Goal: Task Accomplishment & Management: Use online tool/utility

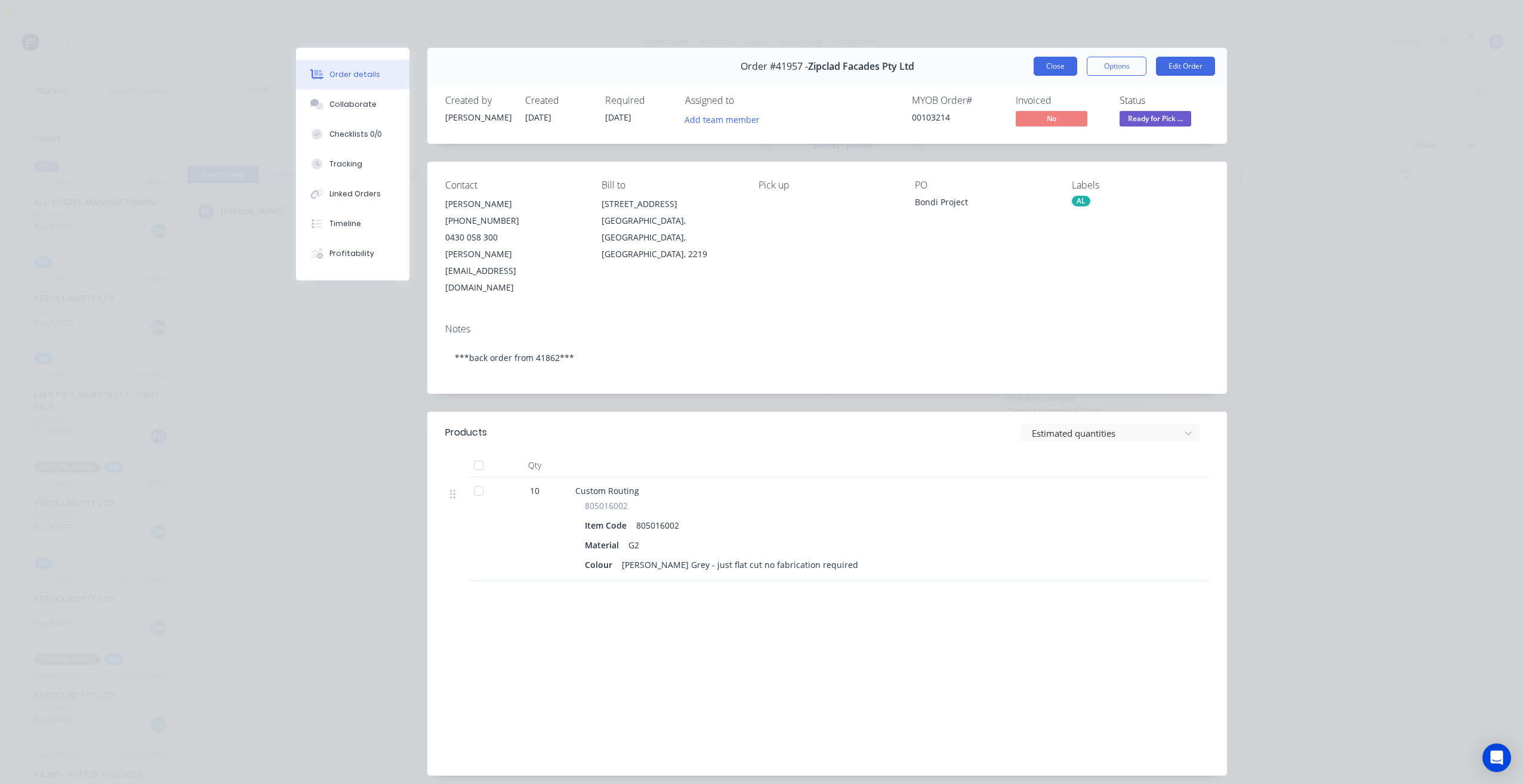
click at [1053, 66] on button "Close" at bounding box center [1055, 67] width 43 height 19
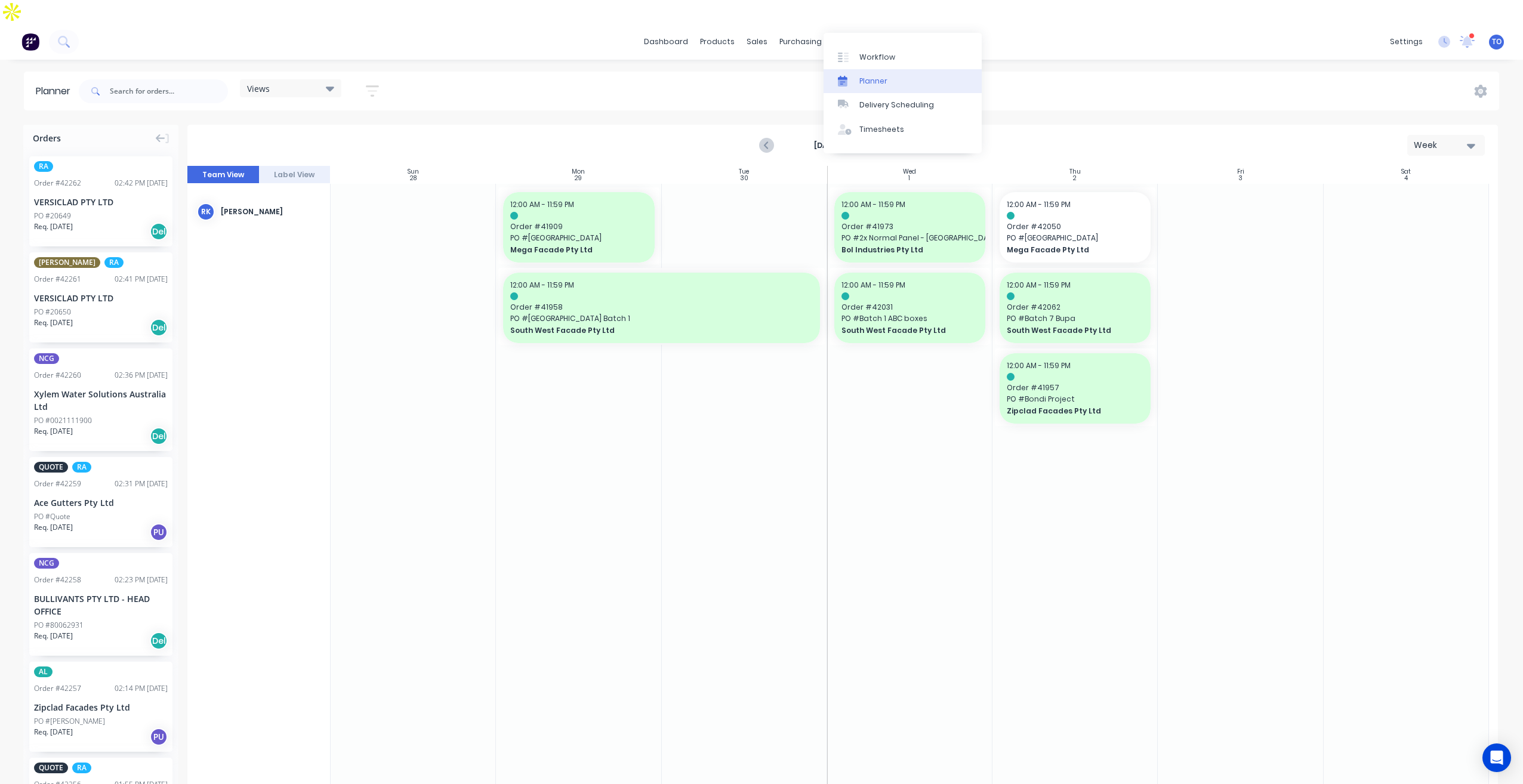
click at [875, 88] on link "Planner" at bounding box center [902, 81] width 158 height 24
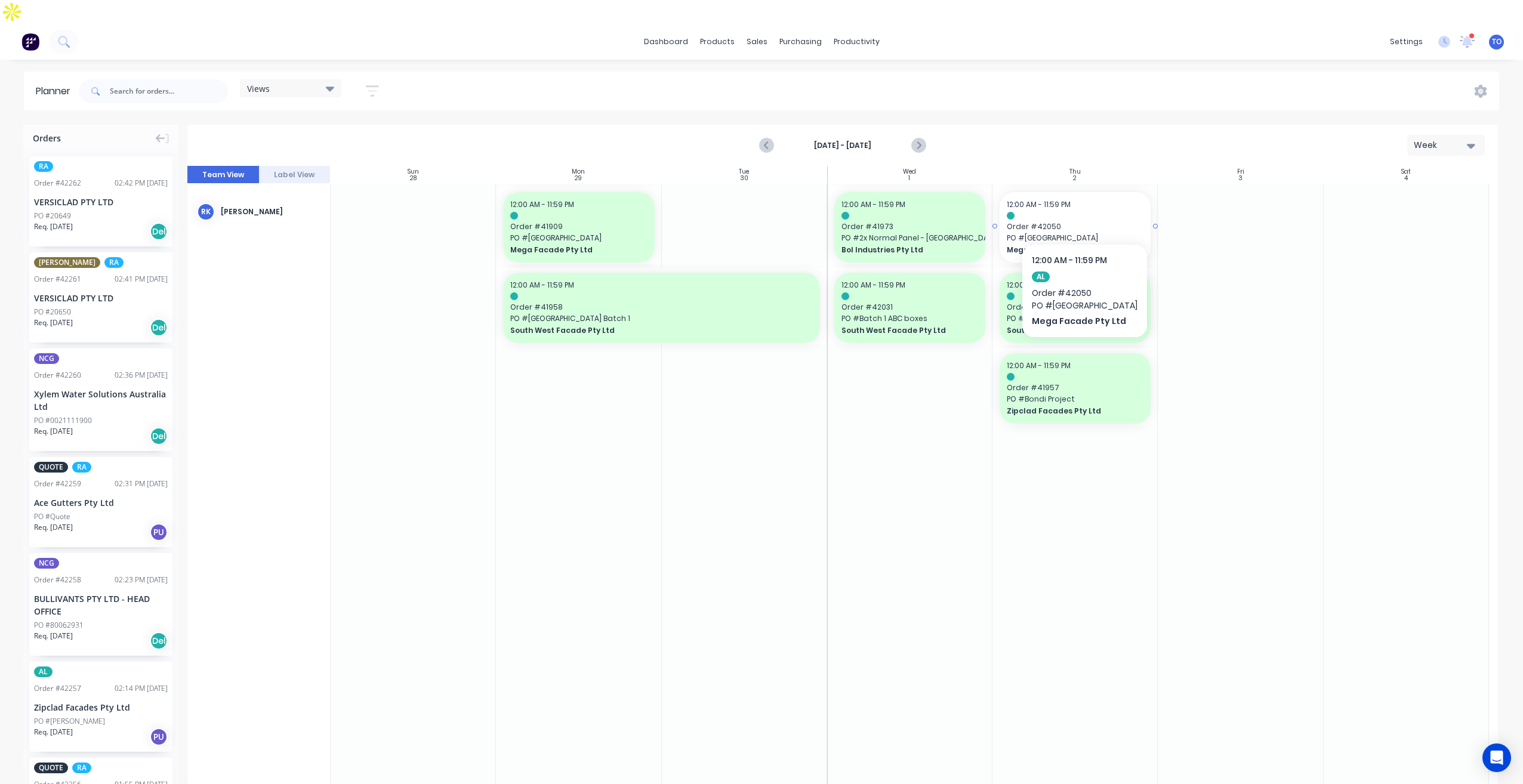
click at [1077, 233] on span "PO # Seven Hills" at bounding box center [1075, 238] width 137 height 10
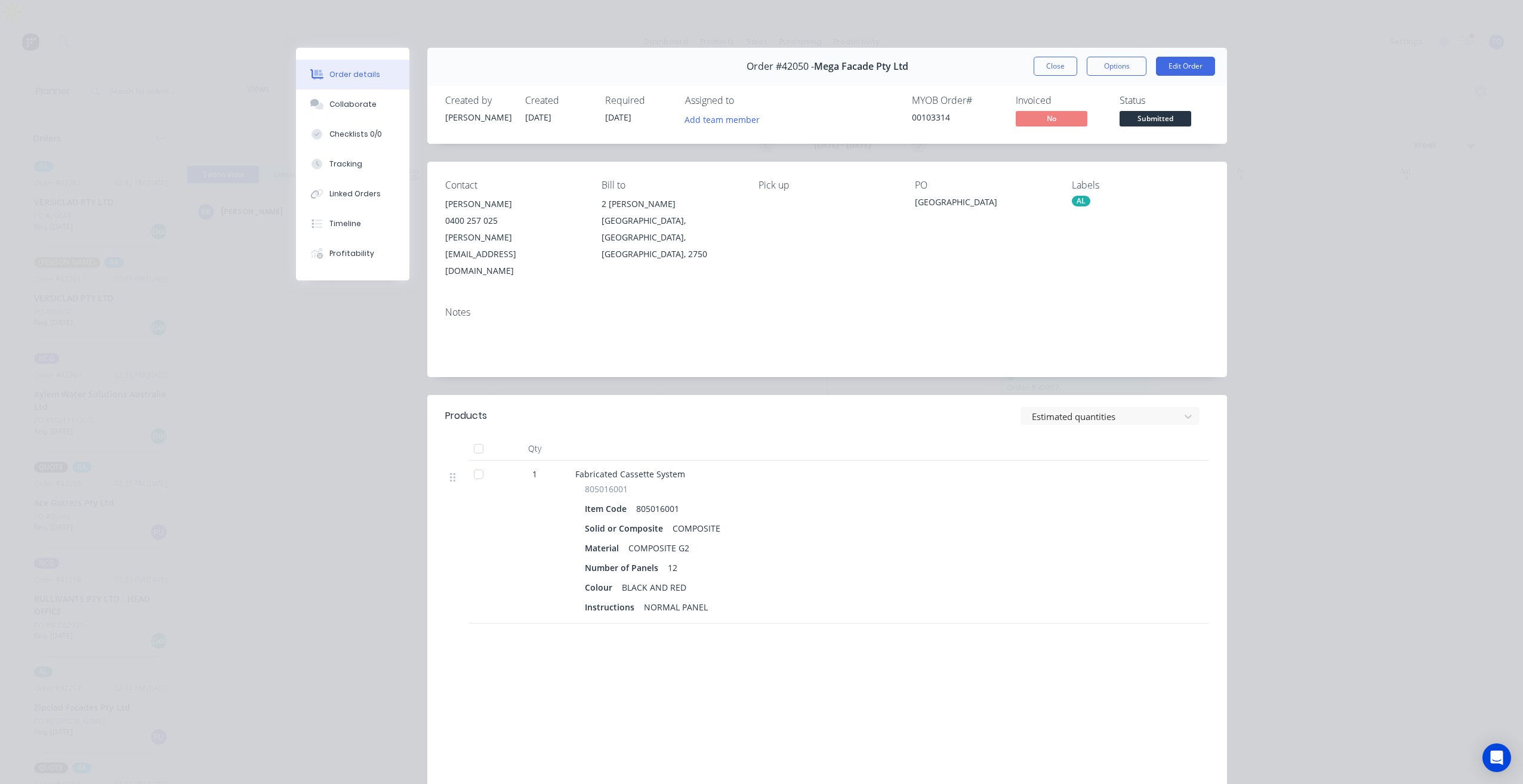
drag, startPoint x: 1035, startPoint y: 63, endPoint x: 1031, endPoint y: 77, distance: 14.6
click at [1035, 65] on button "Close" at bounding box center [1055, 67] width 43 height 19
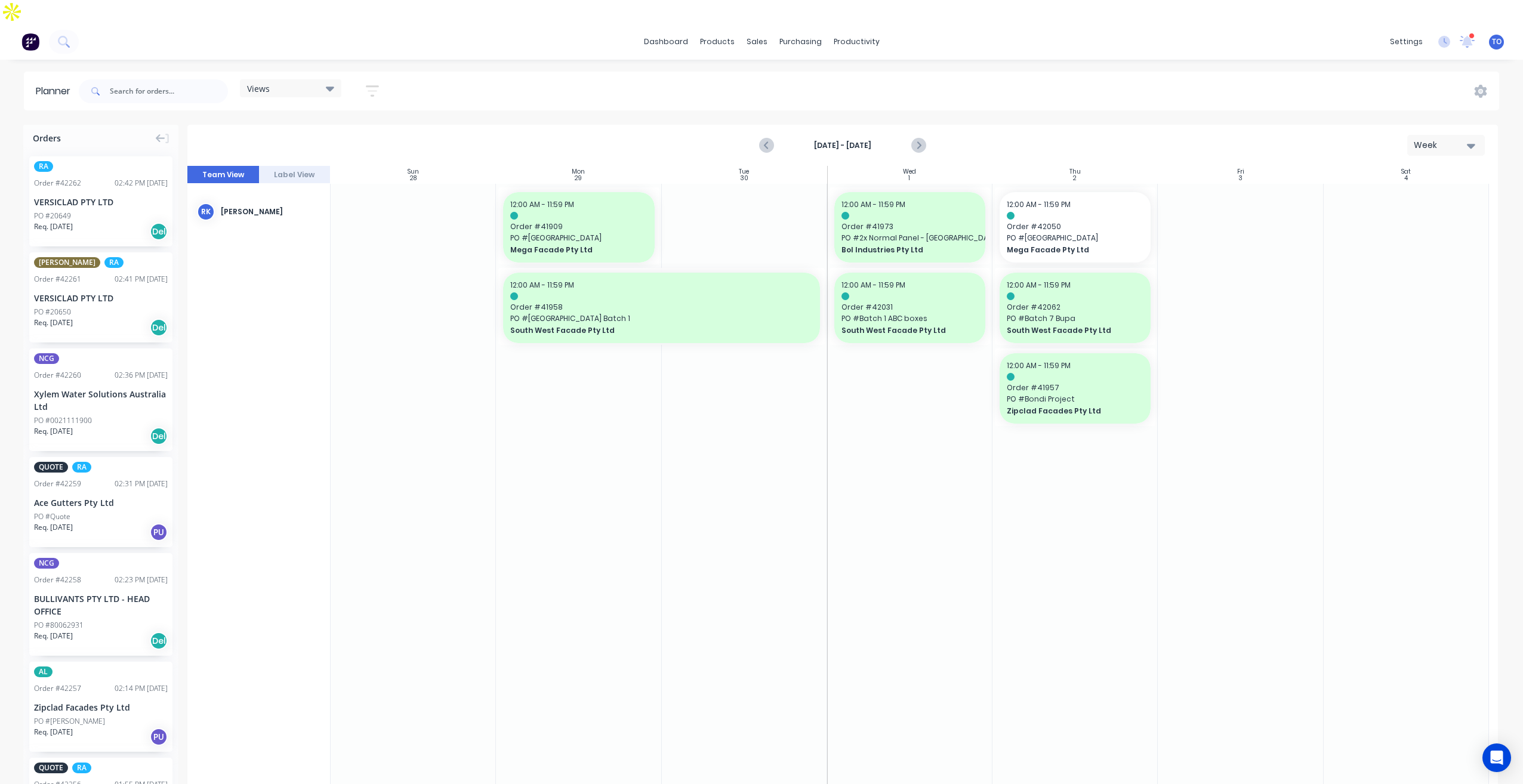
click at [1447, 139] on div "Week" at bounding box center [1441, 145] width 55 height 13
drag, startPoint x: 1079, startPoint y: 89, endPoint x: 1043, endPoint y: 101, distance: 37.9
click at [1068, 93] on div "Planner Views Save new view None (Default) edit Iraking edit kyle edit Michael'…" at bounding box center [762, 439] width 1523 height 736
click at [913, 138] on icon "Next page" at bounding box center [917, 145] width 14 height 14
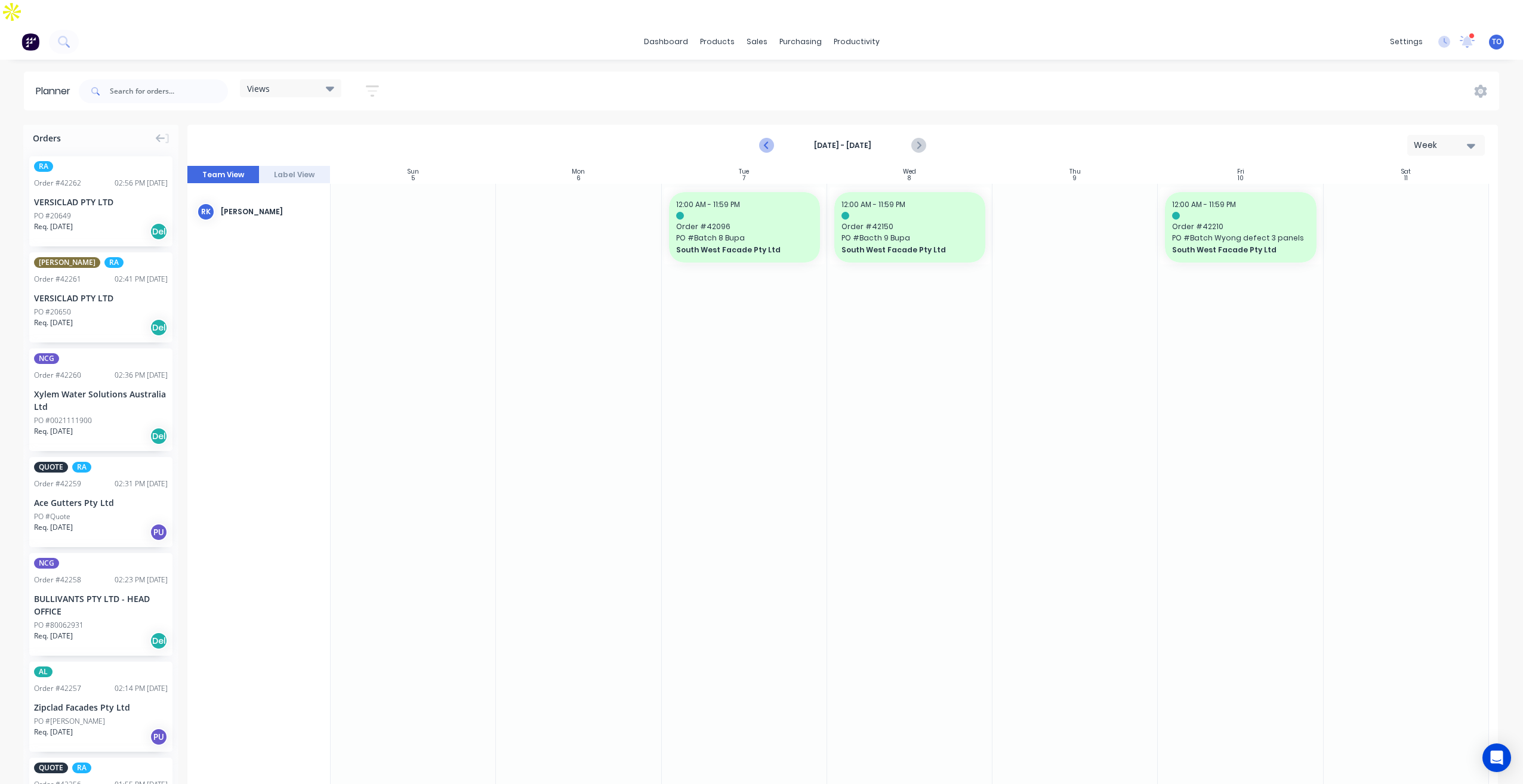
click at [763, 138] on icon "Previous page" at bounding box center [767, 145] width 14 height 14
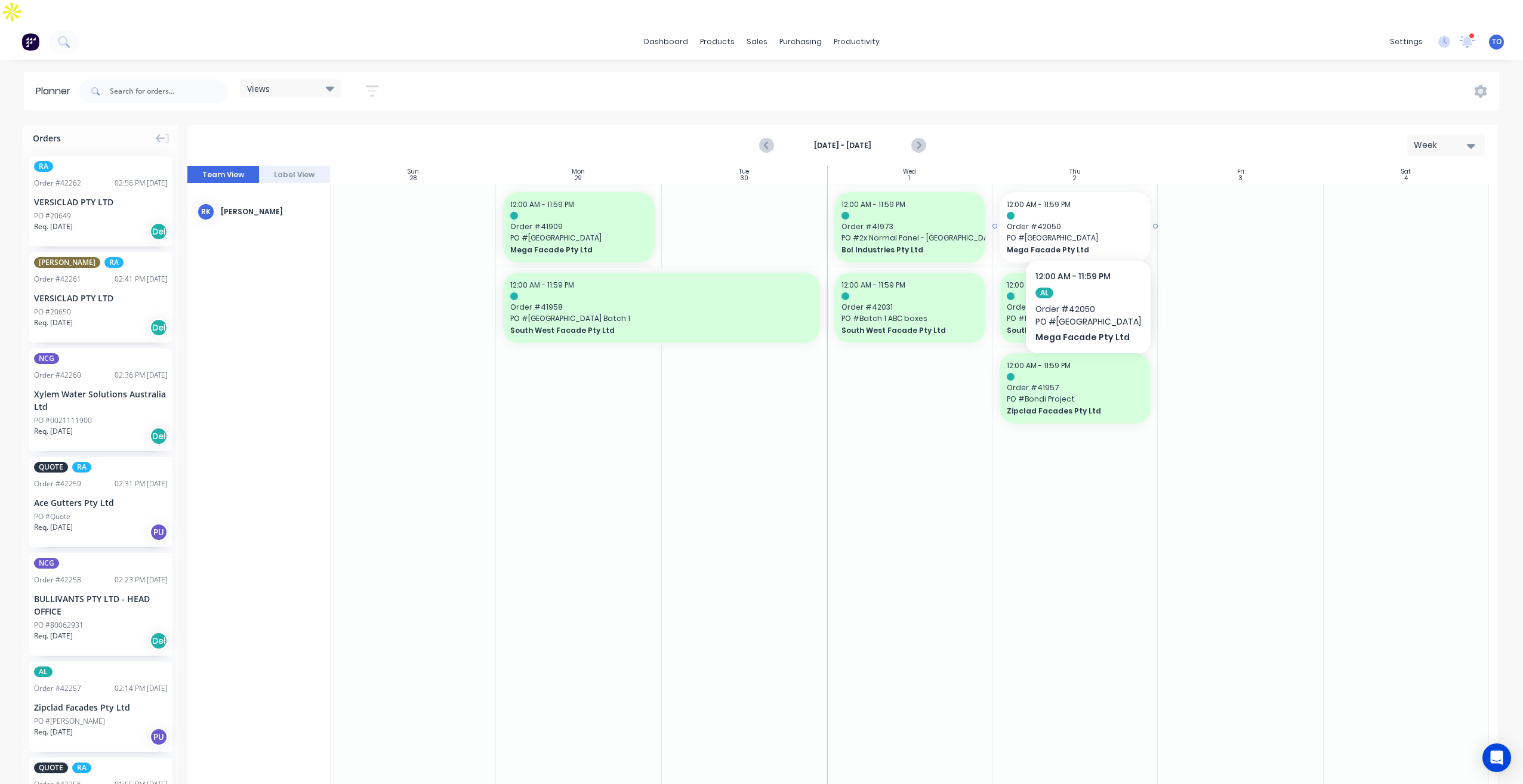
click at [1084, 222] on span "Order # 42050" at bounding box center [1075, 227] width 137 height 10
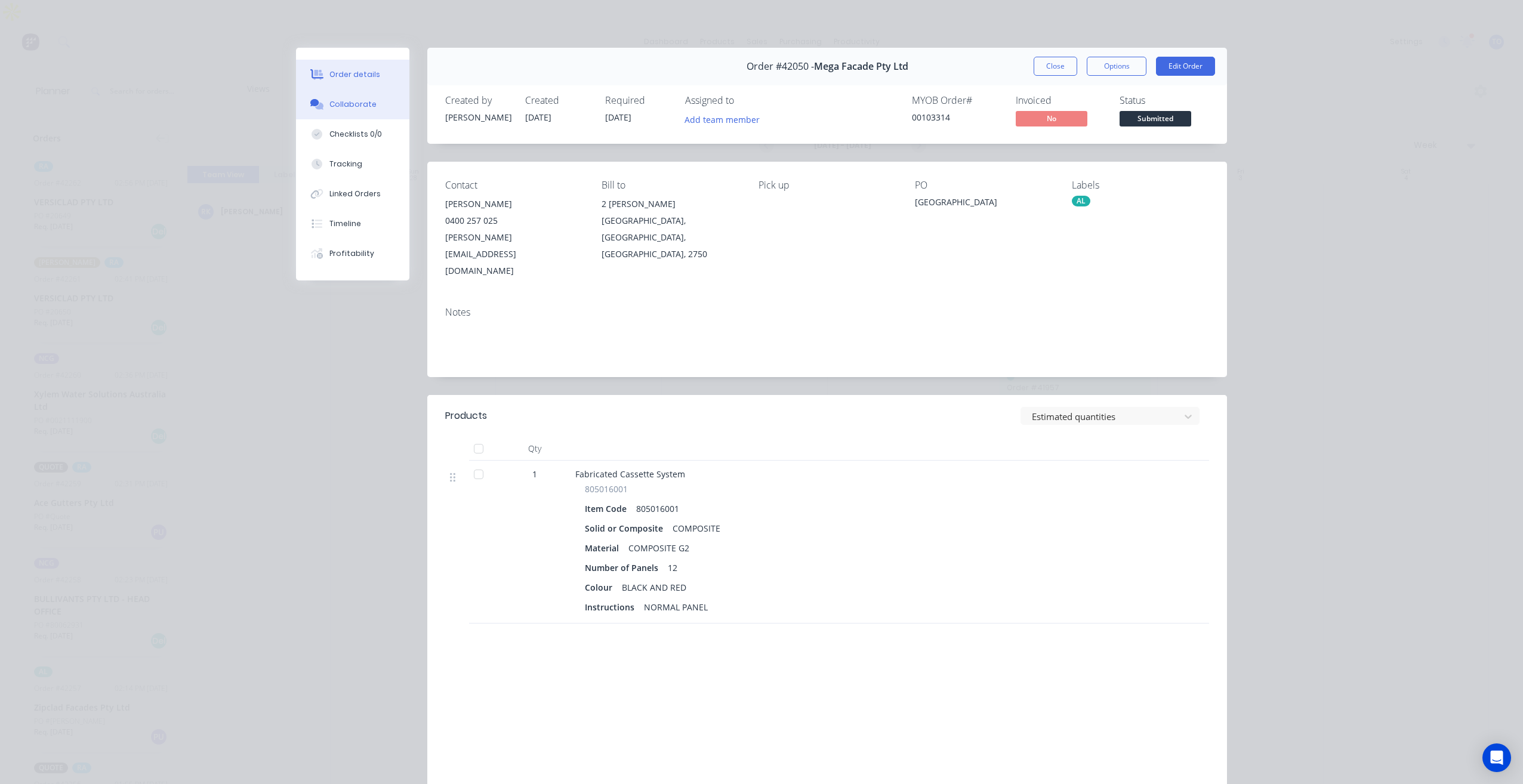
click at [382, 105] on button "Collaborate" at bounding box center [352, 104] width 113 height 30
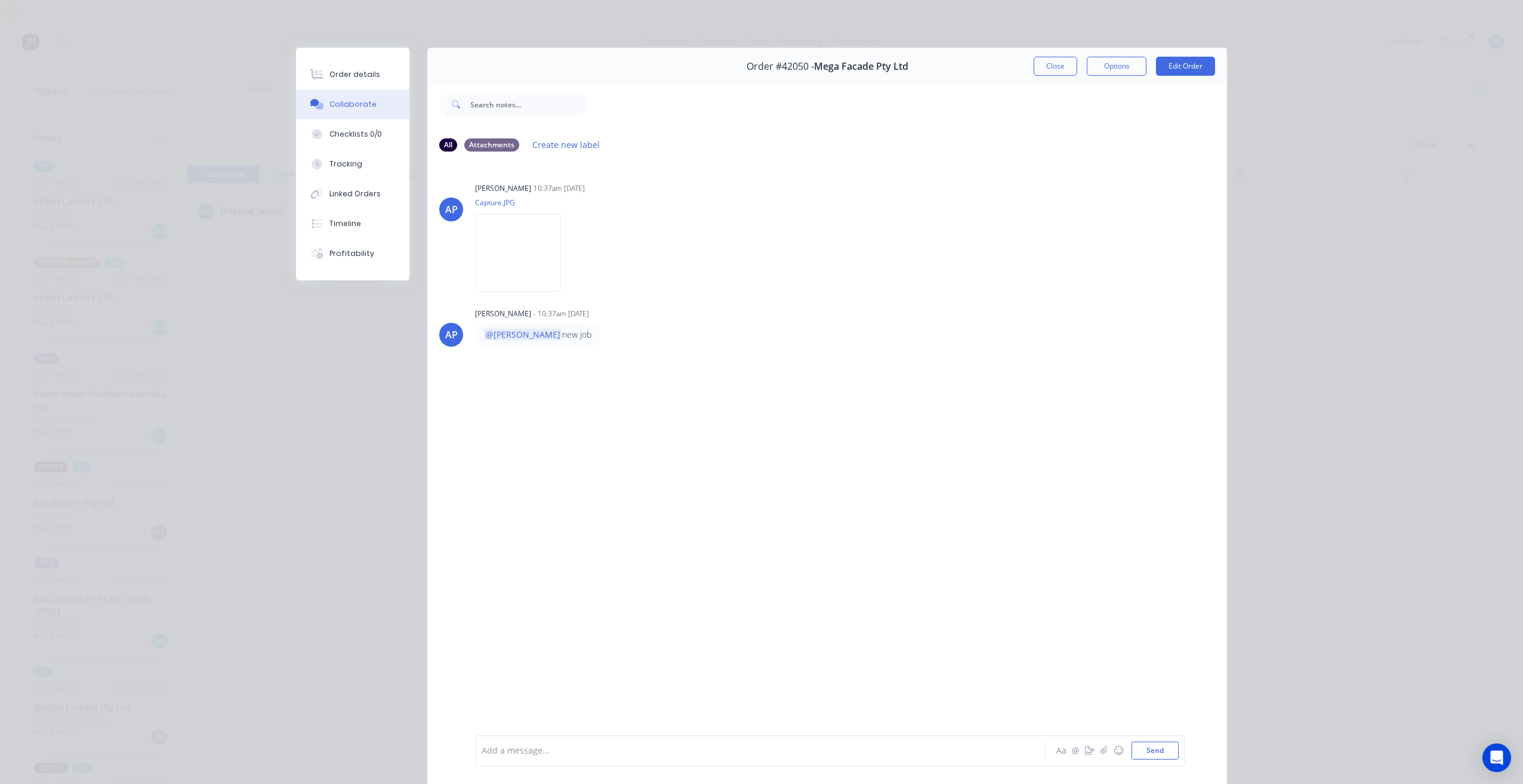
drag, startPoint x: 795, startPoint y: 415, endPoint x: 805, endPoint y: 402, distance: 16.4
click at [800, 418] on div "AP Angela Perez 10:37am 01/10/25 Capture.JPG Labels Download Delete AP Angela P…" at bounding box center [827, 447] width 799 height 572
click at [534, 238] on img at bounding box center [517, 252] width 86 height 78
click at [1072, 63] on button "Close" at bounding box center [1055, 67] width 43 height 19
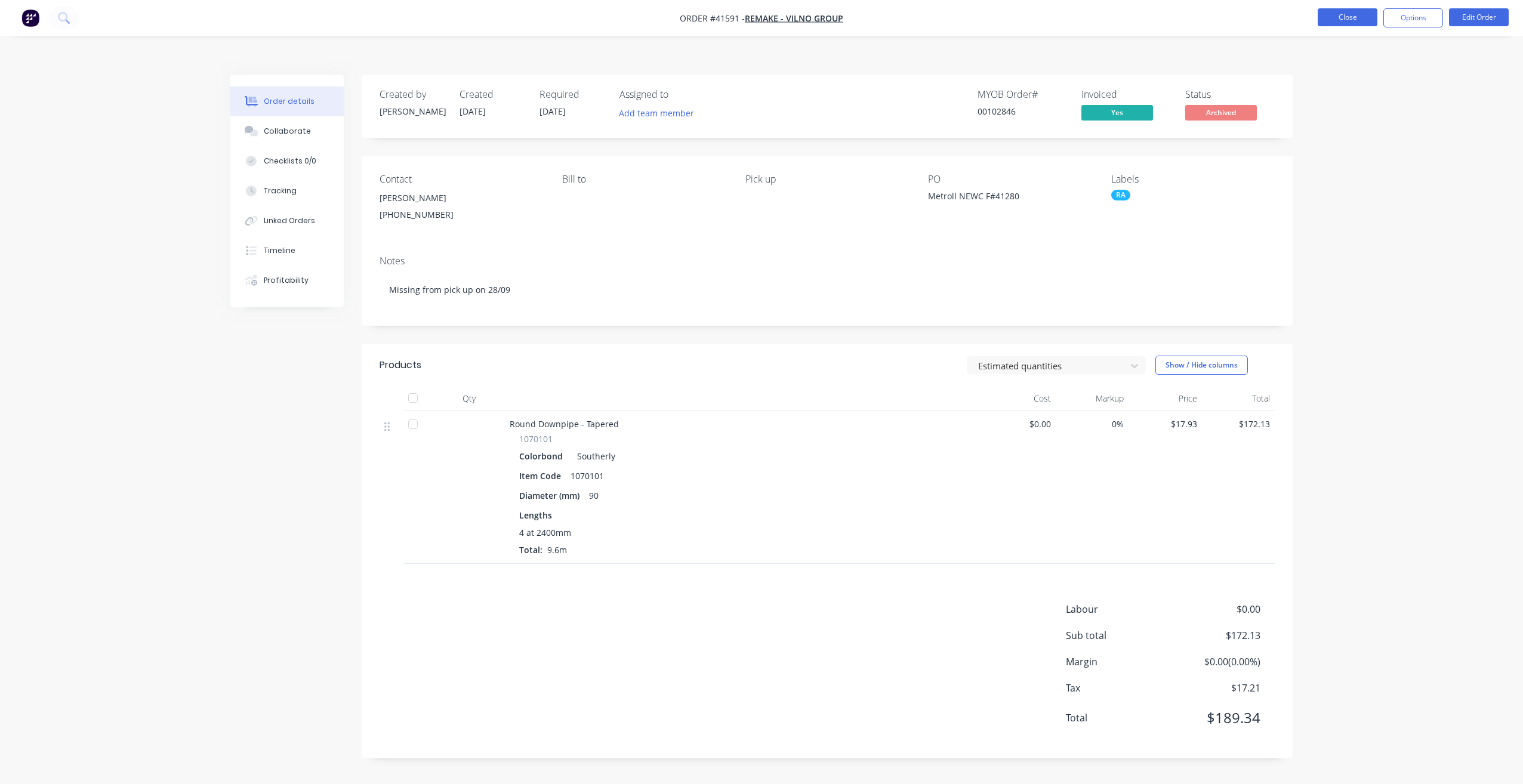
click at [1330, 17] on button "Close" at bounding box center [1347, 17] width 59 height 18
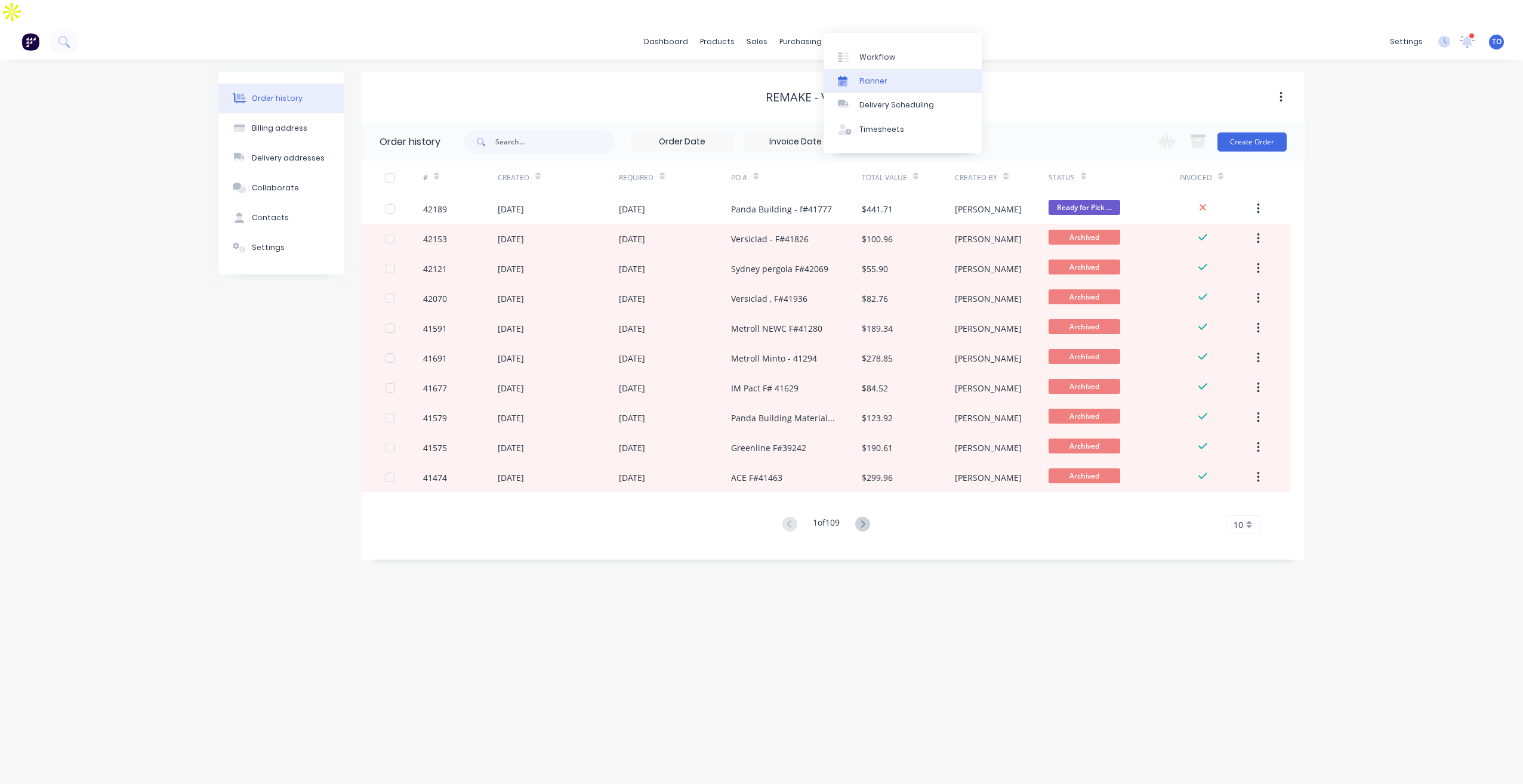
click at [868, 87] on link "Planner" at bounding box center [902, 81] width 158 height 24
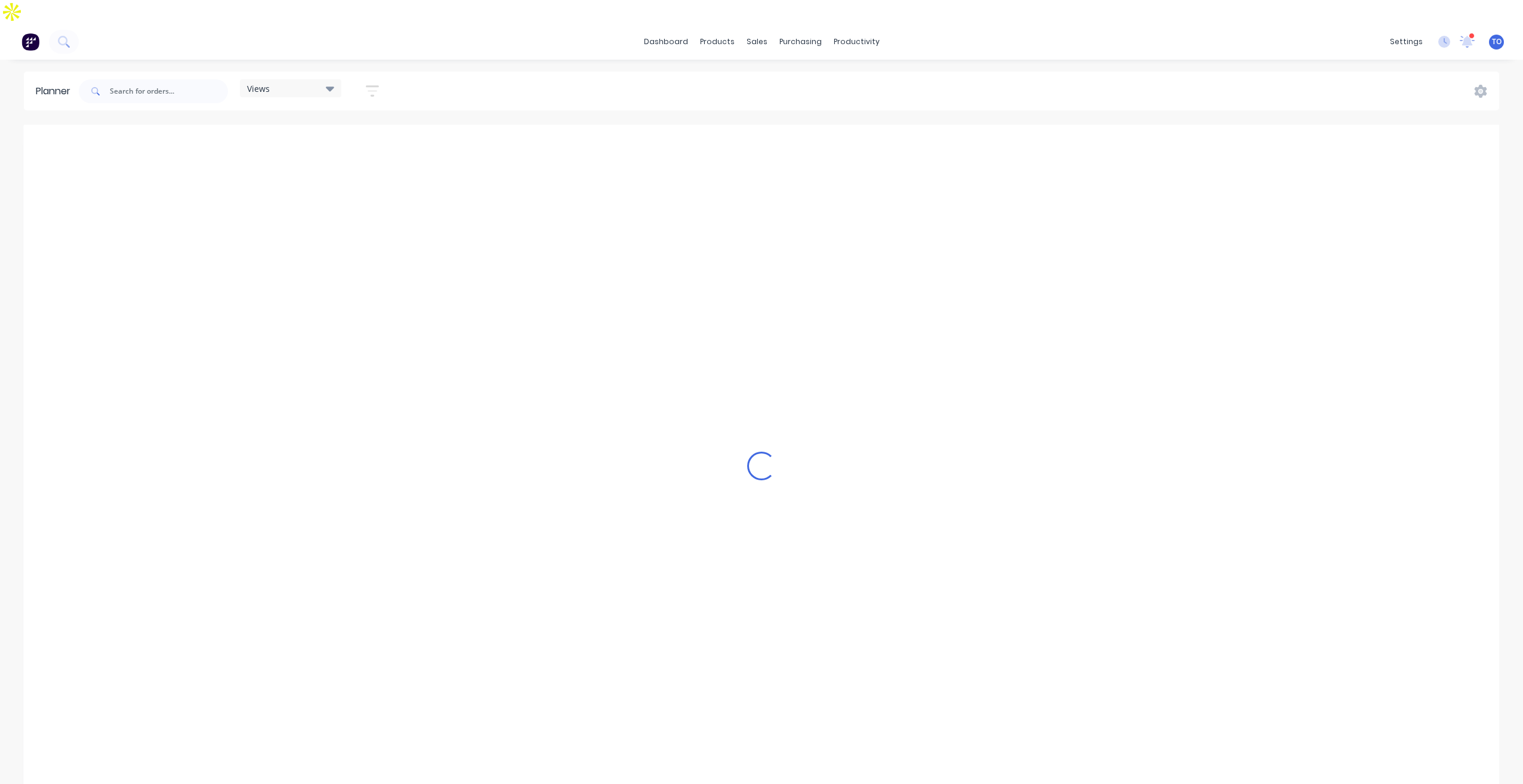
scroll to position [0, 2864]
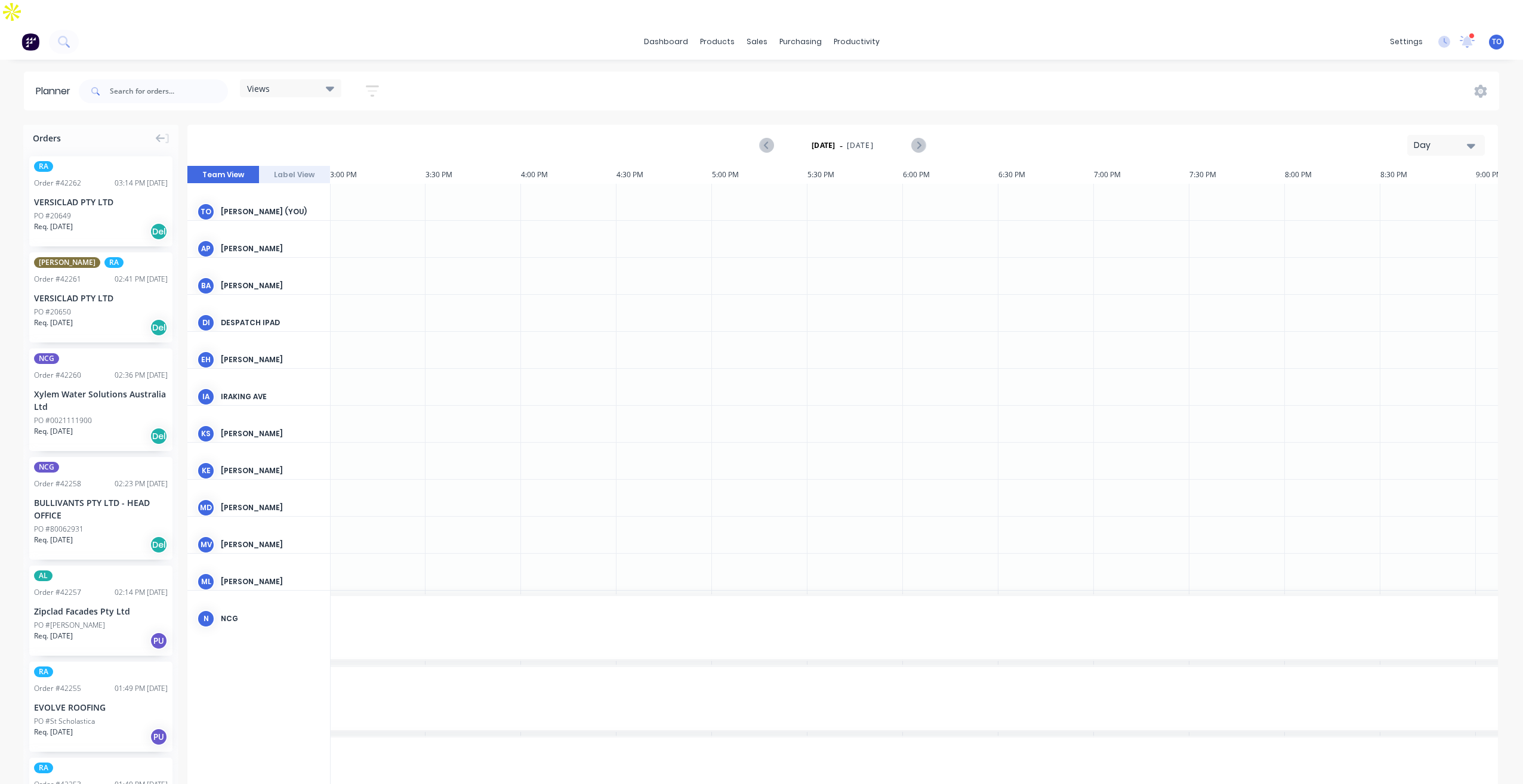
click at [1427, 139] on div "Day" at bounding box center [1441, 145] width 55 height 13
click at [1411, 189] on div "Week" at bounding box center [1423, 201] width 118 height 24
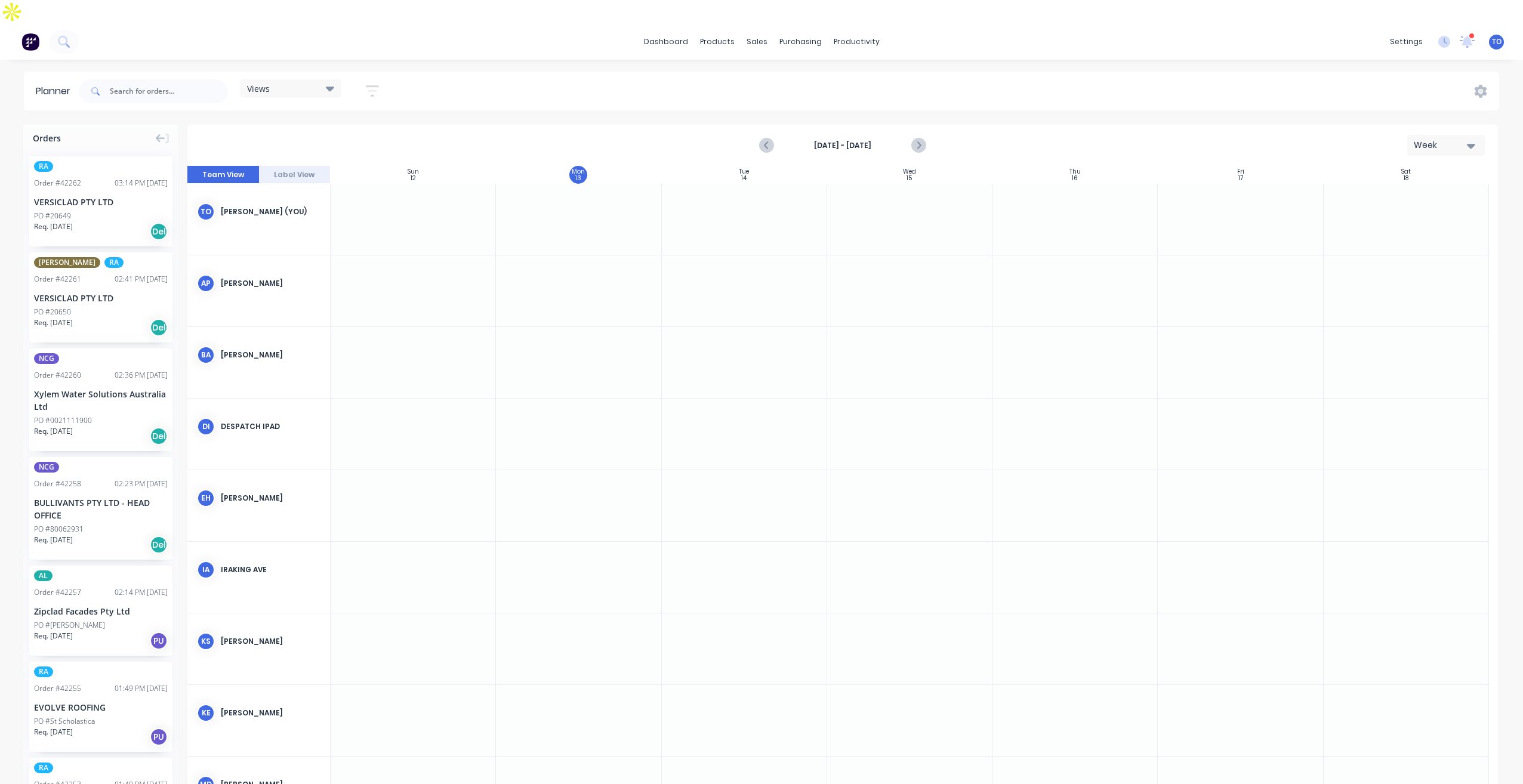
click at [374, 84] on icon "button" at bounding box center [372, 91] width 13 height 15
click at [365, 126] on button "Show/Hide users" at bounding box center [316, 135] width 111 height 18
click at [615, 73] on div "Views Save new view None (Default) edit Iraking edit kyle edit Michael's View e…" at bounding box center [787, 91] width 1423 height 36
click at [390, 80] on button "button" at bounding box center [373, 91] width 39 height 23
click at [1435, 139] on div "Week" at bounding box center [1441, 145] width 55 height 13
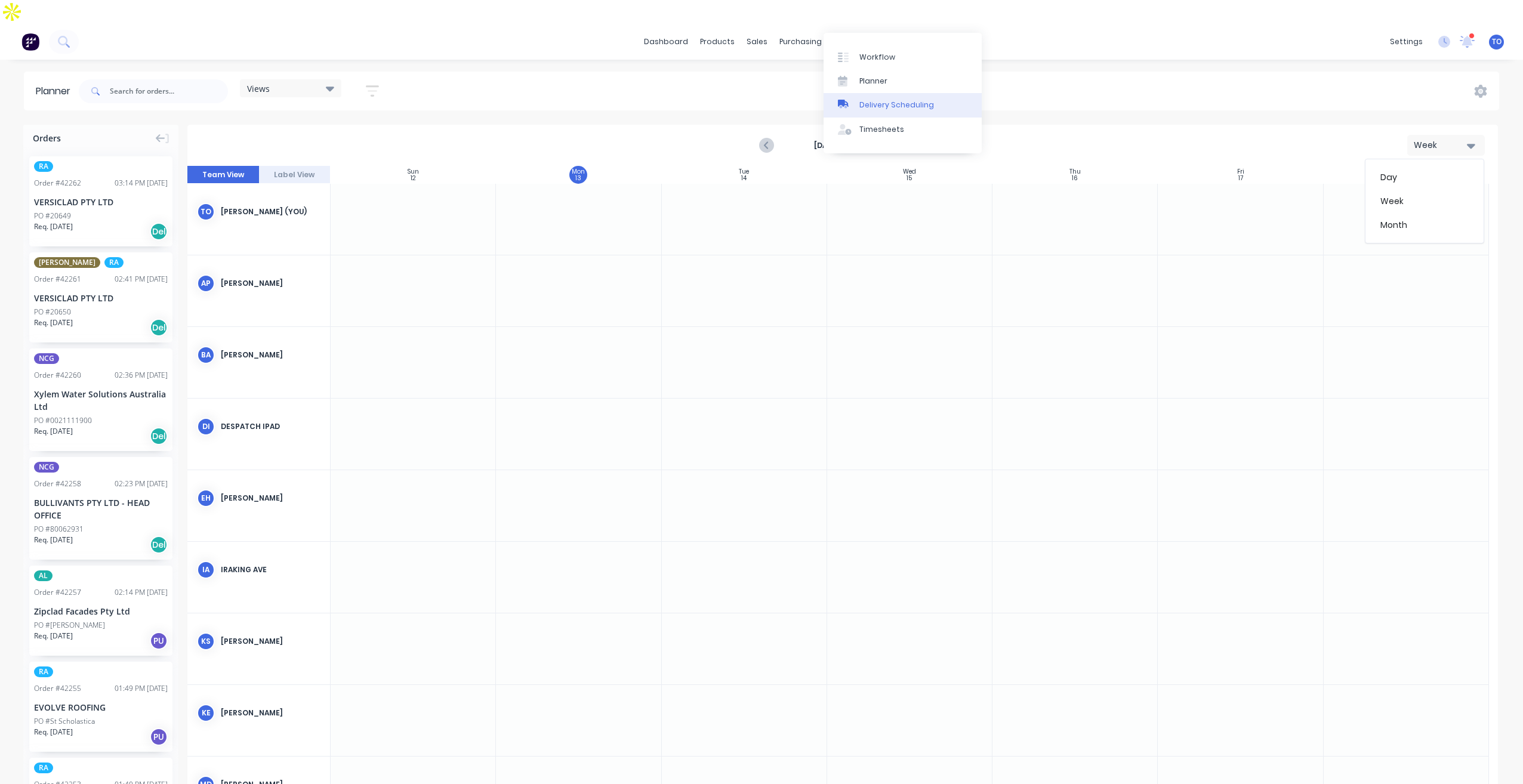
click at [887, 110] on div "Delivery Scheduling" at bounding box center [896, 104] width 75 height 10
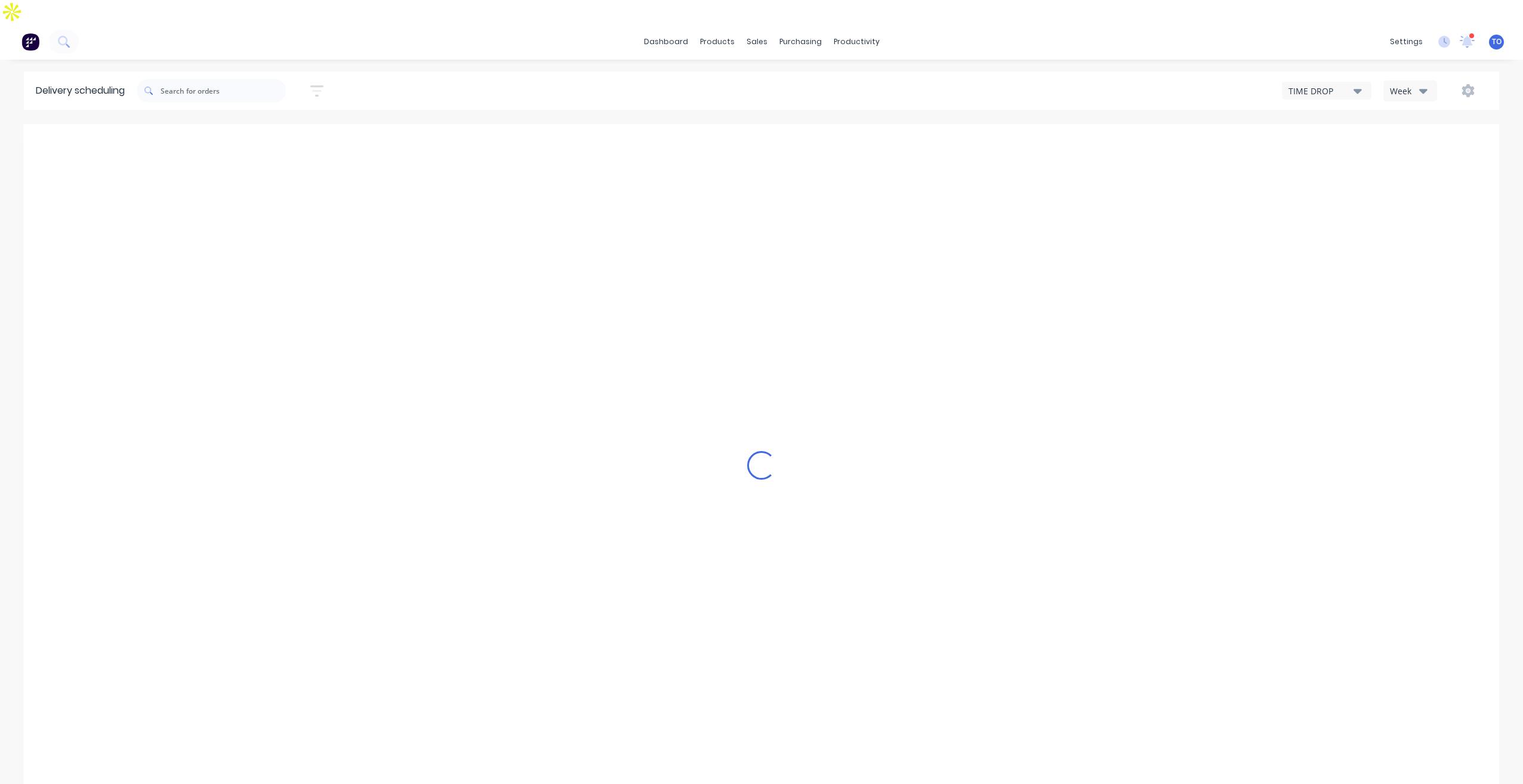
type input "Oct 12 - Oct 18"
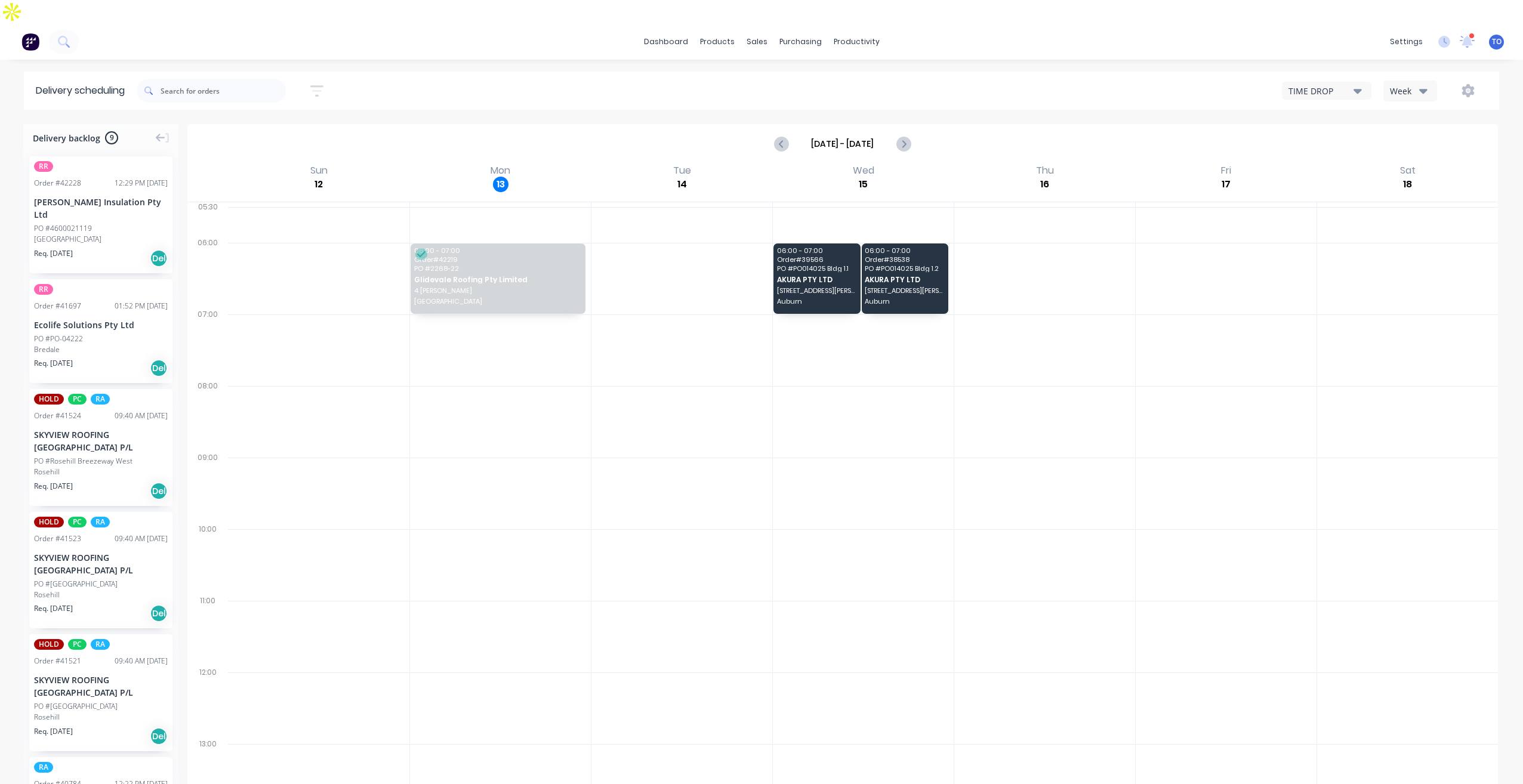
click at [1409, 84] on div "Week" at bounding box center [1407, 91] width 35 height 13
click at [1400, 134] on div "Vehicle" at bounding box center [1442, 146] width 118 height 24
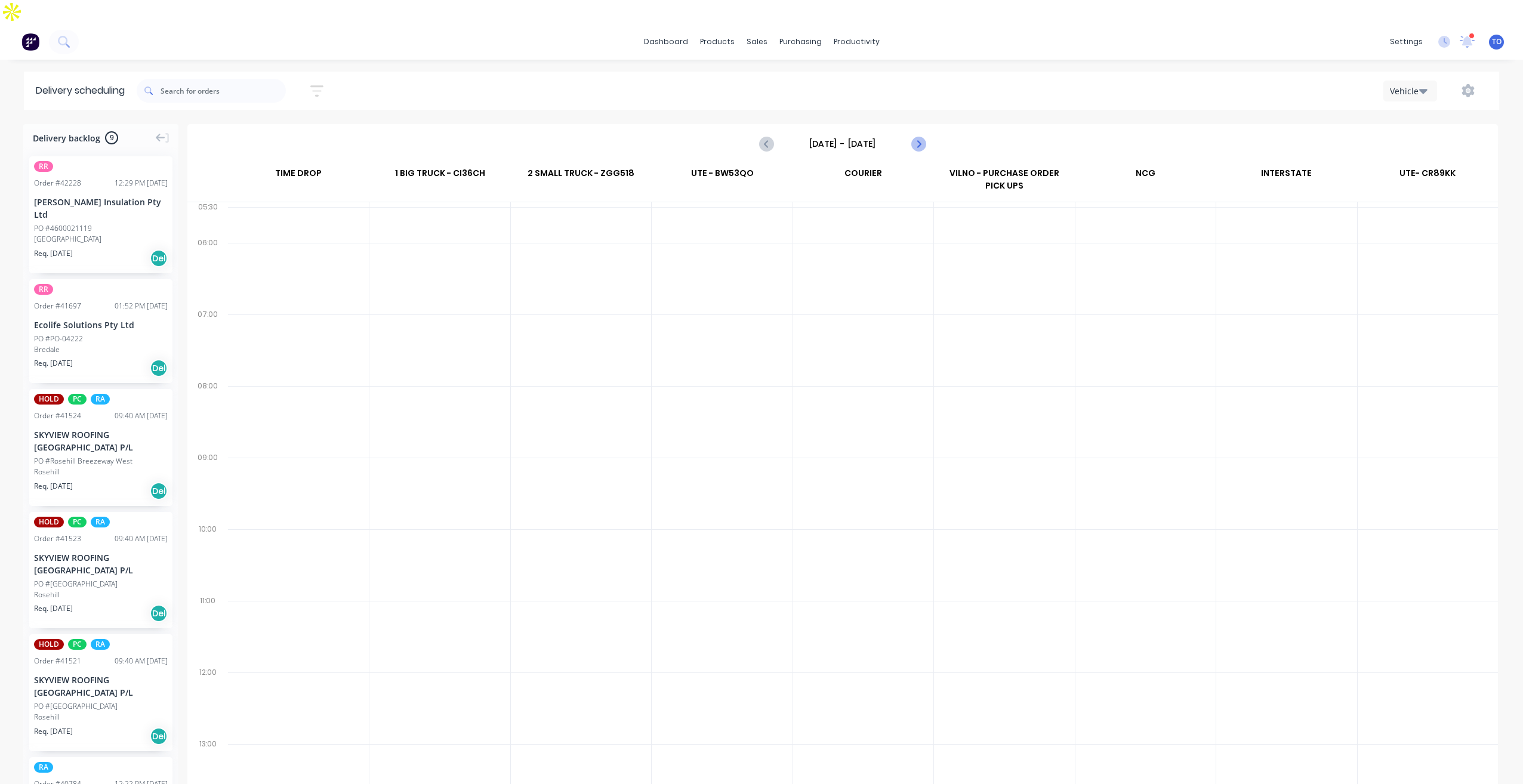
click at [927, 132] on button "Next page" at bounding box center [918, 144] width 24 height 24
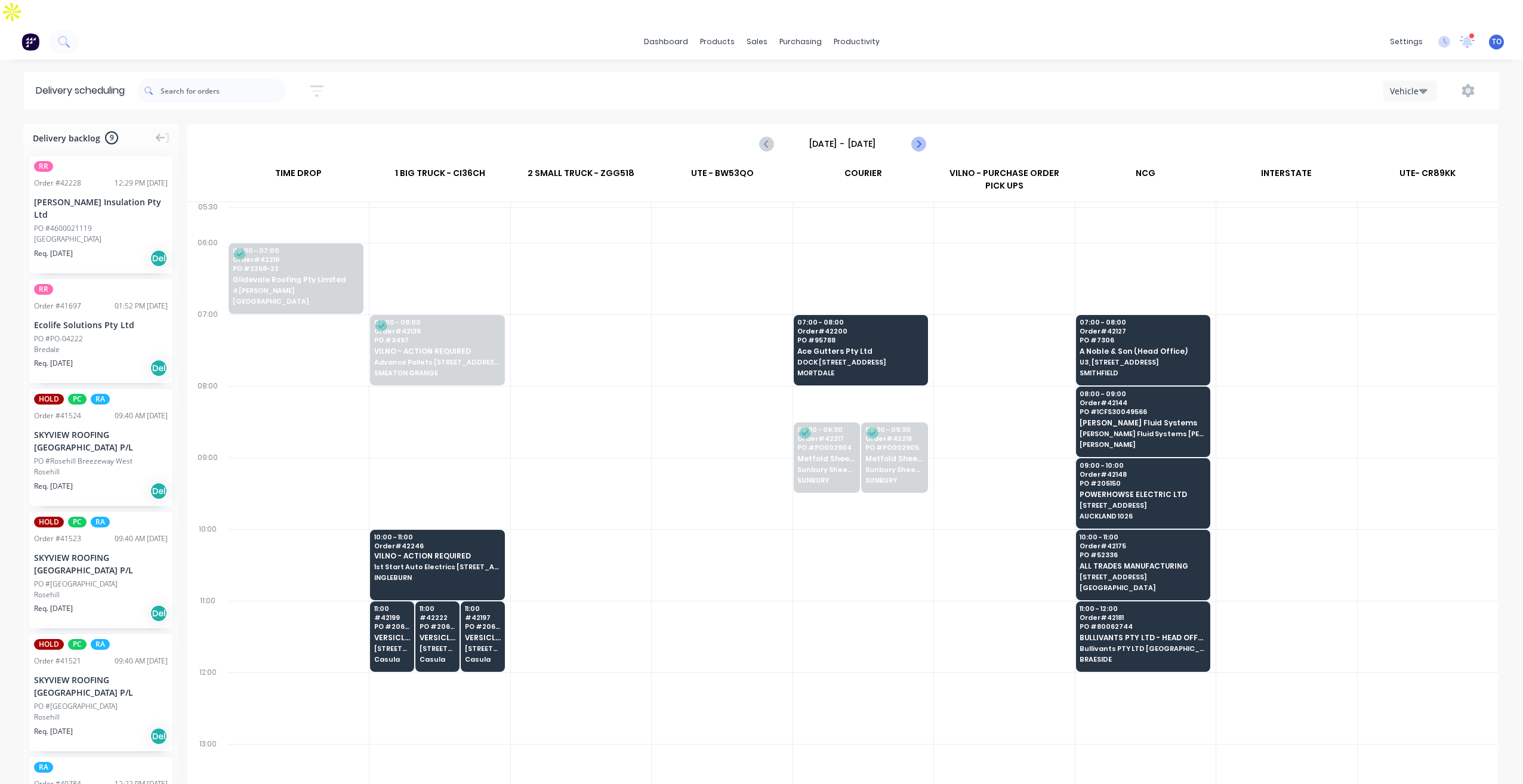
click at [927, 132] on button "Next page" at bounding box center [918, 144] width 24 height 24
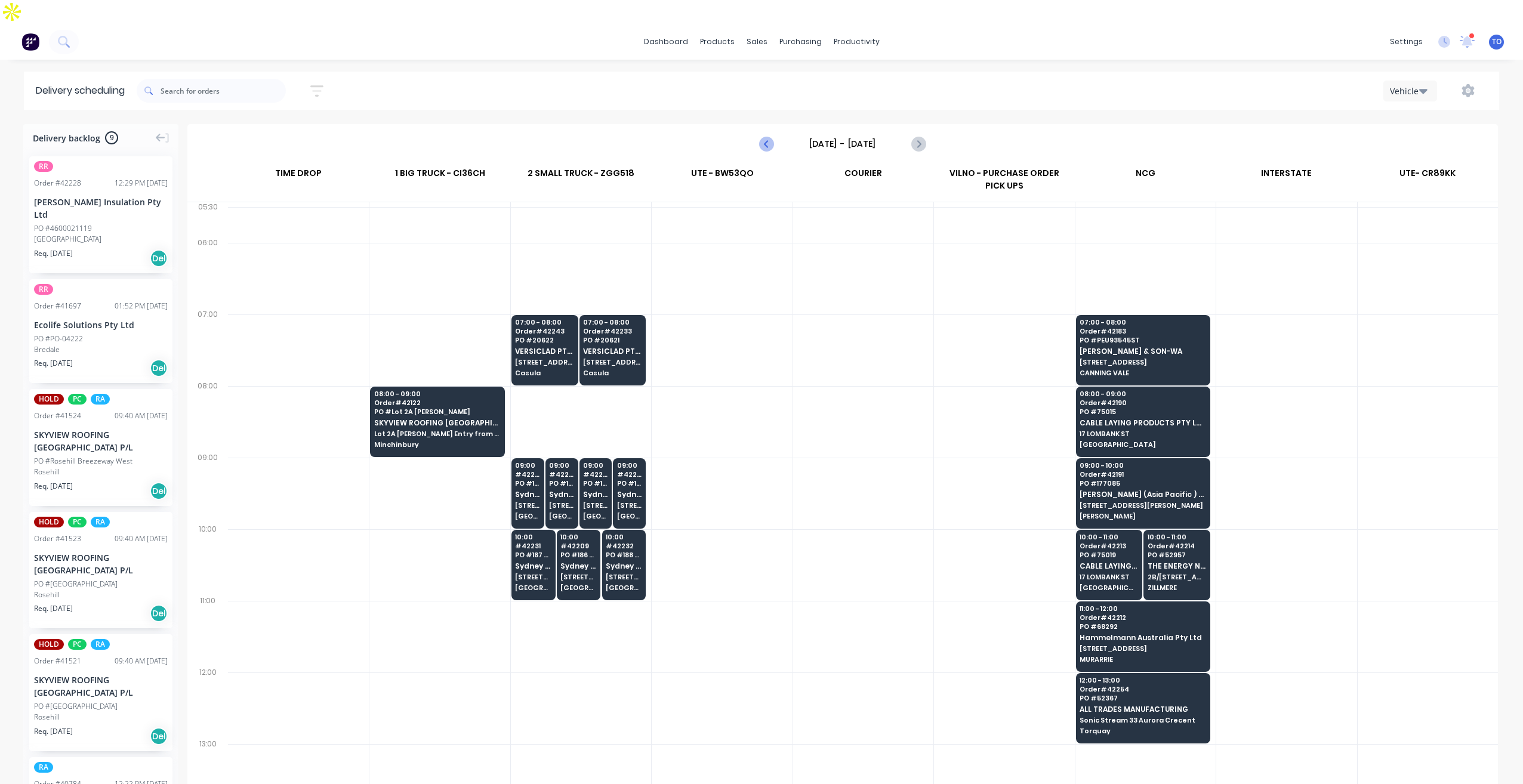
click at [770, 137] on icon "Previous page" at bounding box center [767, 144] width 14 height 14
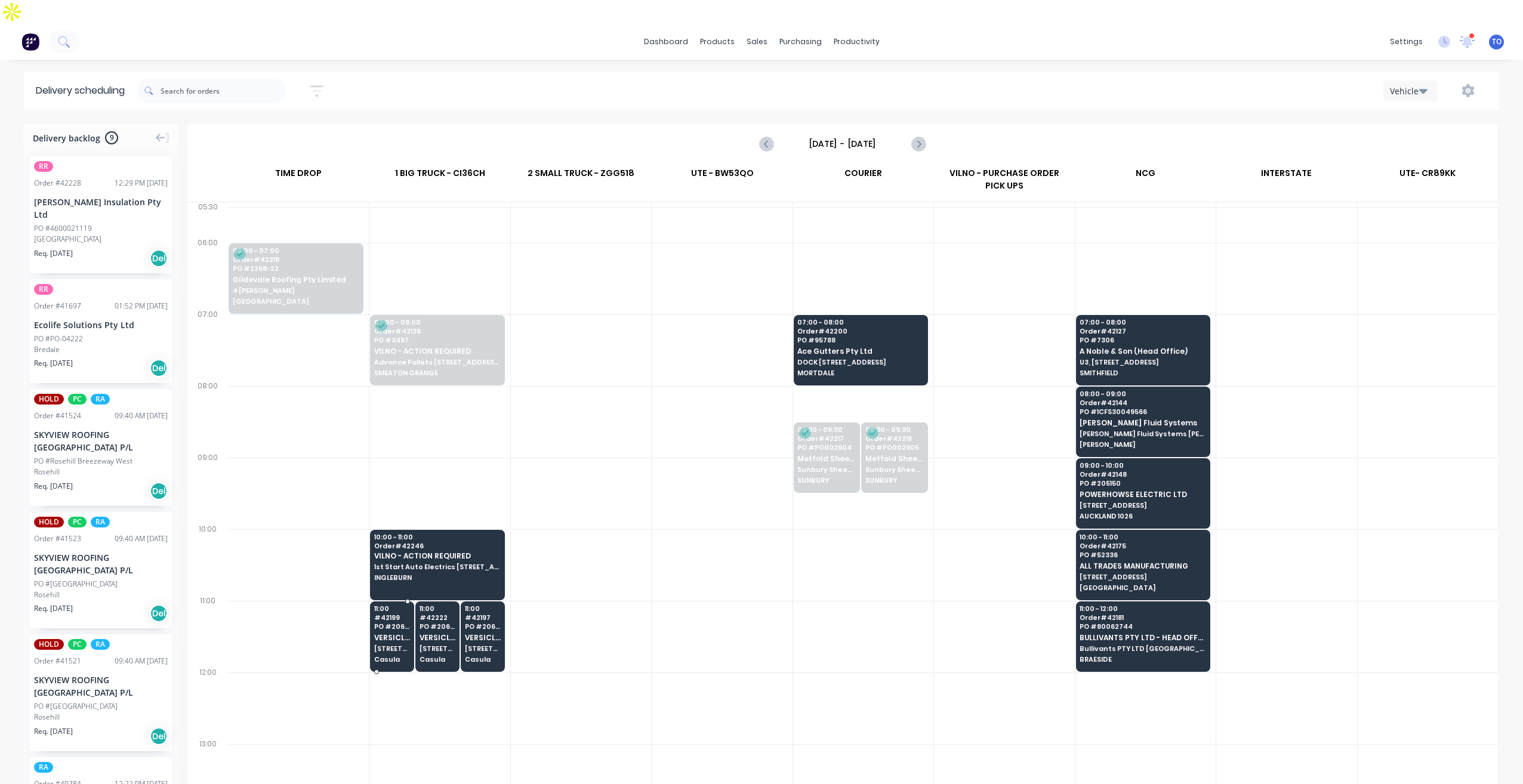
click at [395, 620] on div "11:00 # 42199 PO # 20605 VERSICLAD PTY LTD 3 Berriwerri Place Casula" at bounding box center [391, 635] width 43 height 67
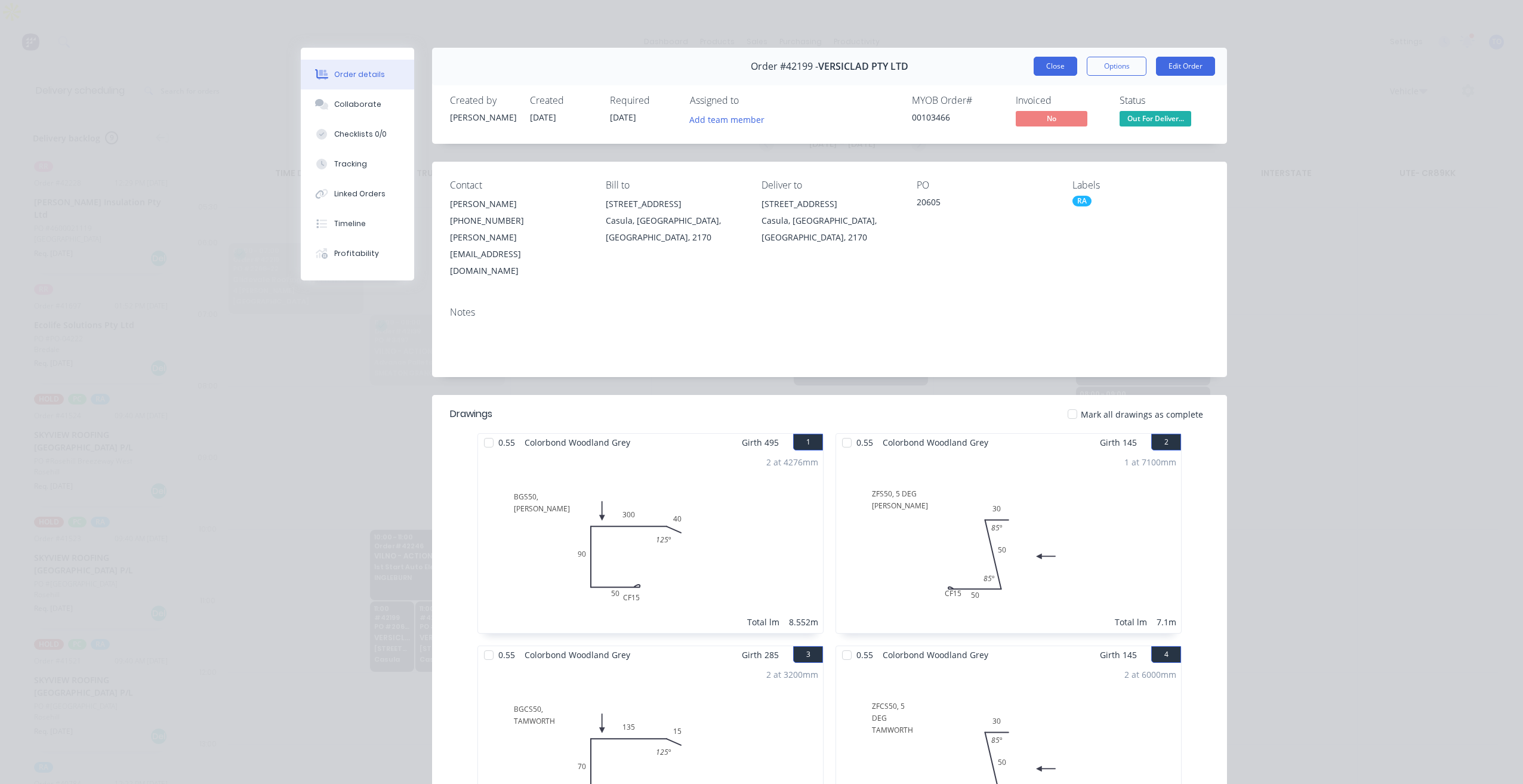
click at [1039, 68] on button "Close" at bounding box center [1055, 67] width 43 height 19
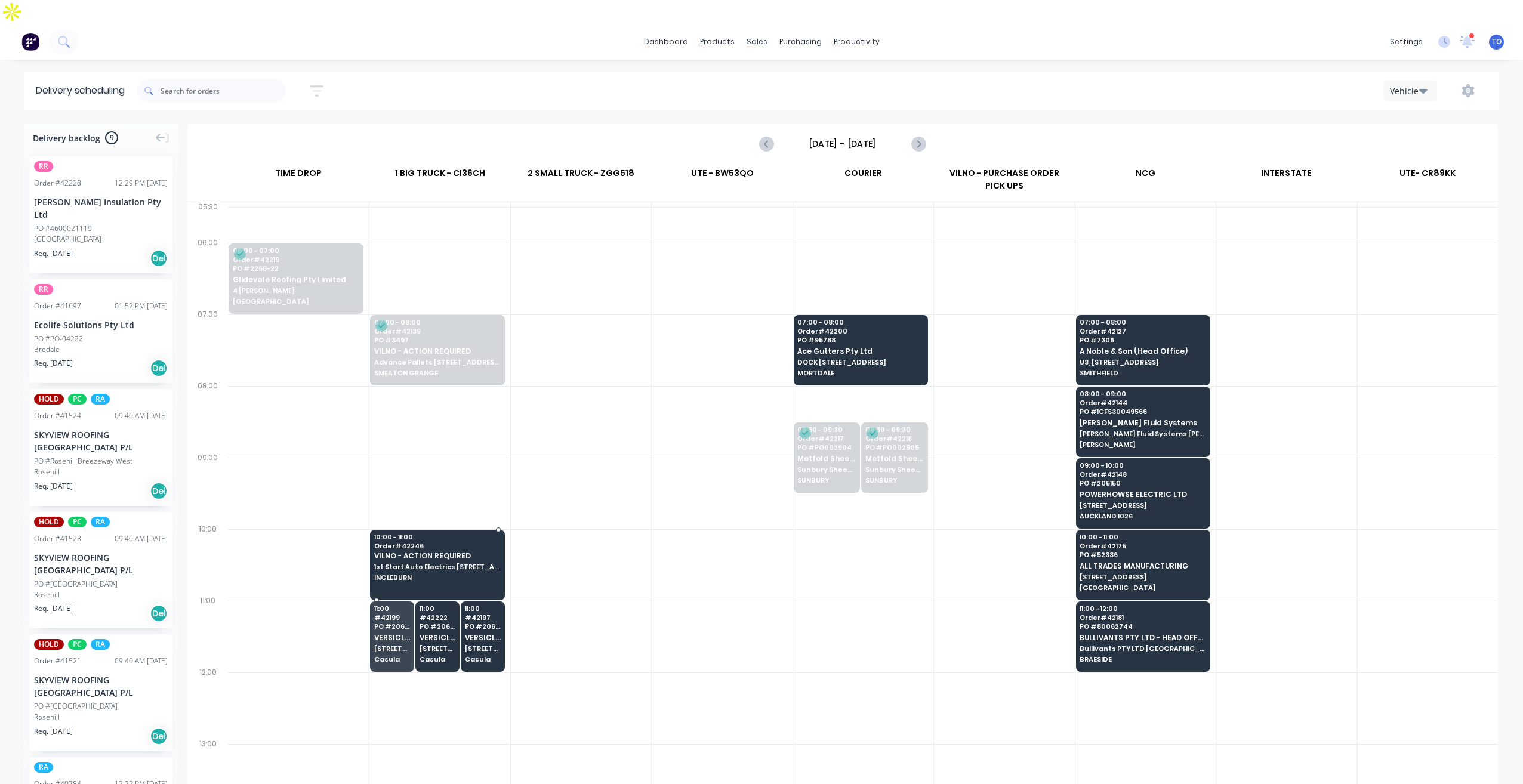
click at [479, 563] on span "1st Start Auto Electrics 1/32 Williamson Road" at bounding box center [437, 566] width 125 height 7
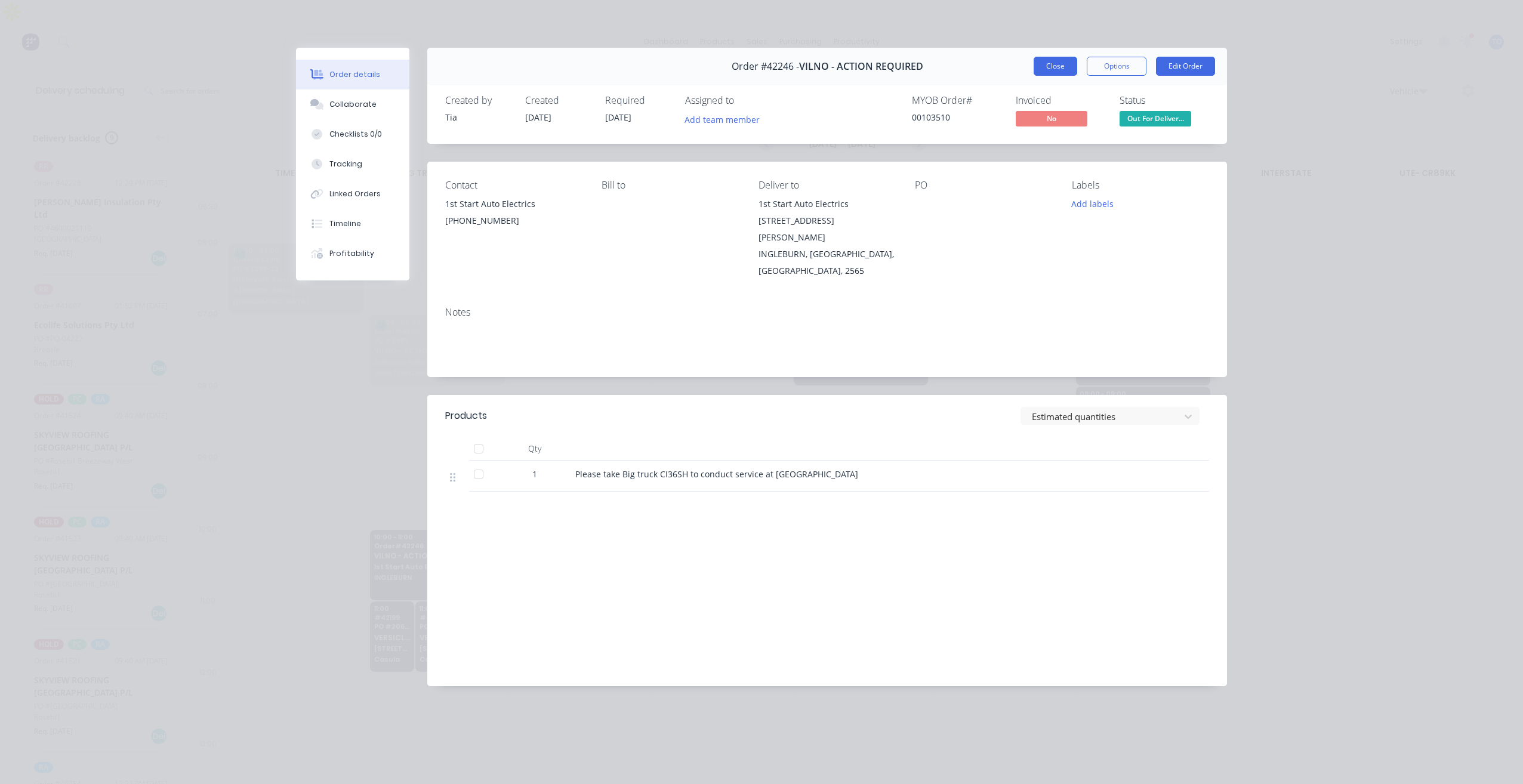
click at [1051, 71] on button "Close" at bounding box center [1055, 67] width 43 height 19
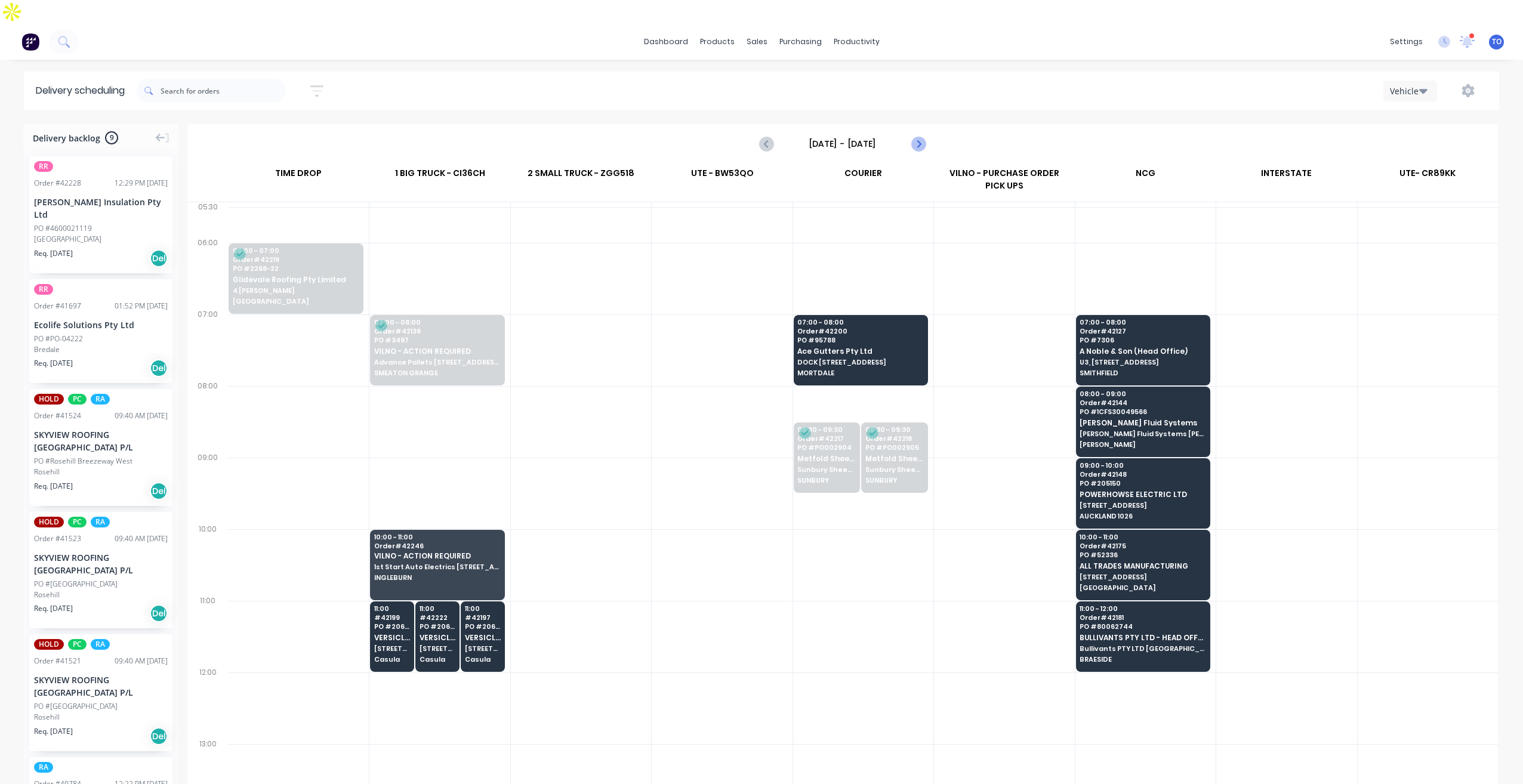
click at [915, 137] on icon "Next page" at bounding box center [917, 144] width 14 height 14
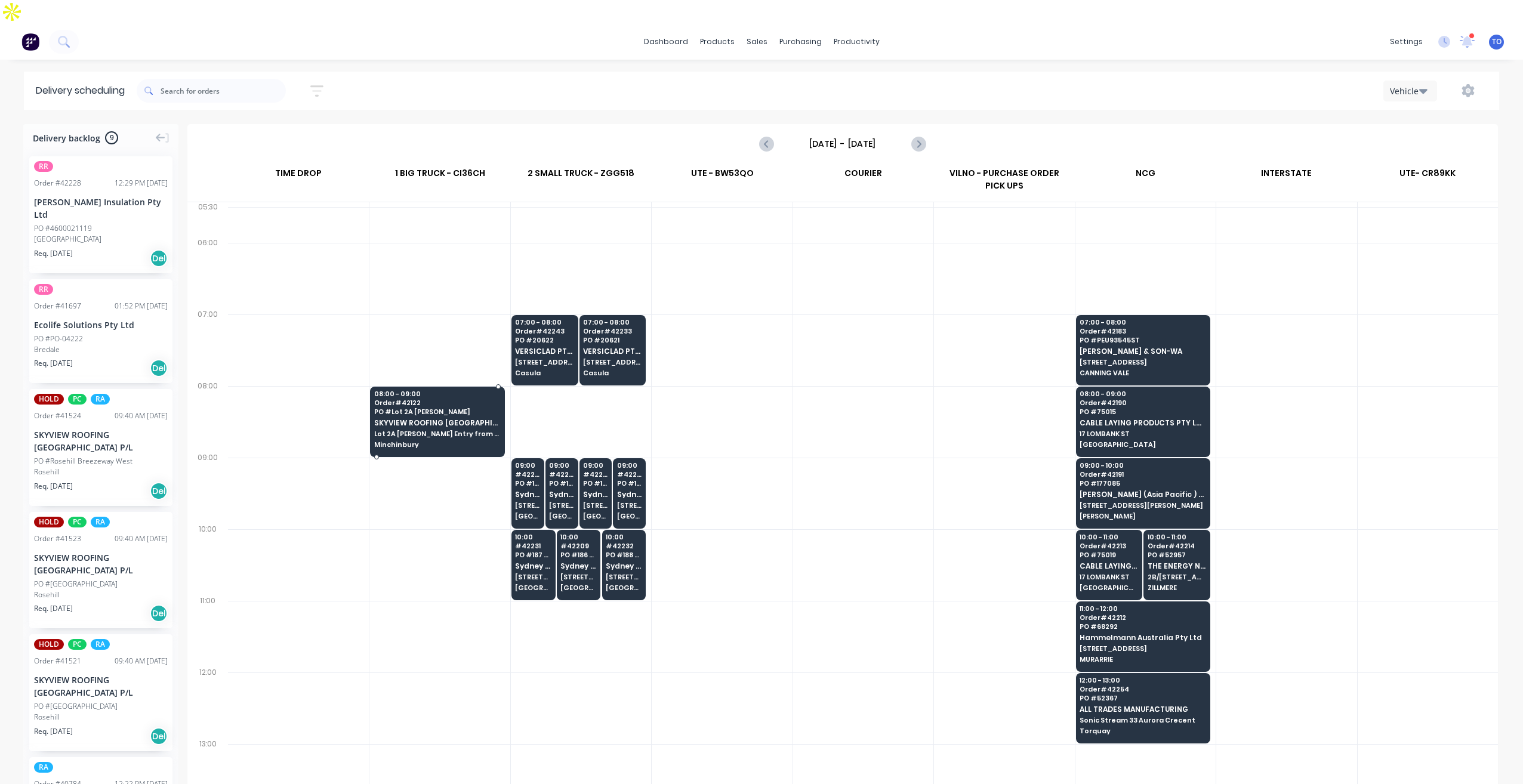
click at [447, 427] on div "08:00 - 09:00 Order # 42122 PO # Lot 2A Archbold Rd SKYVIEW ROOFING AUSTRALIA P…" at bounding box center [437, 419] width 133 height 67
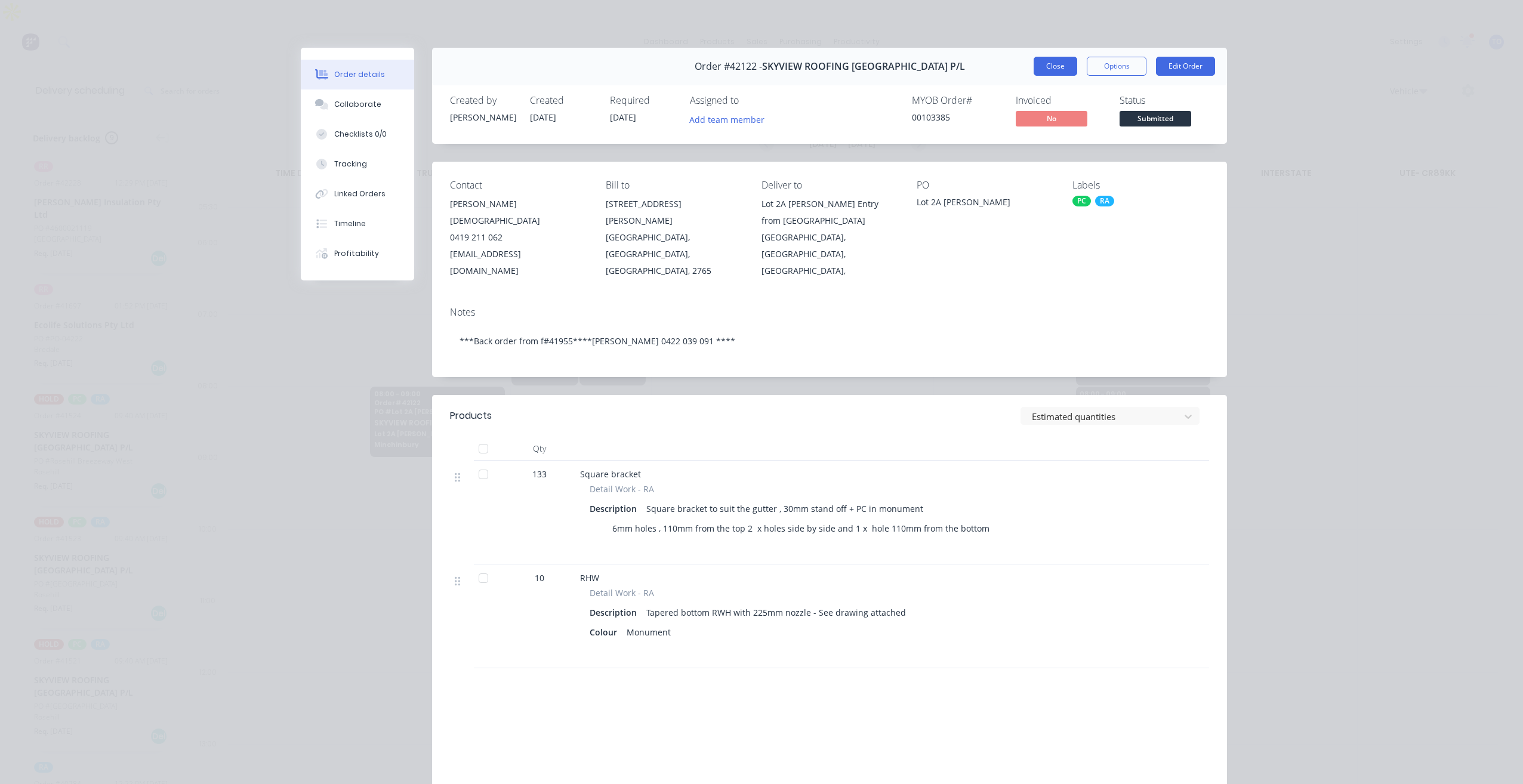
click at [1045, 67] on button "Close" at bounding box center [1055, 67] width 43 height 19
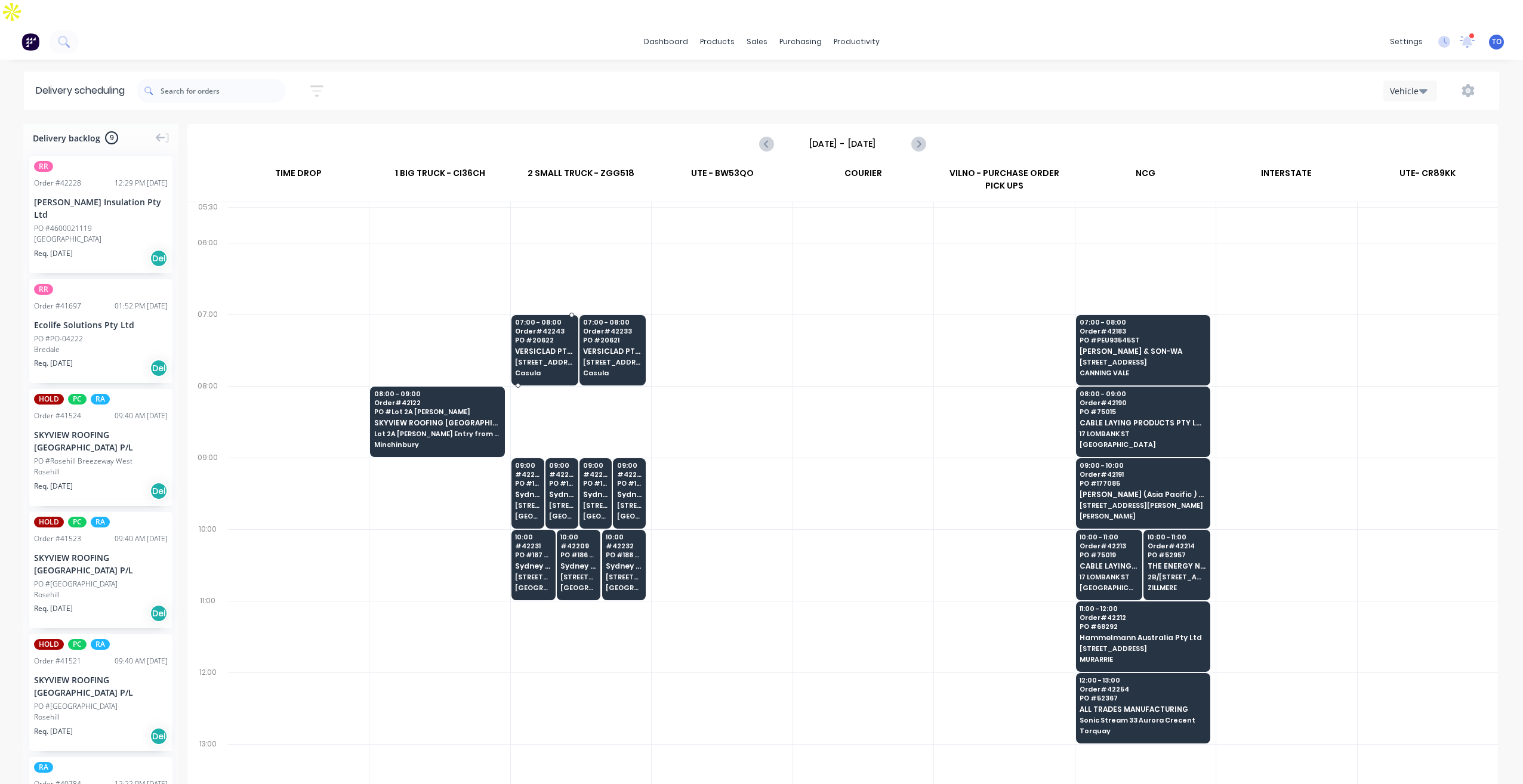
click at [532, 358] on span "[STREET_ADDRESS]" at bounding box center [544, 361] width 59 height 7
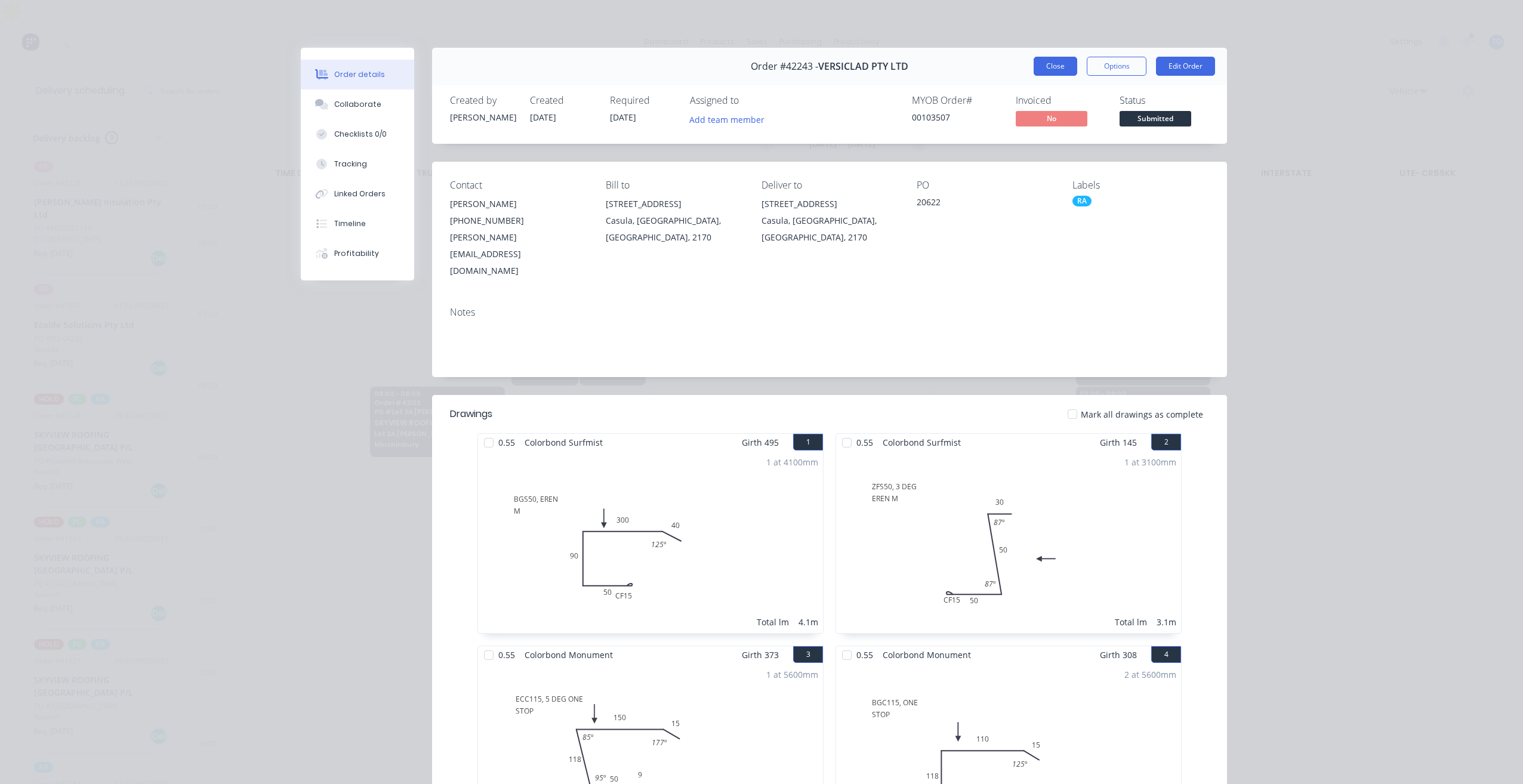
click at [1043, 71] on button "Close" at bounding box center [1055, 67] width 43 height 19
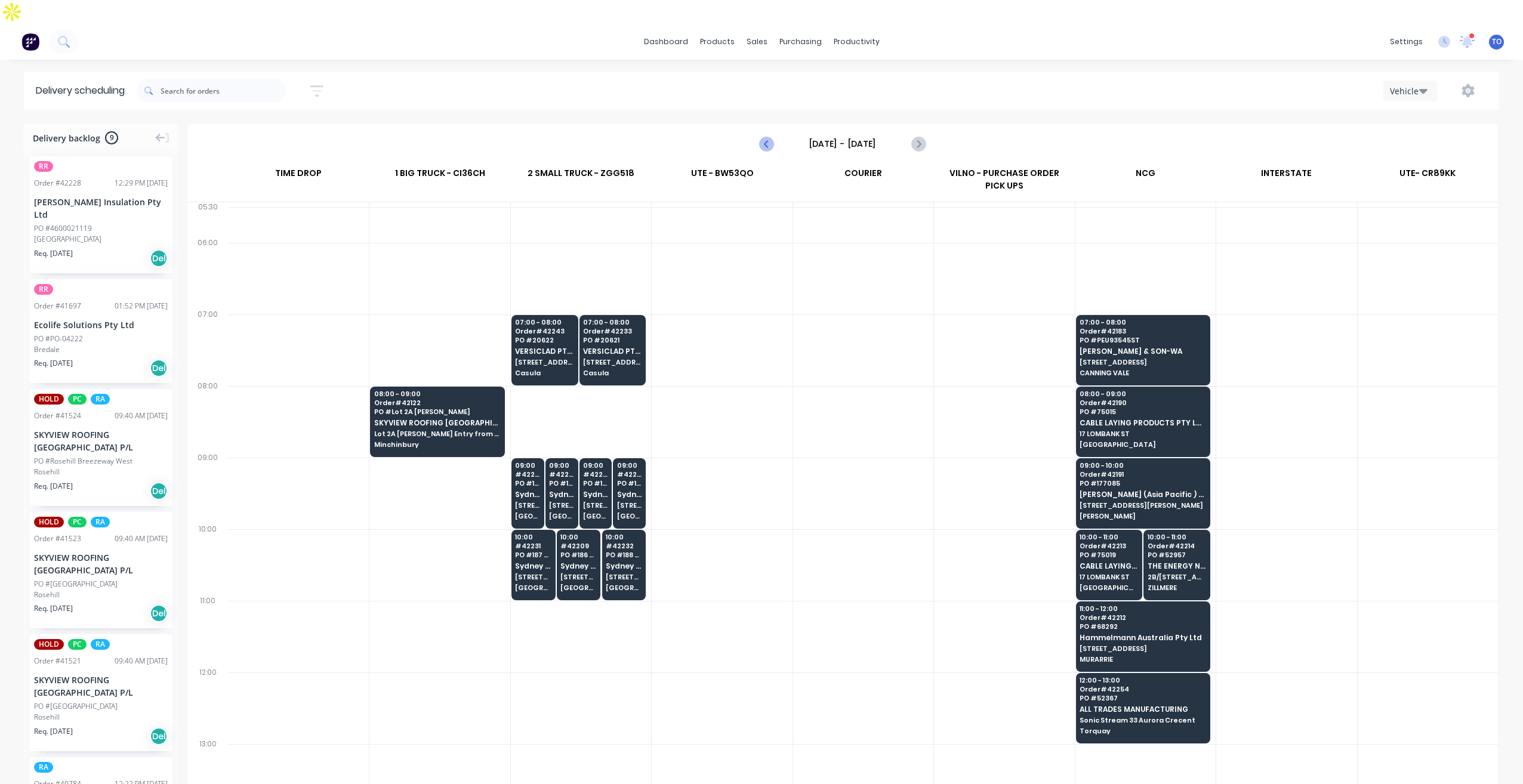
click at [766, 132] on button "Previous page" at bounding box center [767, 144] width 24 height 24
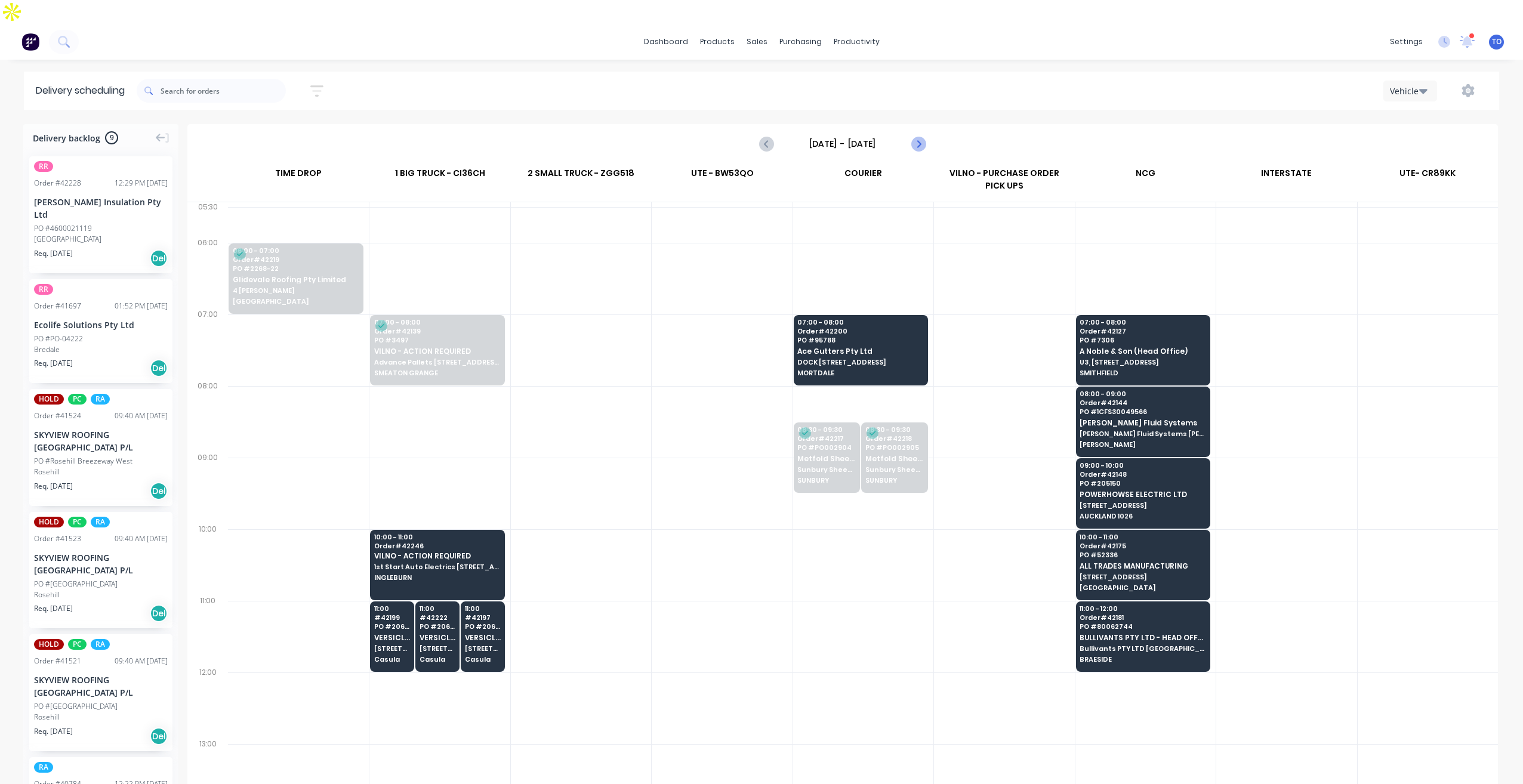
click at [916, 137] on icon "Next page" at bounding box center [917, 144] width 14 height 14
type input "Tuesday - 14/10/25"
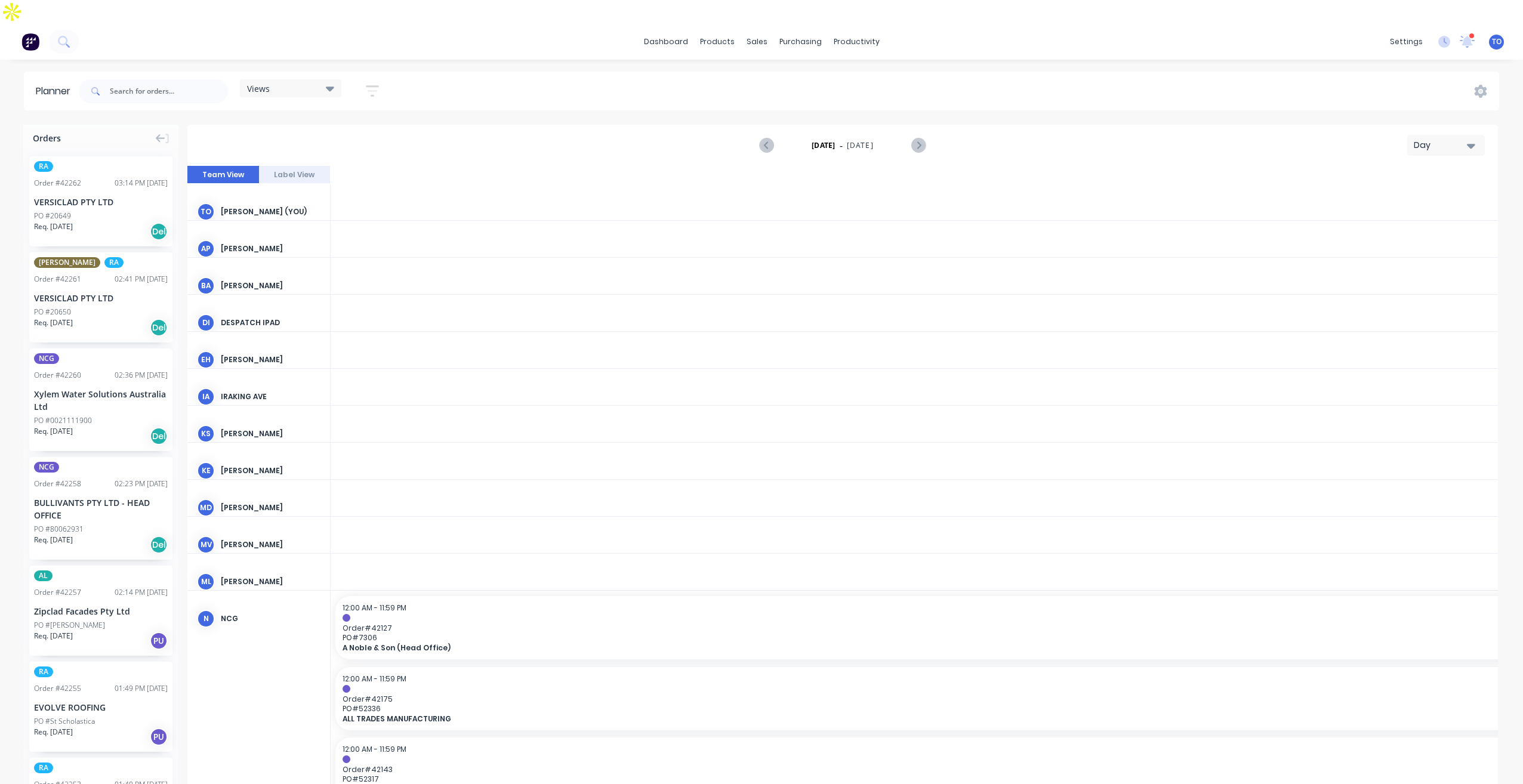
scroll to position [0, 2864]
click at [1434, 139] on div "Day" at bounding box center [1441, 145] width 55 height 13
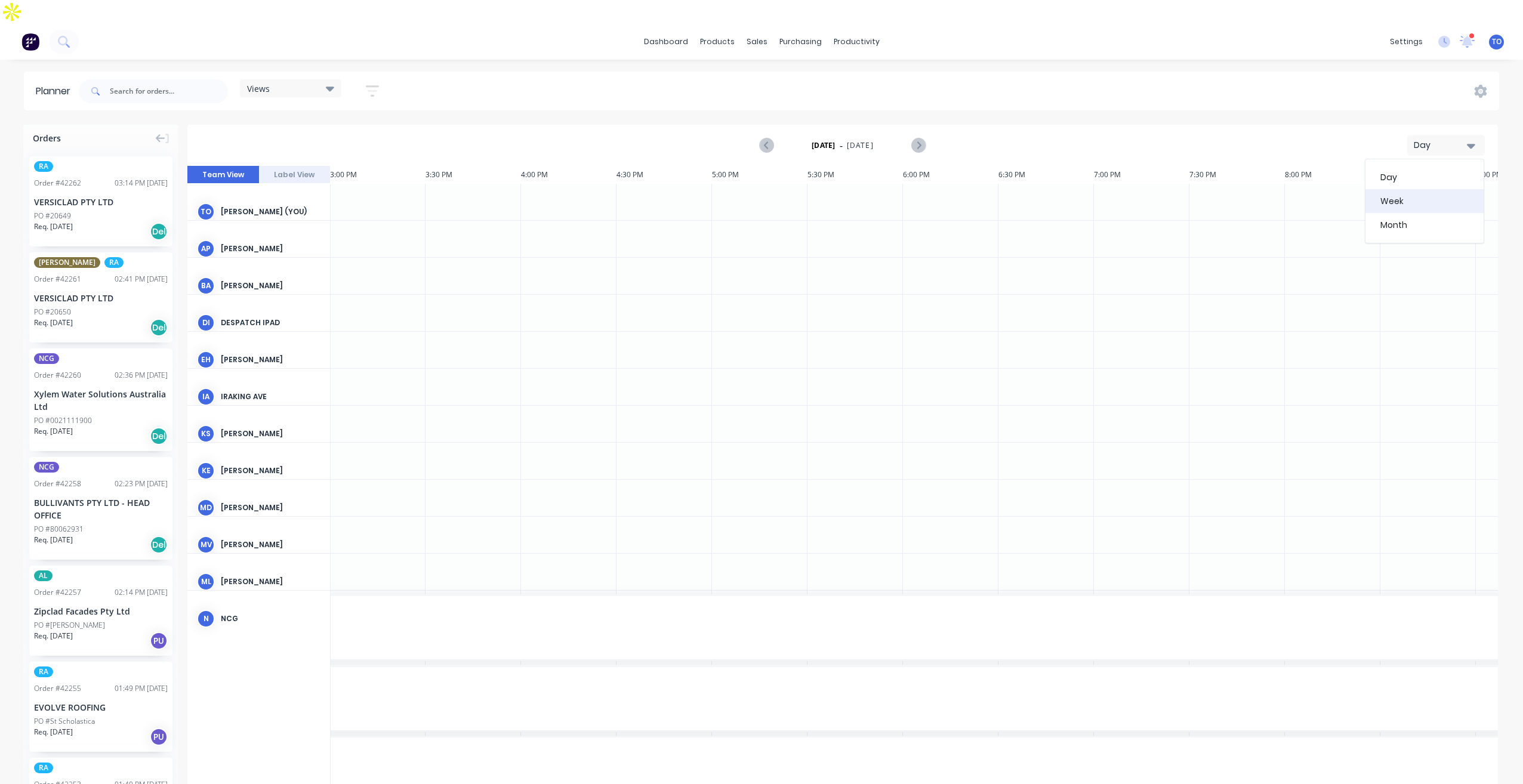
click at [1413, 189] on div "Week" at bounding box center [1423, 201] width 118 height 24
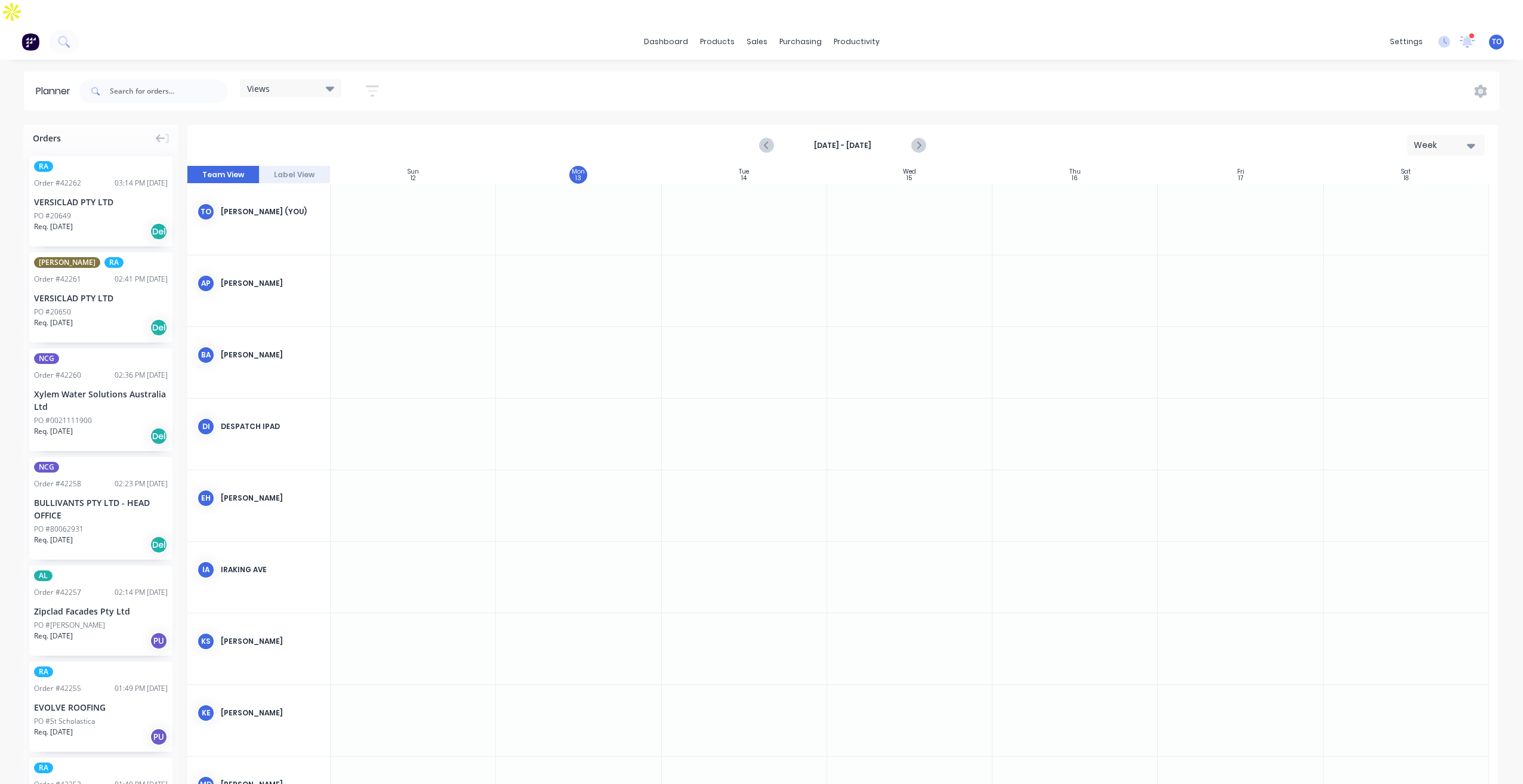
click at [1448, 139] on div "Week" at bounding box center [1441, 145] width 55 height 13
drag, startPoint x: 1407, startPoint y: 184, endPoint x: 1300, endPoint y: 192, distance: 107.3
click at [1406, 189] on div "Week" at bounding box center [1423, 201] width 118 height 24
click at [379, 82] on div "Views Save new view None (Default) edit Iraking edit [PERSON_NAME] edit [PERSON…" at bounding box center [234, 91] width 315 height 36
click at [377, 80] on button "button" at bounding box center [373, 91] width 39 height 23
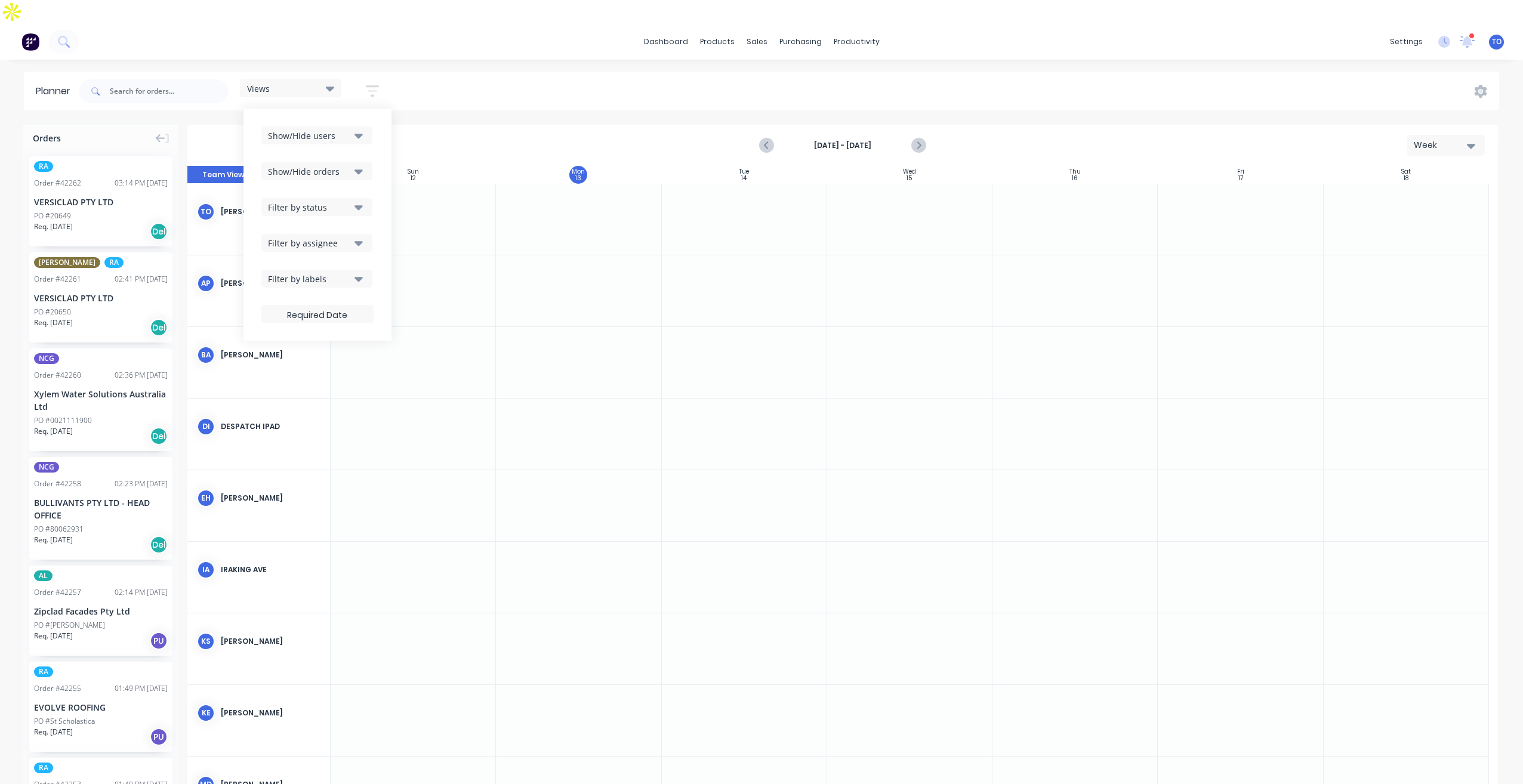
click at [361, 129] on icon "button" at bounding box center [358, 135] width 8 height 13
click at [308, 189] on button "All" at bounding box center [350, 201] width 179 height 24
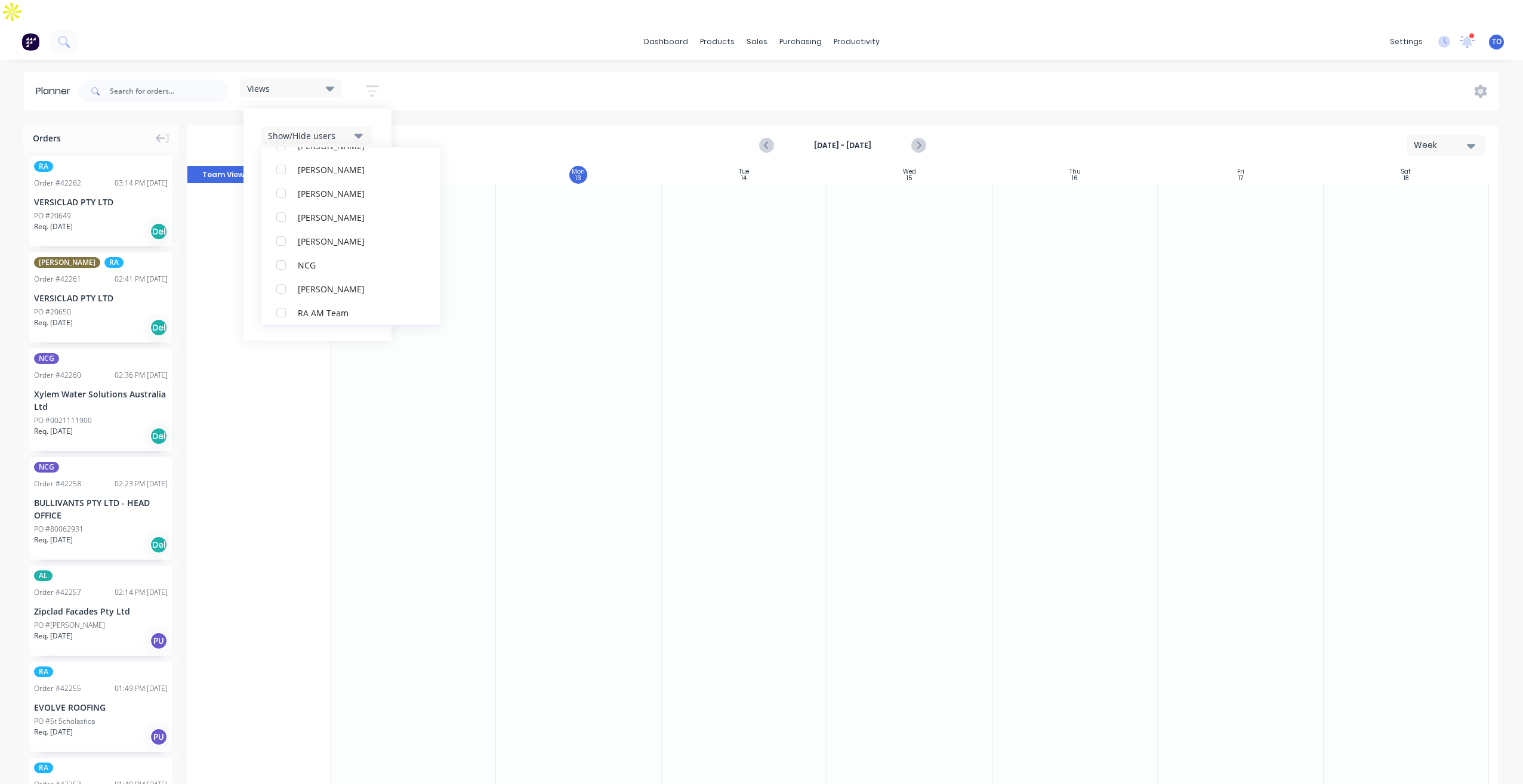
scroll to position [298, 0]
click at [304, 302] on div "[PERSON_NAME]" at bounding box center [357, 308] width 120 height 13
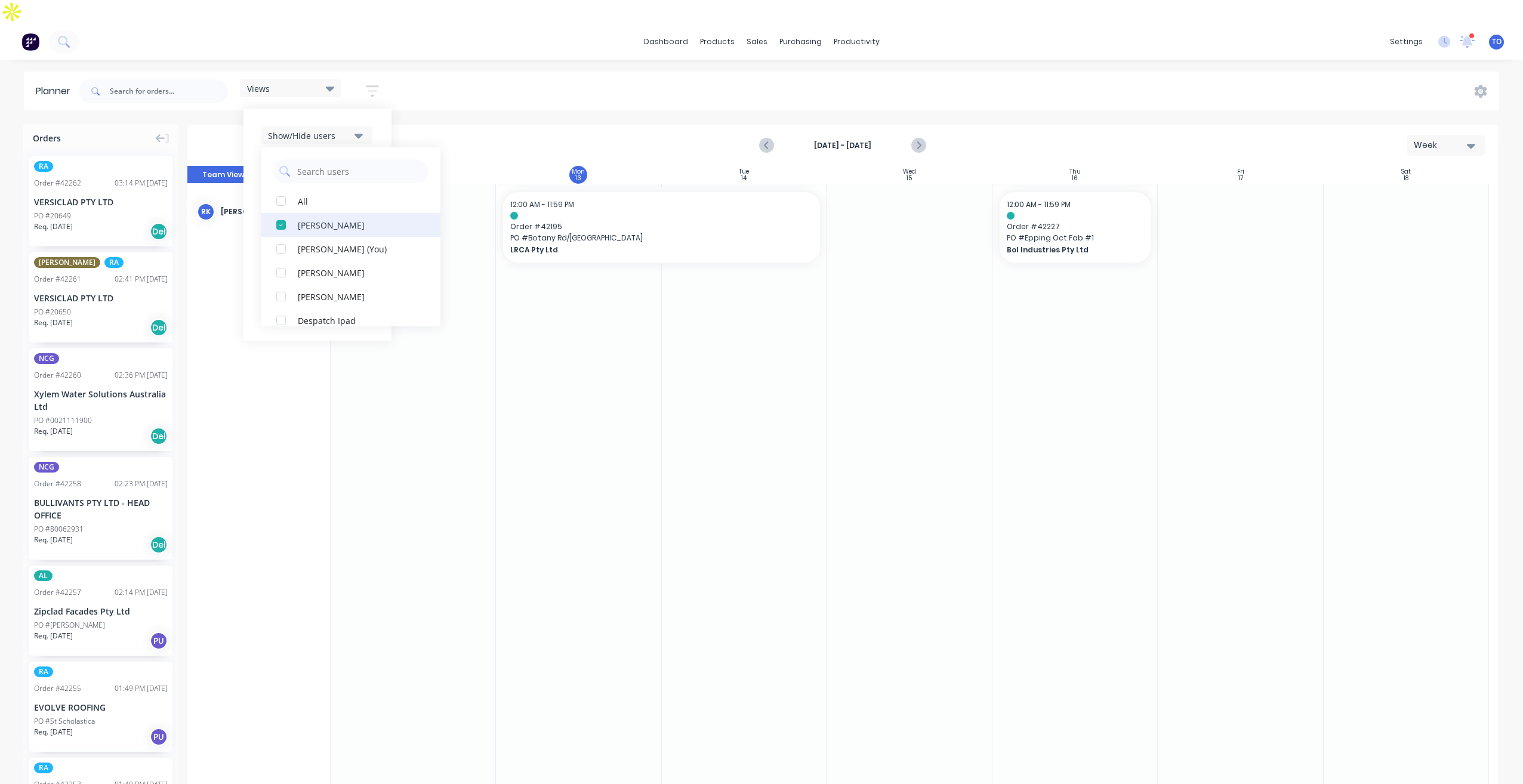
click at [282, 213] on div "button" at bounding box center [281, 225] width 24 height 24
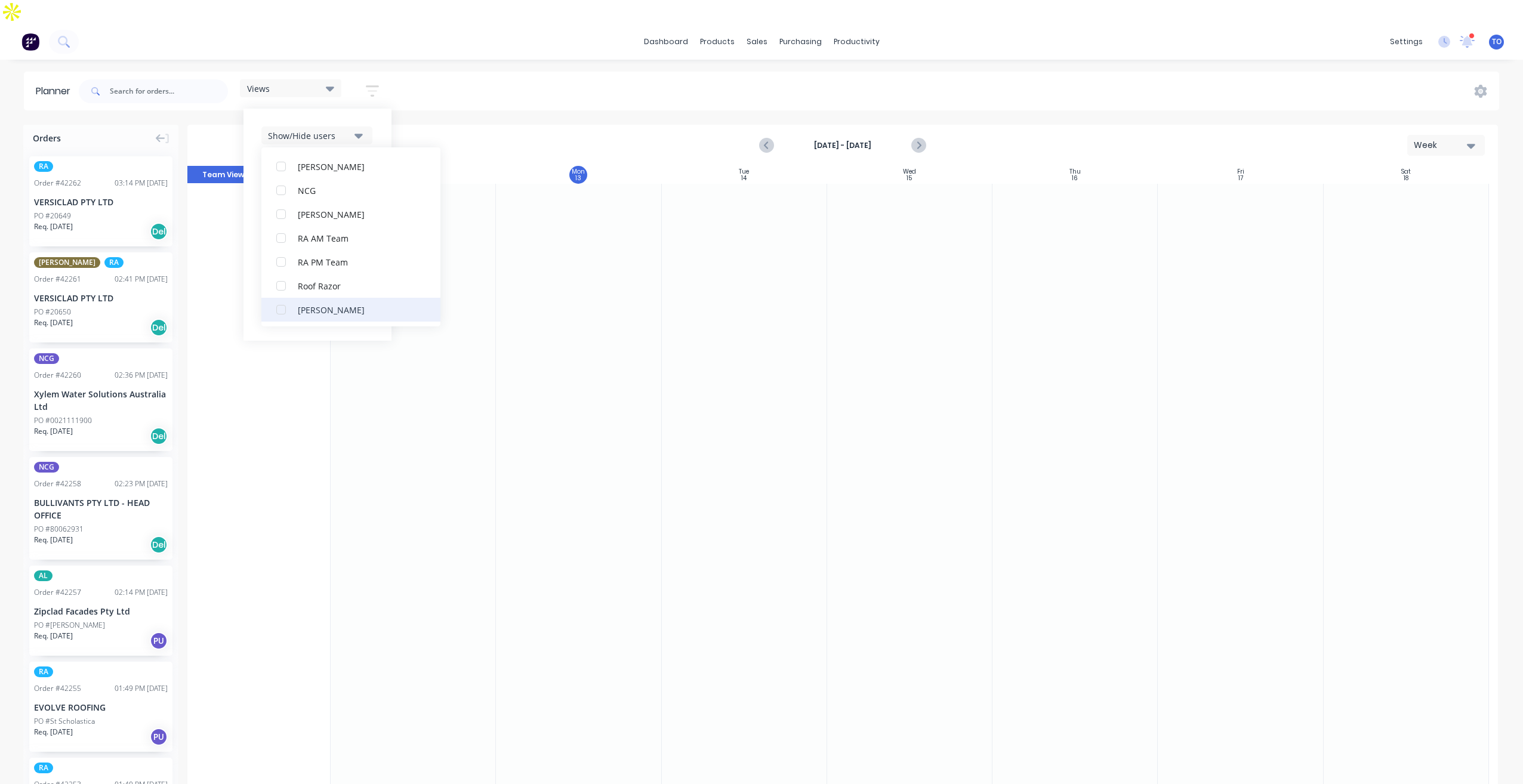
scroll to position [298, 0]
click at [319, 254] on div "RA PM Team" at bounding box center [357, 260] width 120 height 13
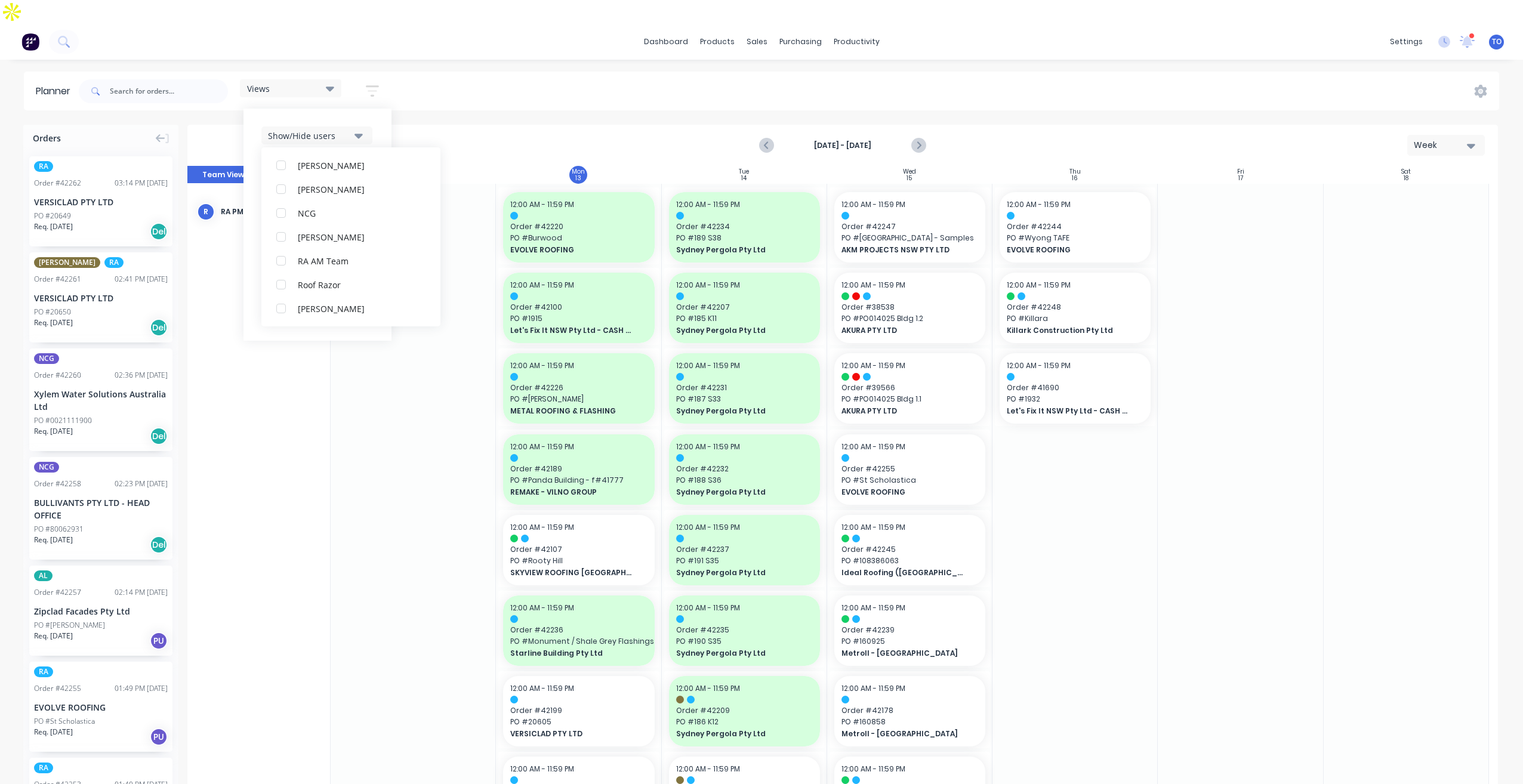
scroll to position [0, 0]
drag, startPoint x: 384, startPoint y: 94, endPoint x: 353, endPoint y: 134, distance: 50.6
click at [384, 108] on div "Show/Hide users All RA PM Team [PERSON_NAME] (You) [PERSON_NAME] [PERSON_NAME] …" at bounding box center [317, 224] width 148 height 232
click at [336, 162] on button "Show/Hide orders" at bounding box center [316, 171] width 111 height 18
click at [319, 194] on div "All" at bounding box center [357, 201] width 120 height 13
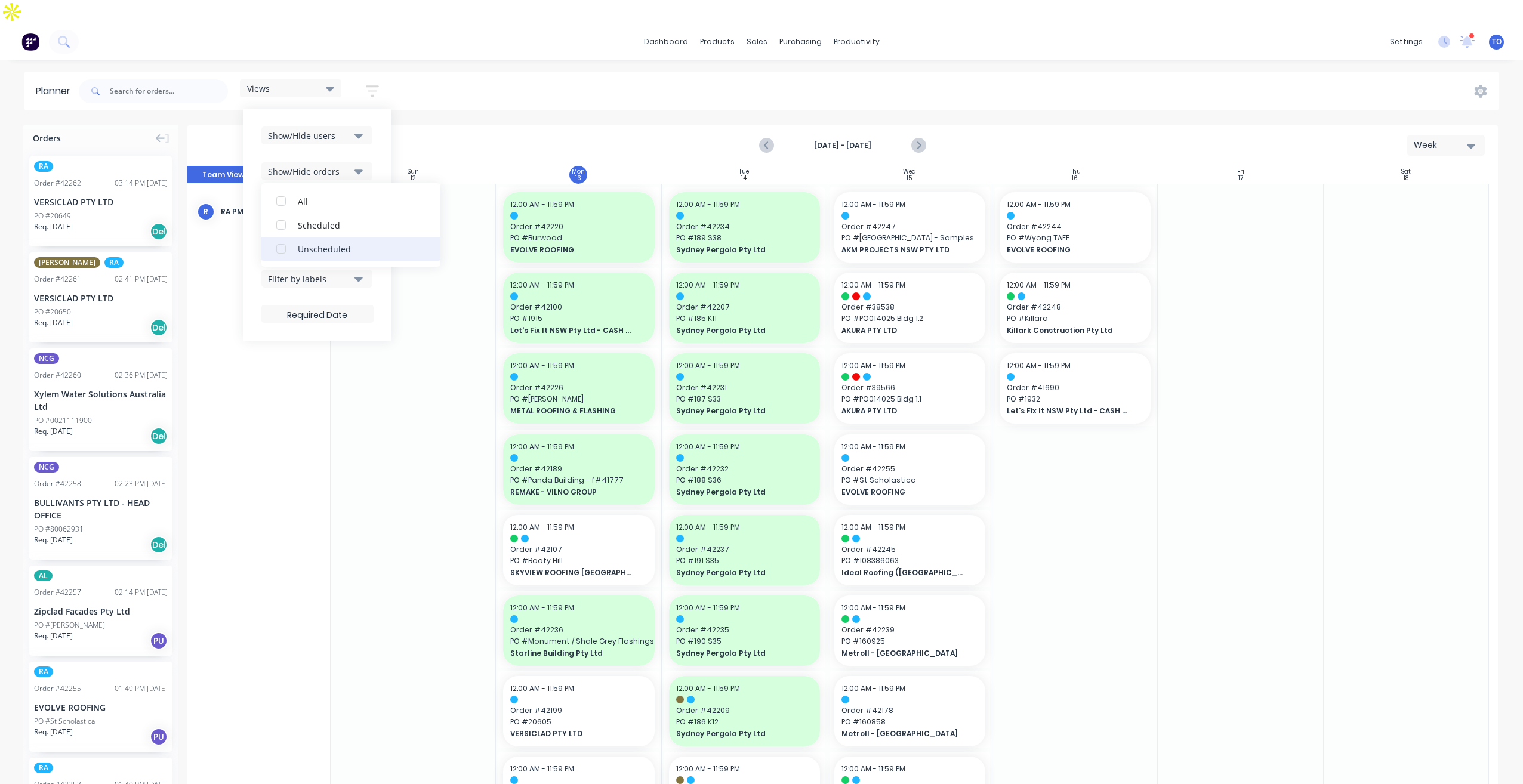
click at [317, 243] on div "Unscheduled" at bounding box center [357, 249] width 120 height 13
click at [374, 129] on div "Show/Hide users Show/Hide orders All Scheduled Unscheduled Filter by status Fil…" at bounding box center [317, 224] width 112 height 196
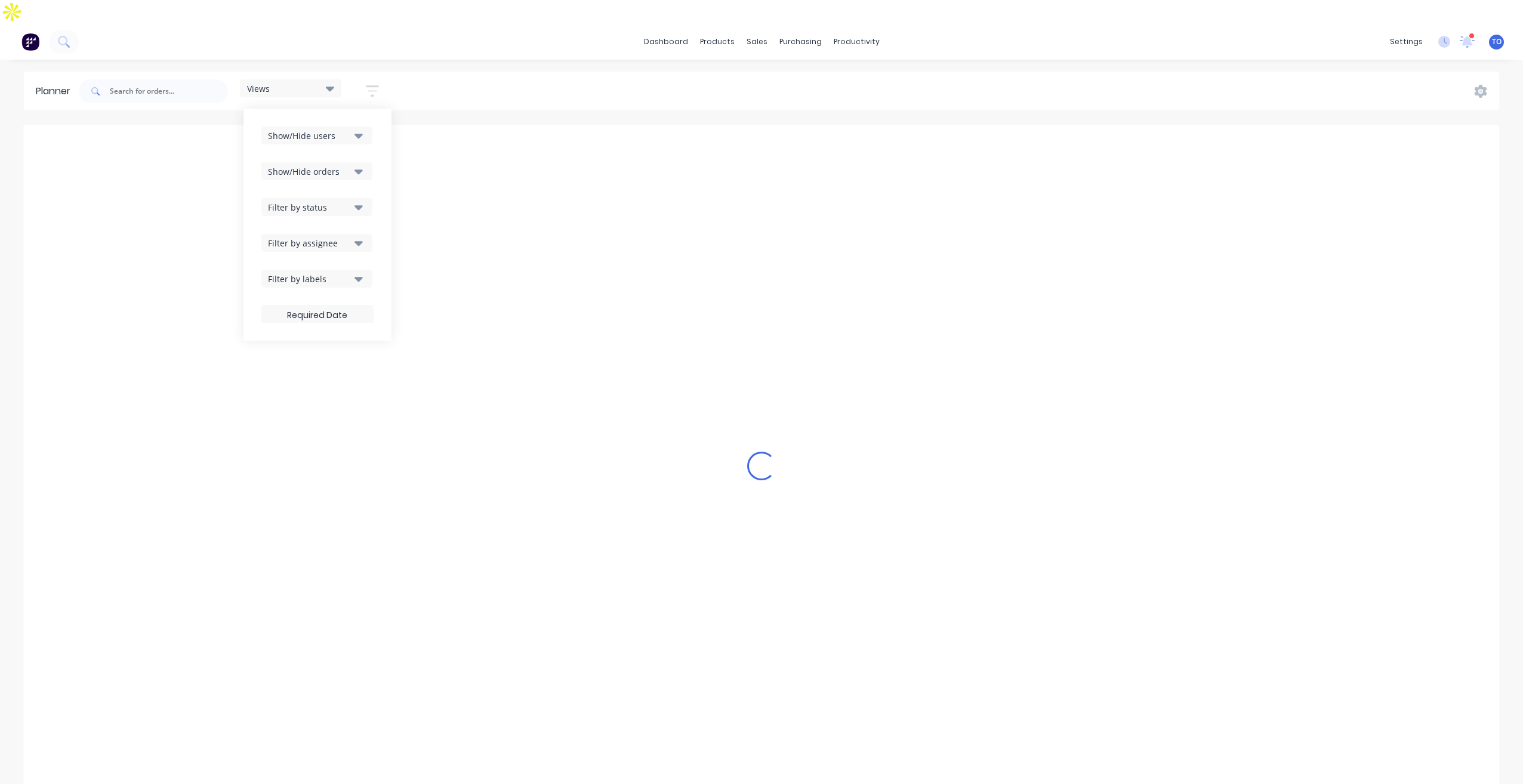
click at [321, 198] on button "Filter by status" at bounding box center [316, 207] width 111 height 18
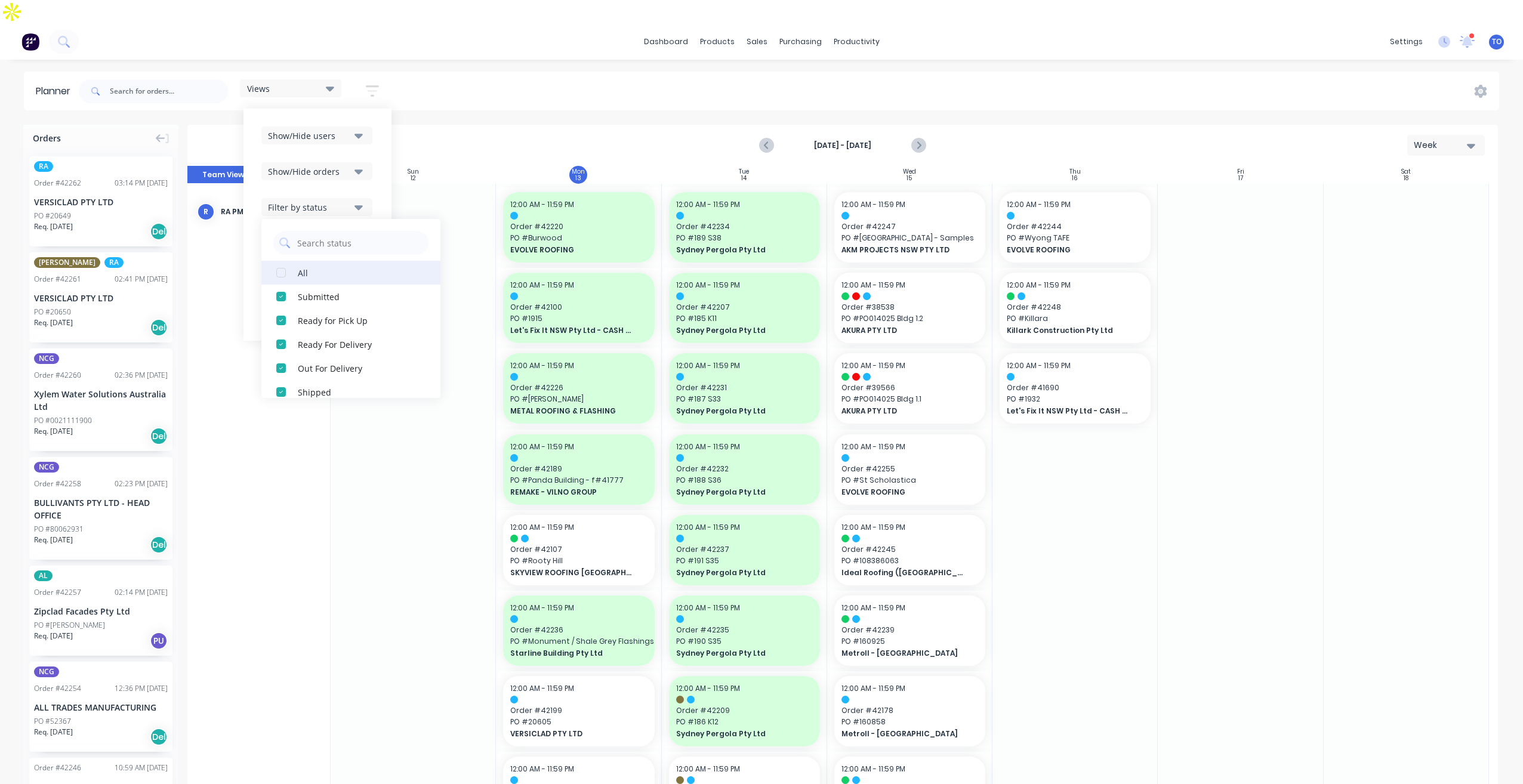
click at [312, 266] on div "All" at bounding box center [357, 272] width 120 height 13
click at [382, 152] on div "Show/Hide users Show/Hide orders Filter by status All Draft Quote Archived Deli…" at bounding box center [317, 224] width 148 height 232
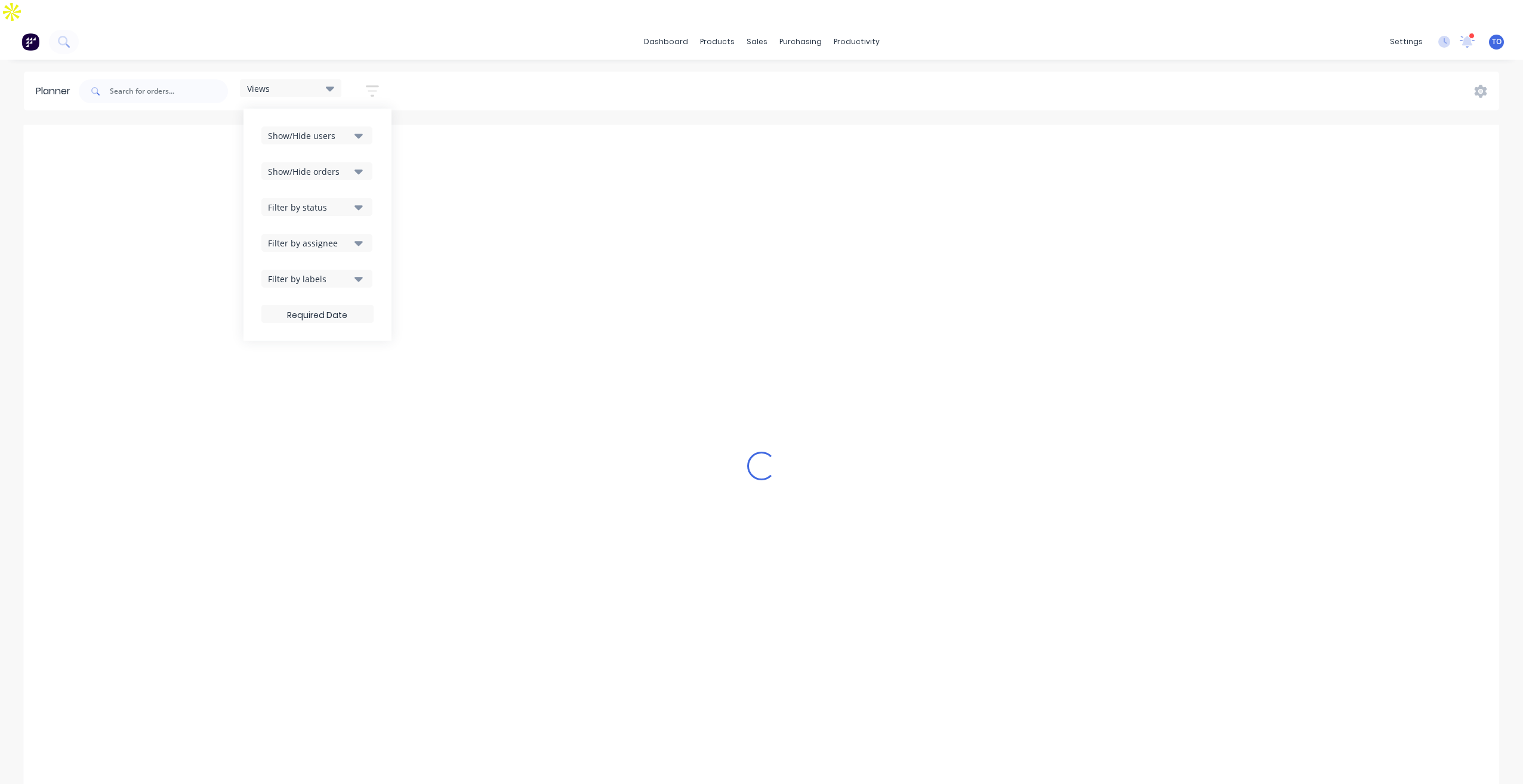
click at [335, 237] on div "Filter by assignee" at bounding box center [308, 243] width 83 height 13
click at [361, 206] on icon "button" at bounding box center [358, 208] width 8 height 5
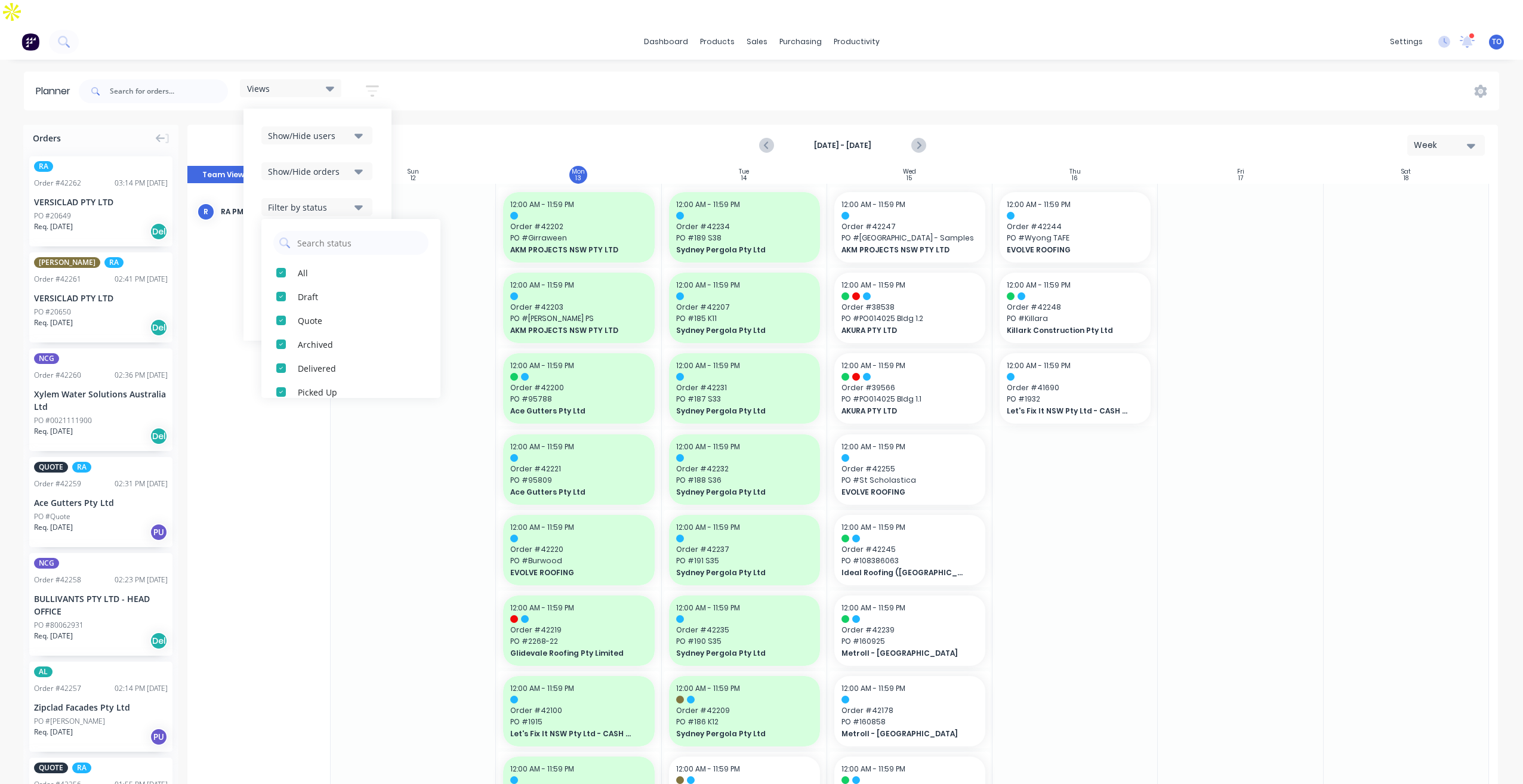
click at [379, 161] on div "Show/Hide users Show/Hide orders Filter by status All Draft Quote Archived Deli…" at bounding box center [317, 224] width 148 height 232
click at [923, 73] on div "Views Save new view None (Default) edit Iraking edit [PERSON_NAME] edit [PERSON…" at bounding box center [787, 91] width 1423 height 36
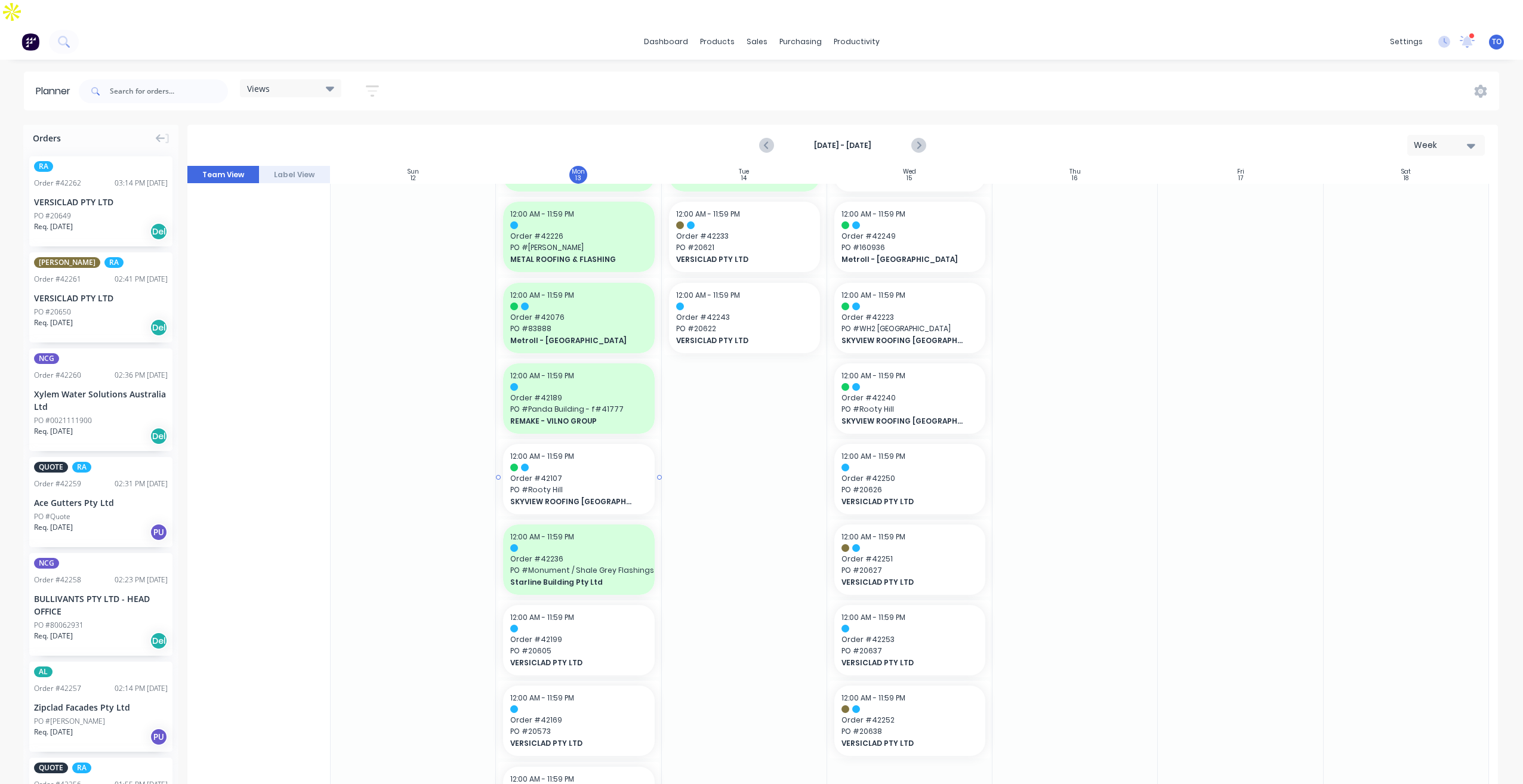
scroll to position [597, 0]
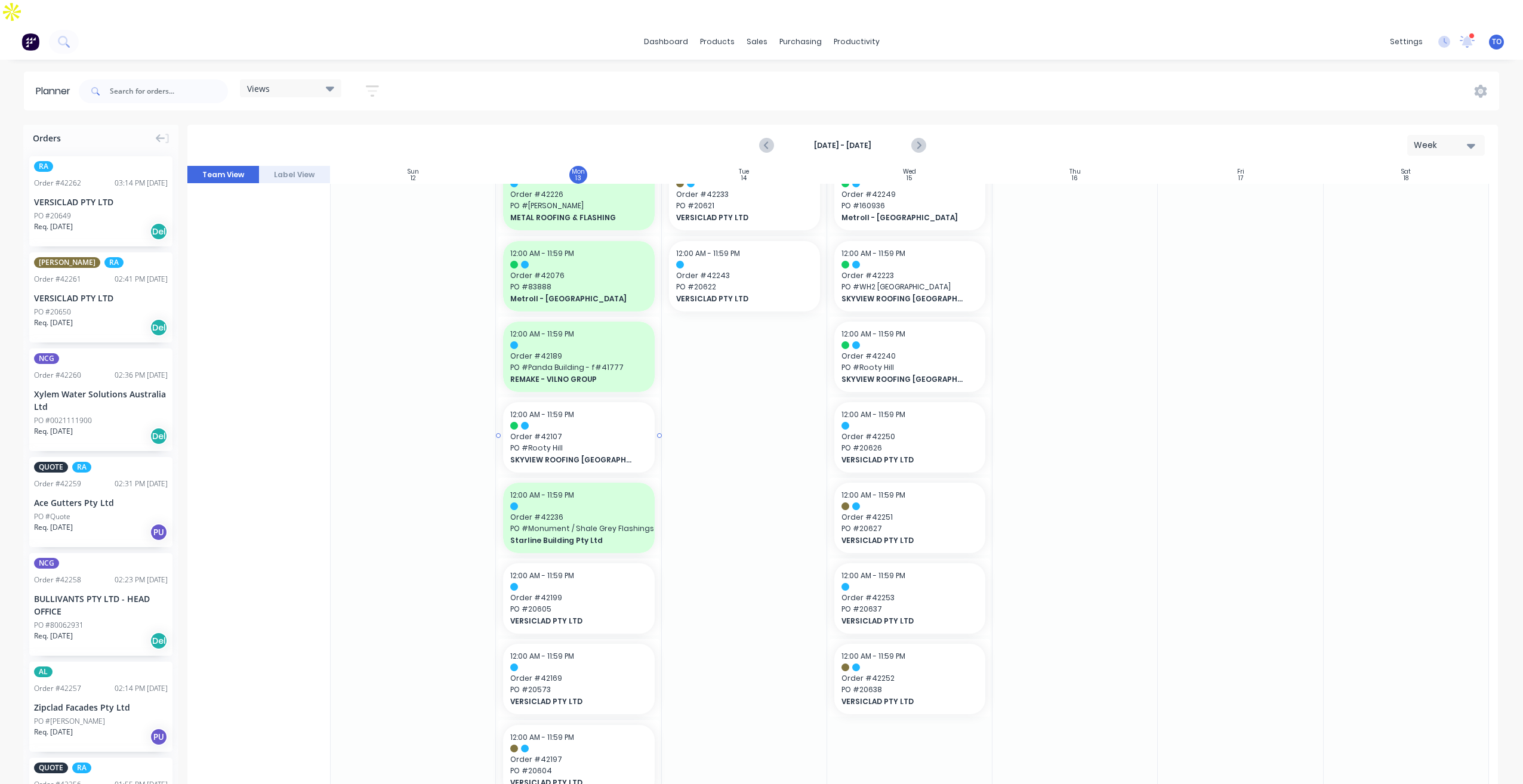
click at [595, 422] on div at bounding box center [578, 426] width 137 height 8
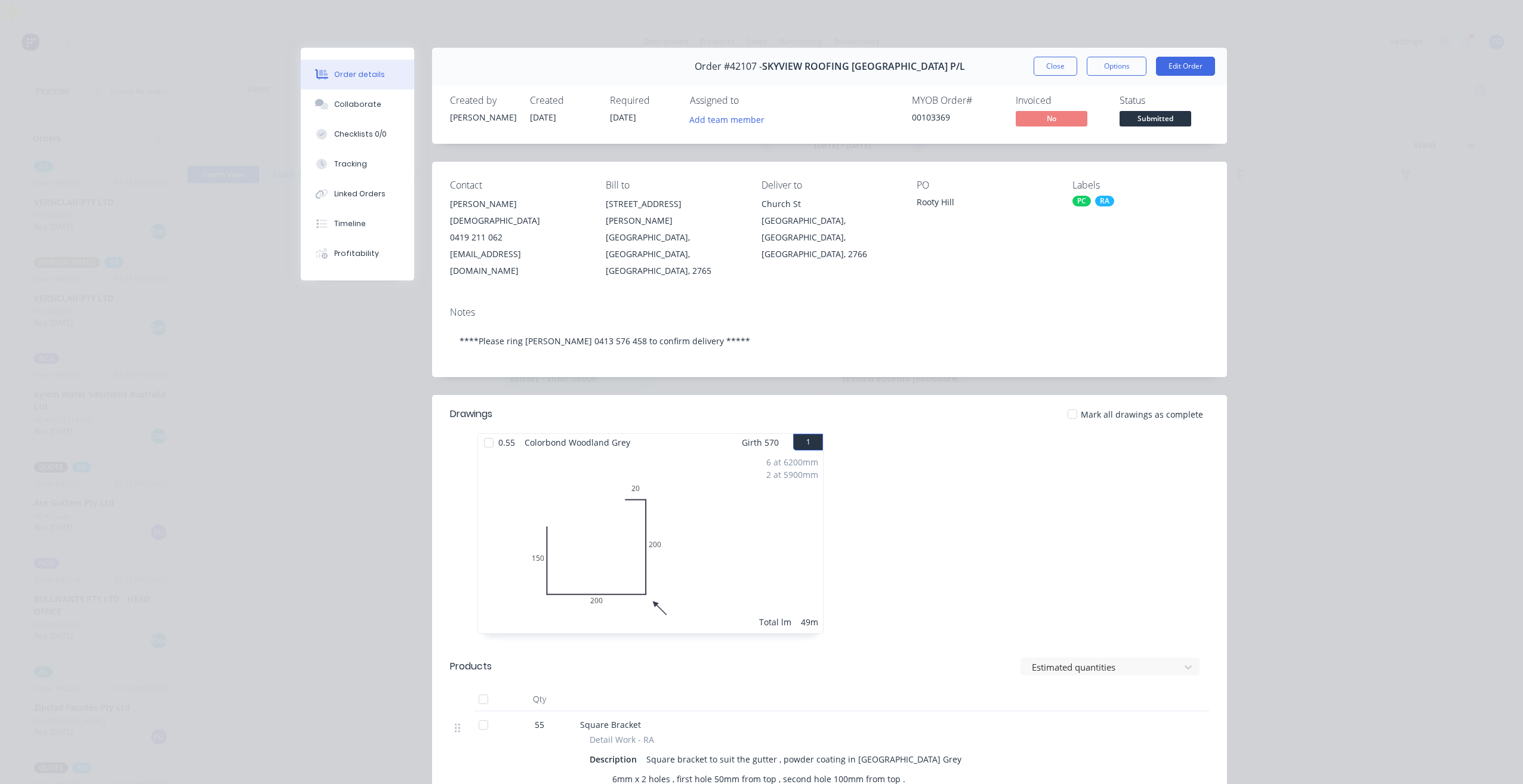
click at [1051, 68] on button "Close" at bounding box center [1055, 67] width 43 height 19
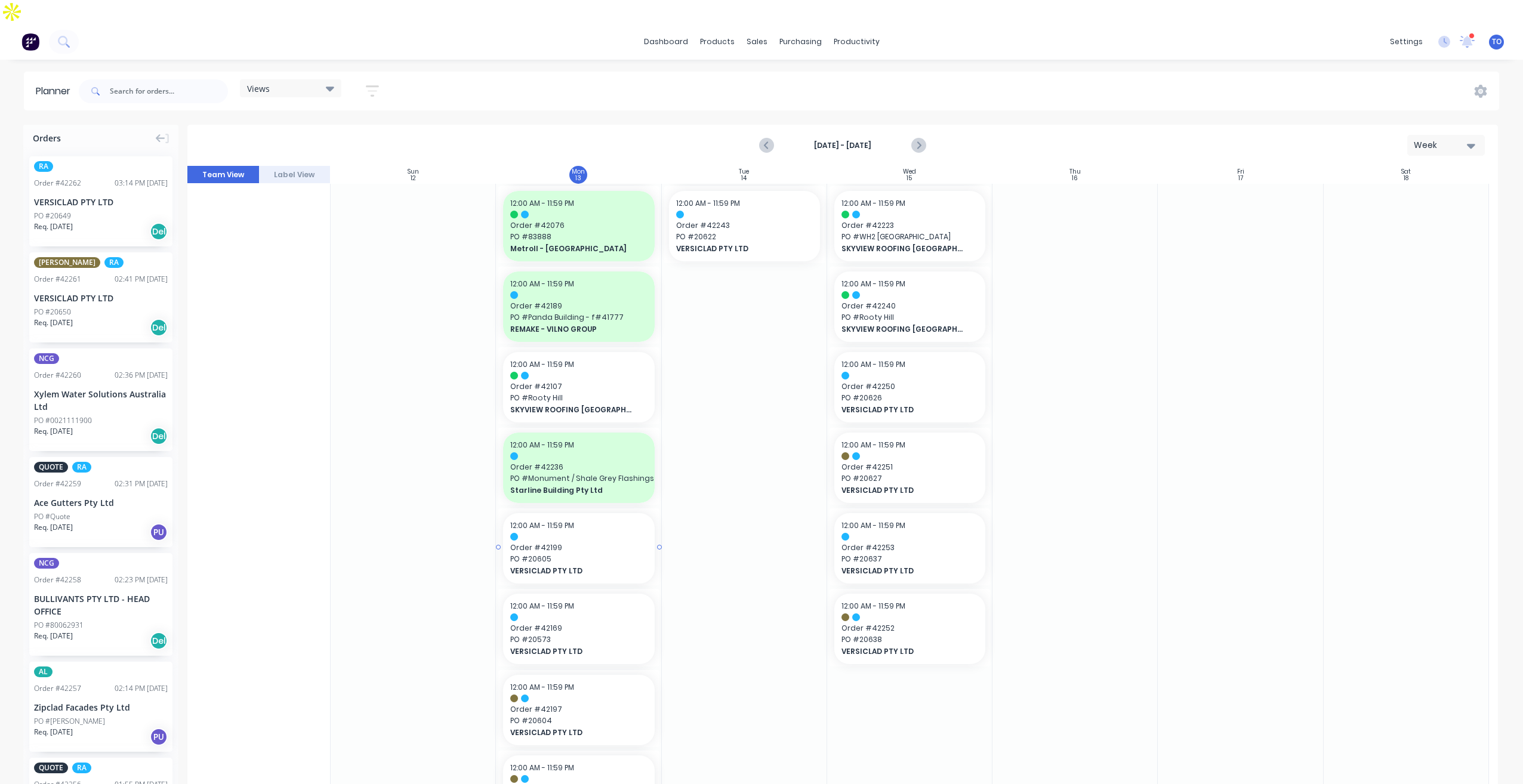
scroll to position [697, 0]
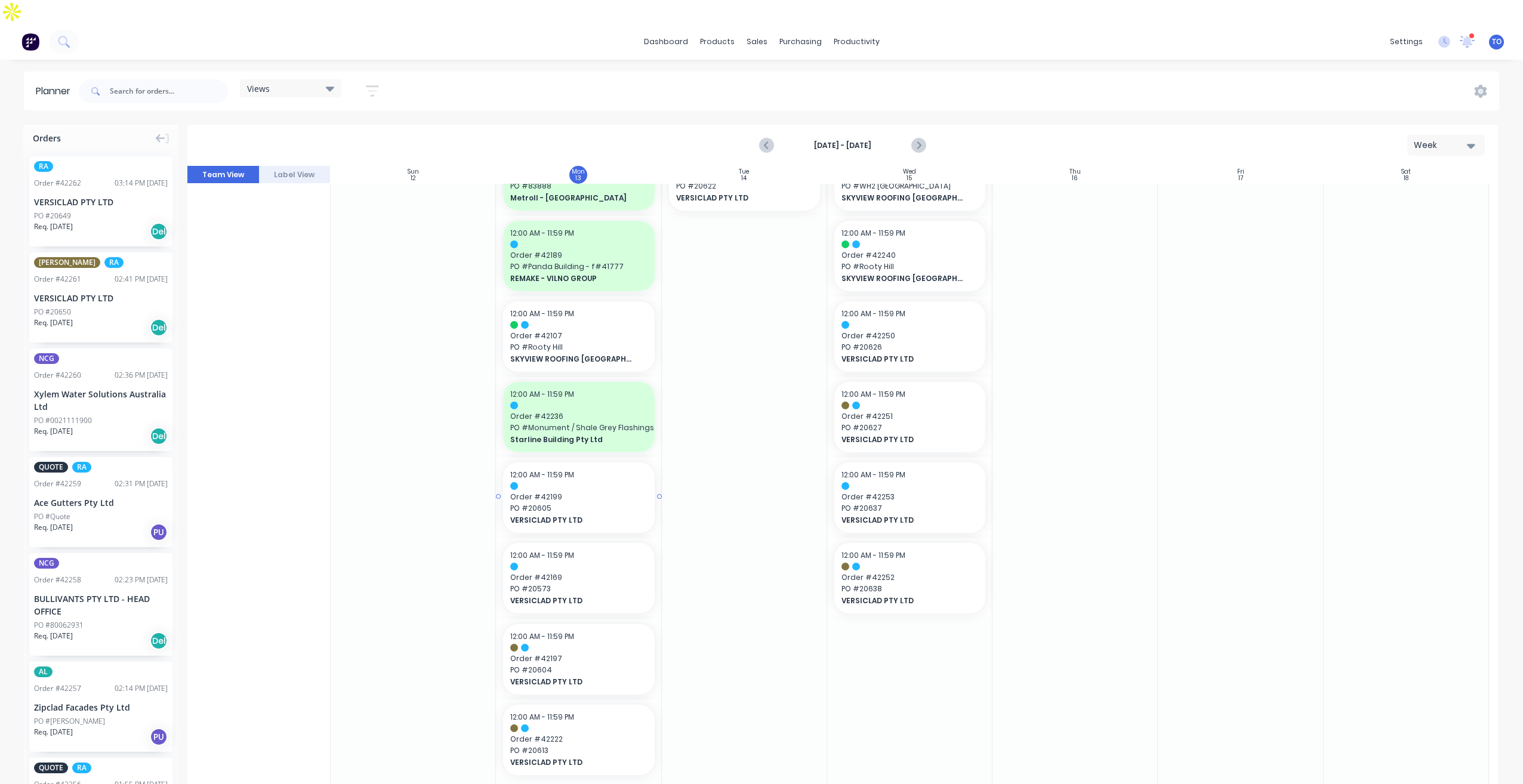
click at [590, 492] on span "Order # 42199" at bounding box center [578, 496] width 137 height 10
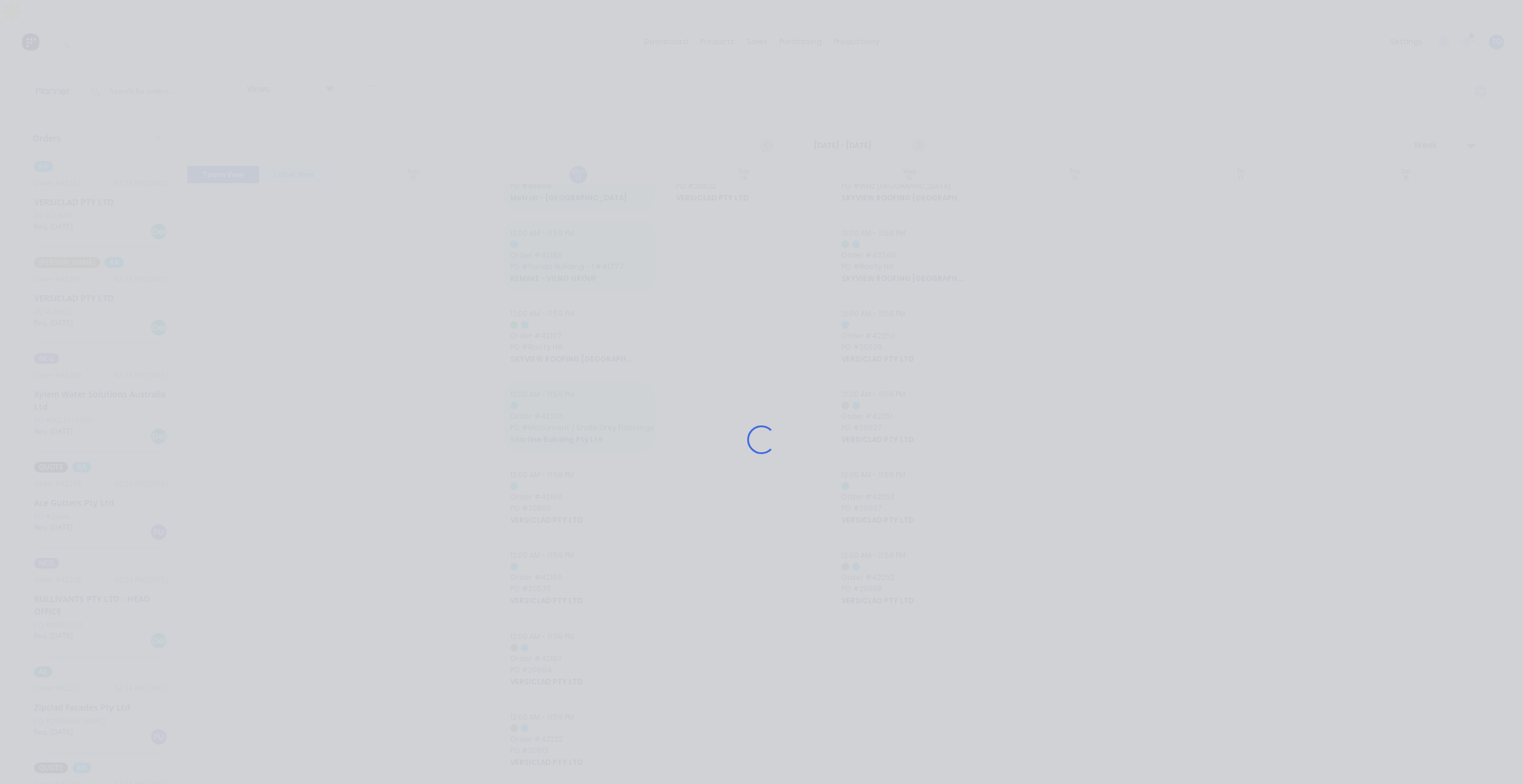
scroll to position [688, 0]
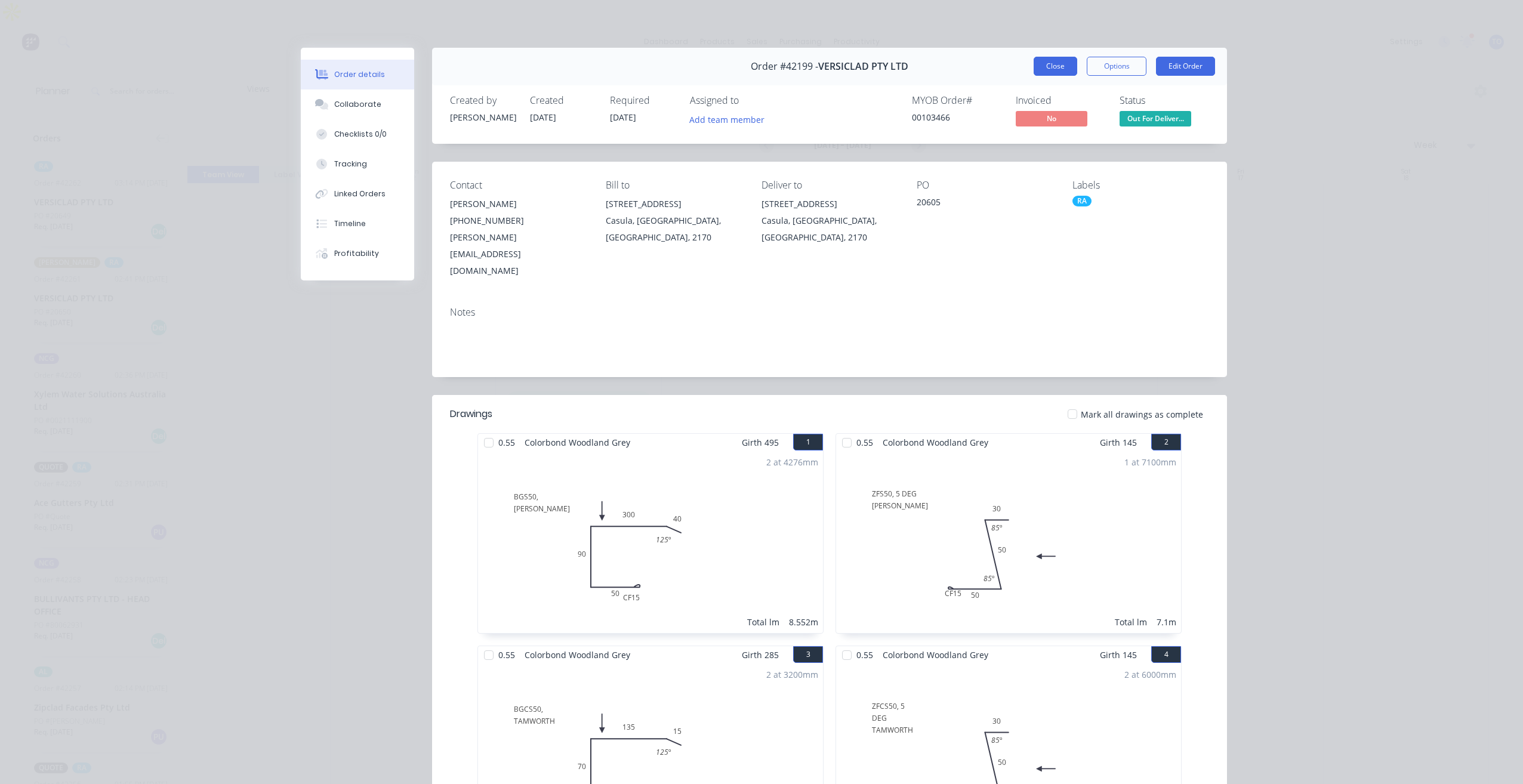
click at [1036, 61] on button "Close" at bounding box center [1055, 67] width 43 height 19
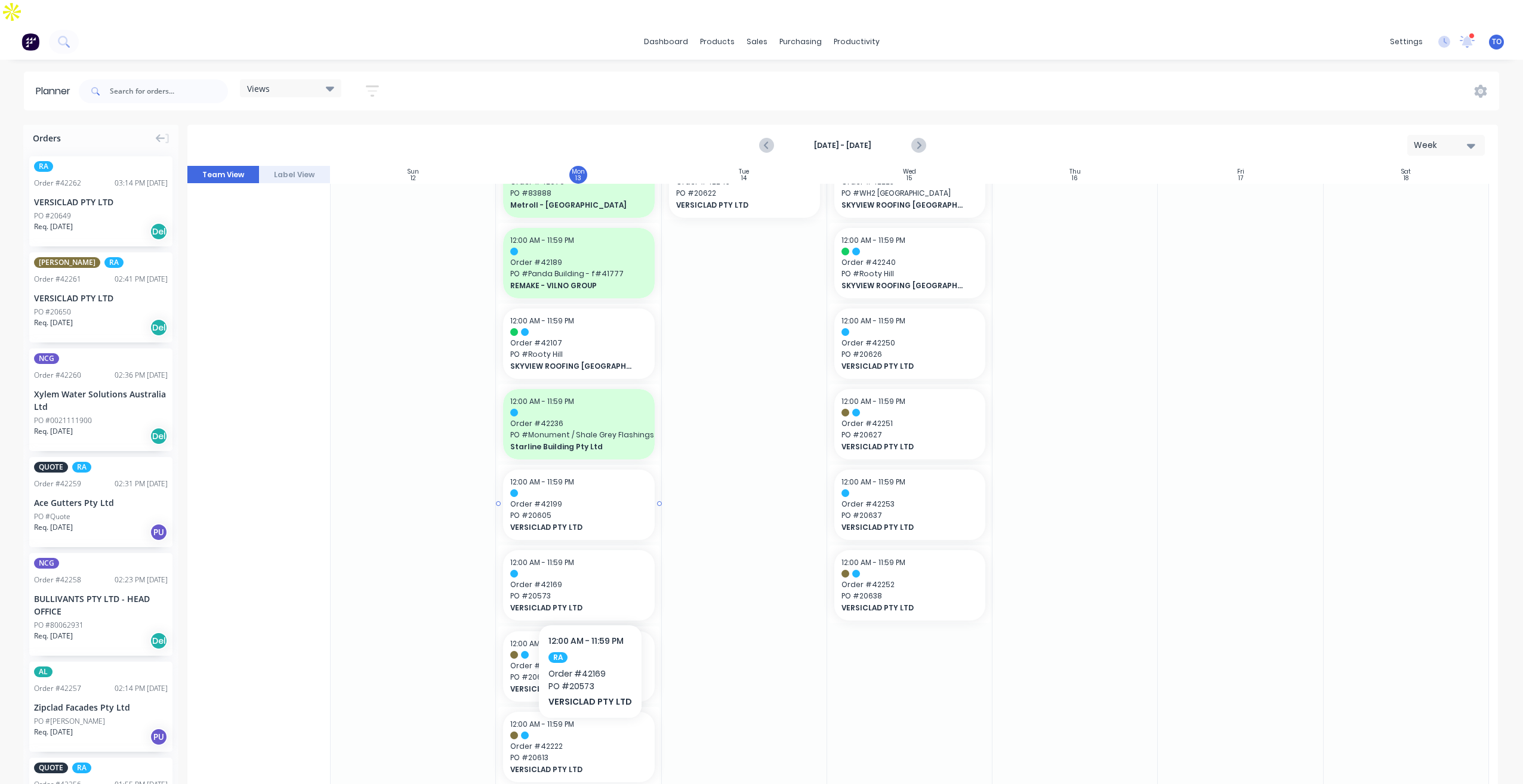
scroll to position [697, 0]
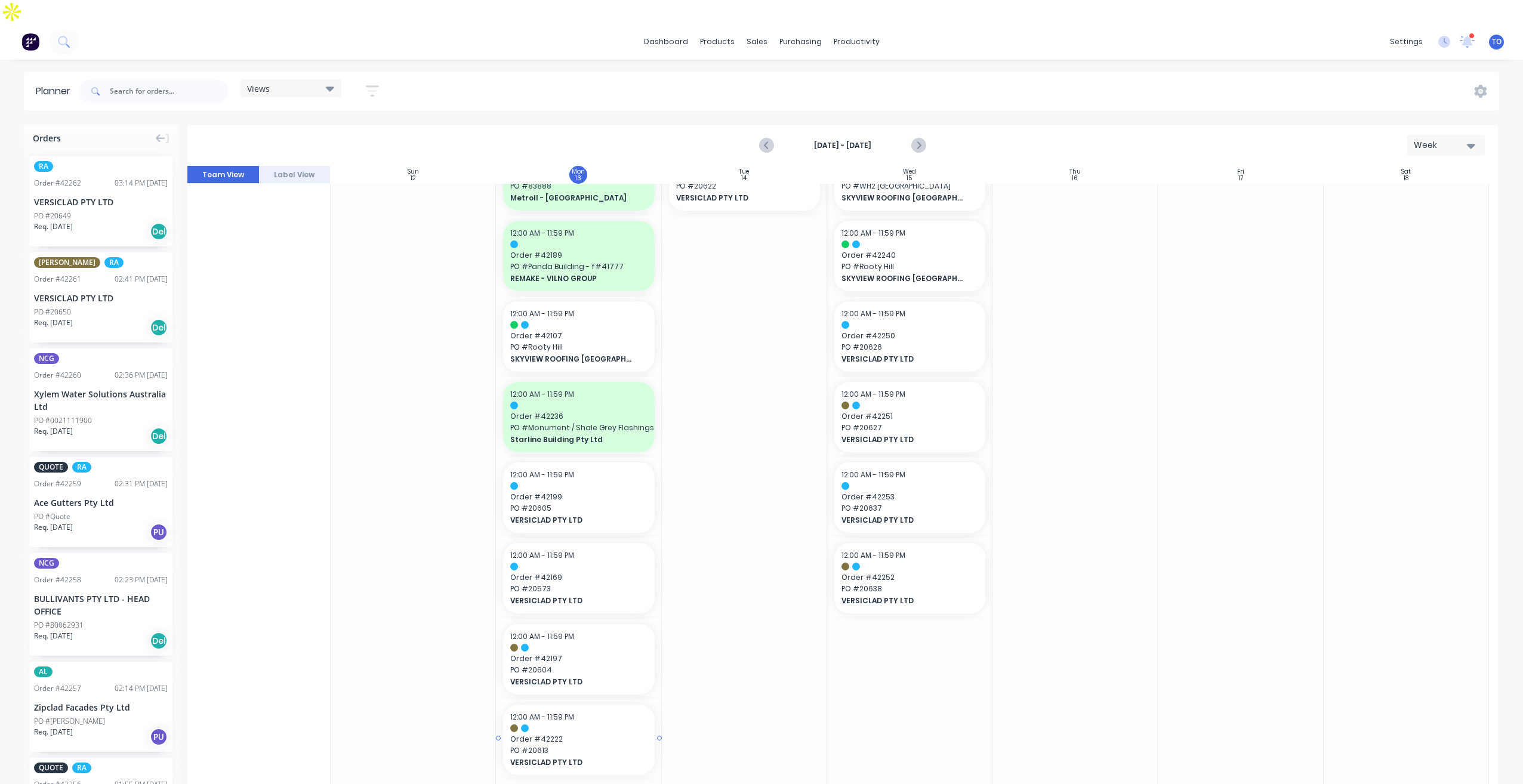
click at [623, 757] on span "VERSICLAD PTY LTD" at bounding box center [571, 762] width 123 height 10
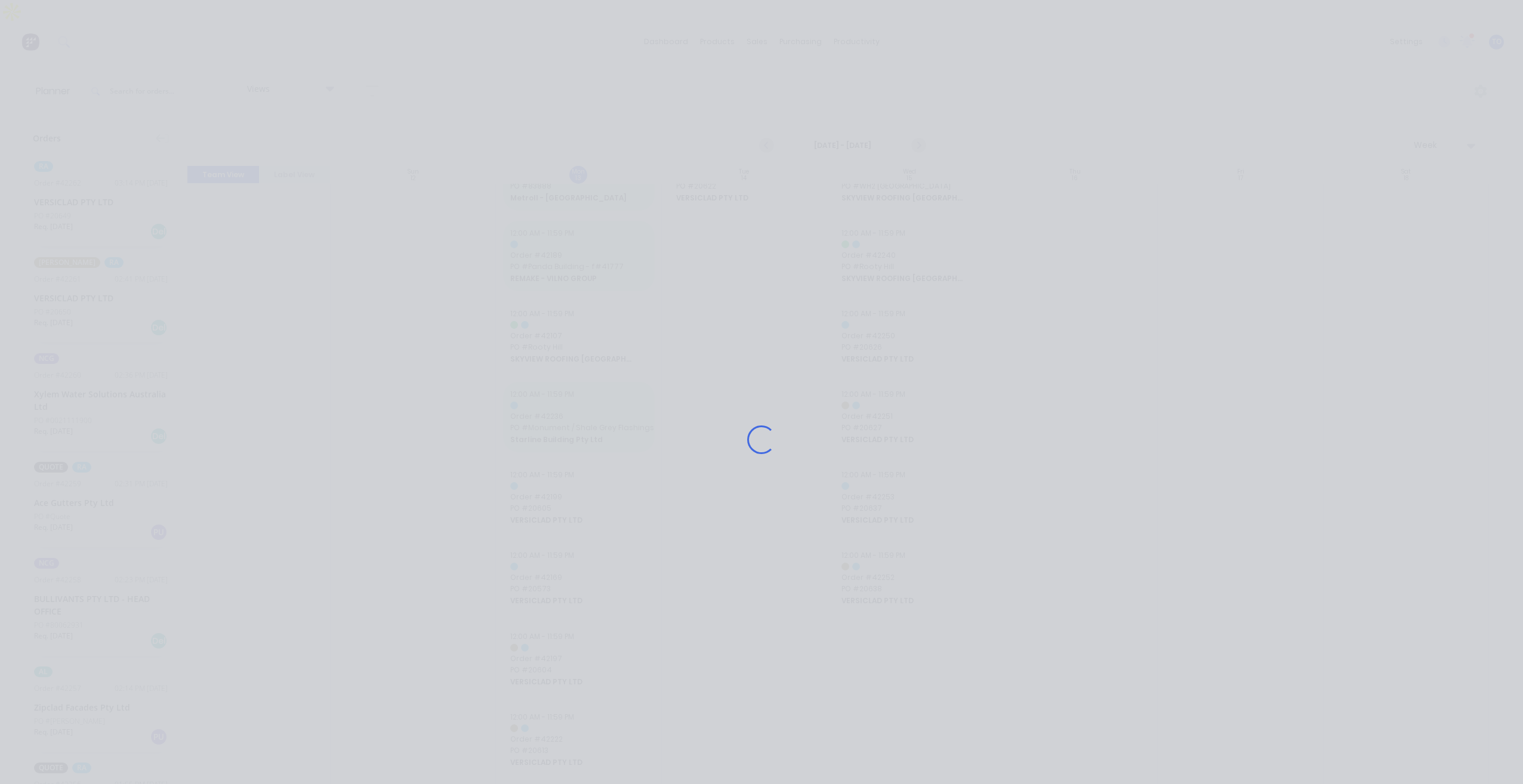
scroll to position [688, 0]
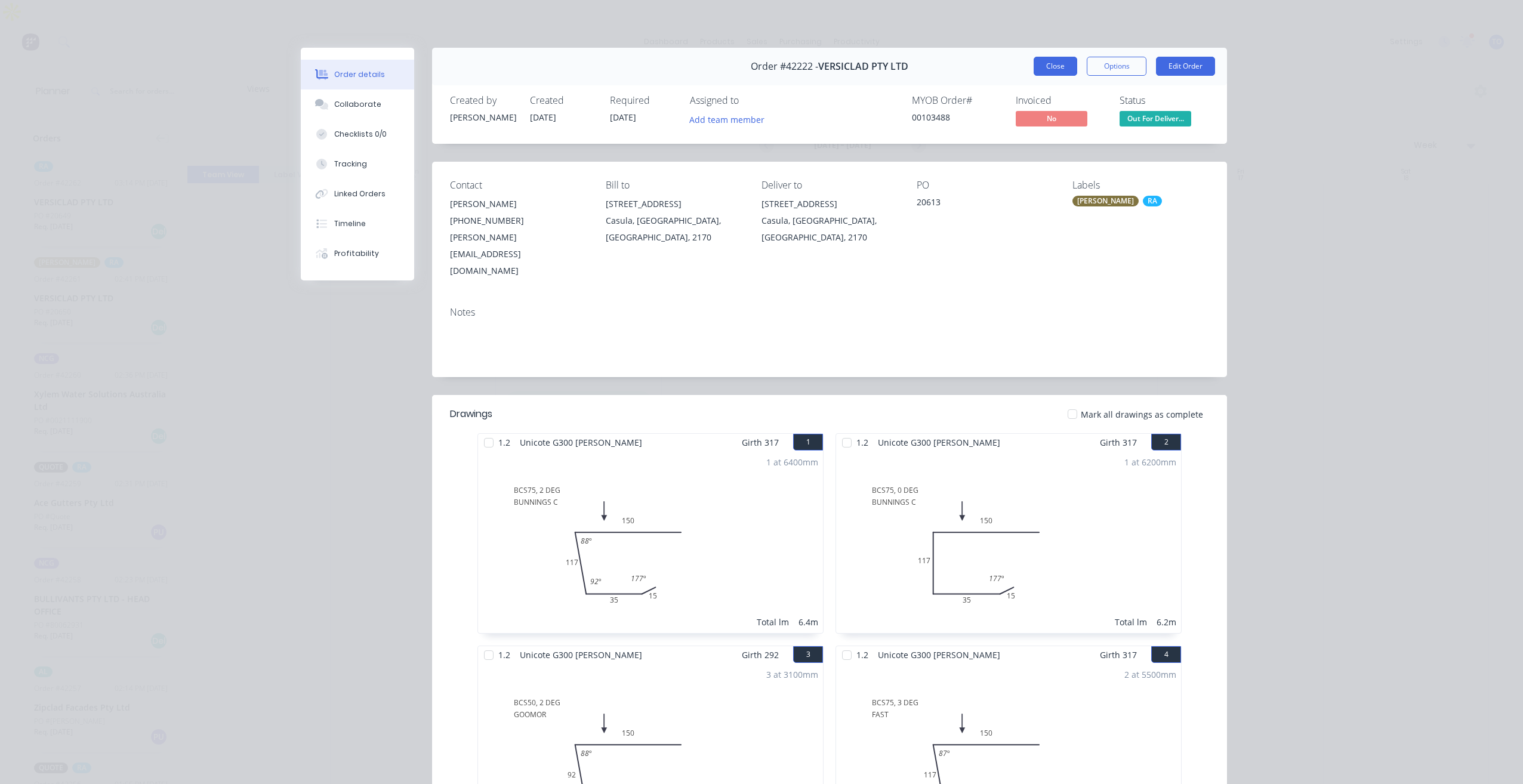
click at [1035, 70] on button "Close" at bounding box center [1055, 67] width 43 height 19
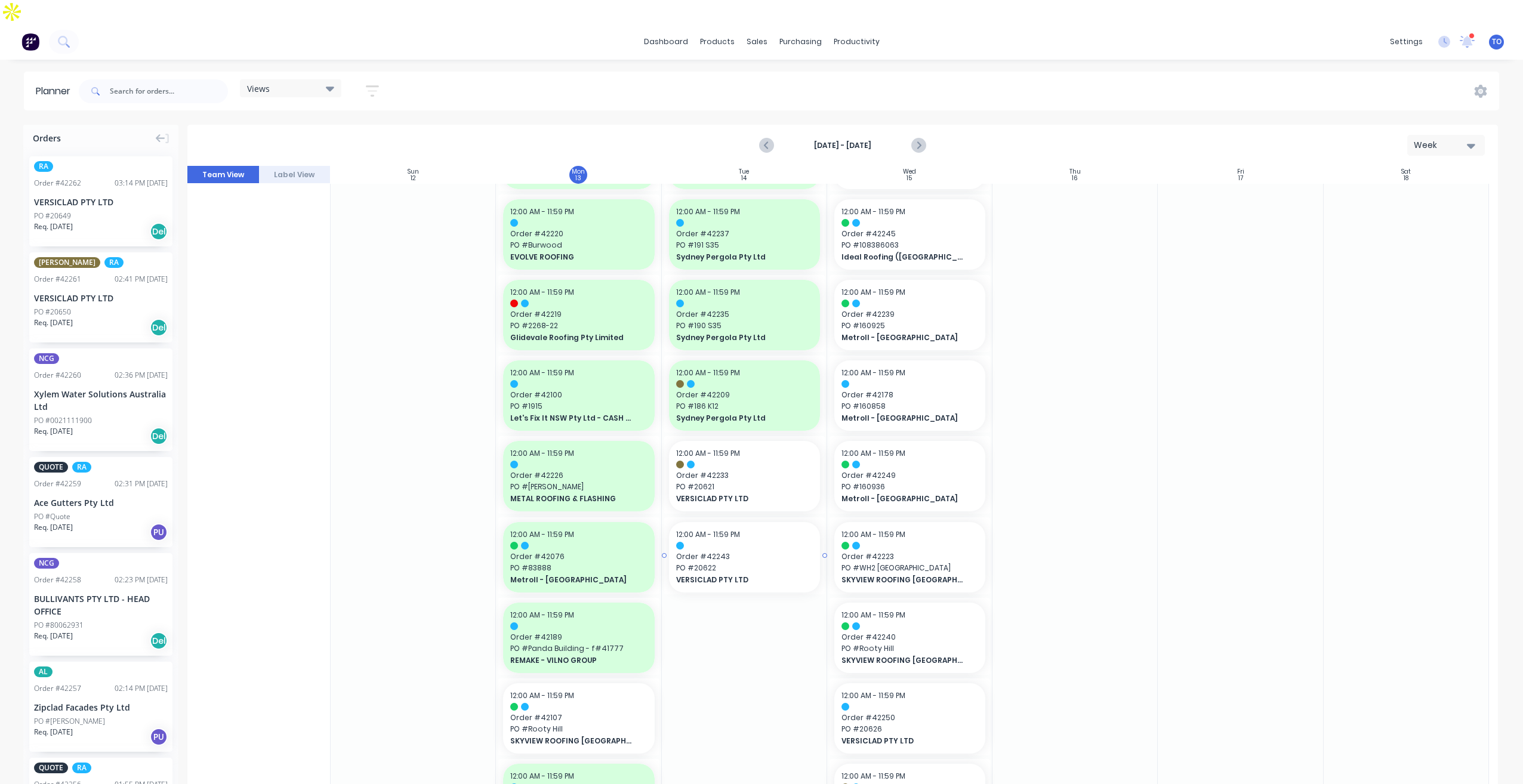
scroll to position [298, 0]
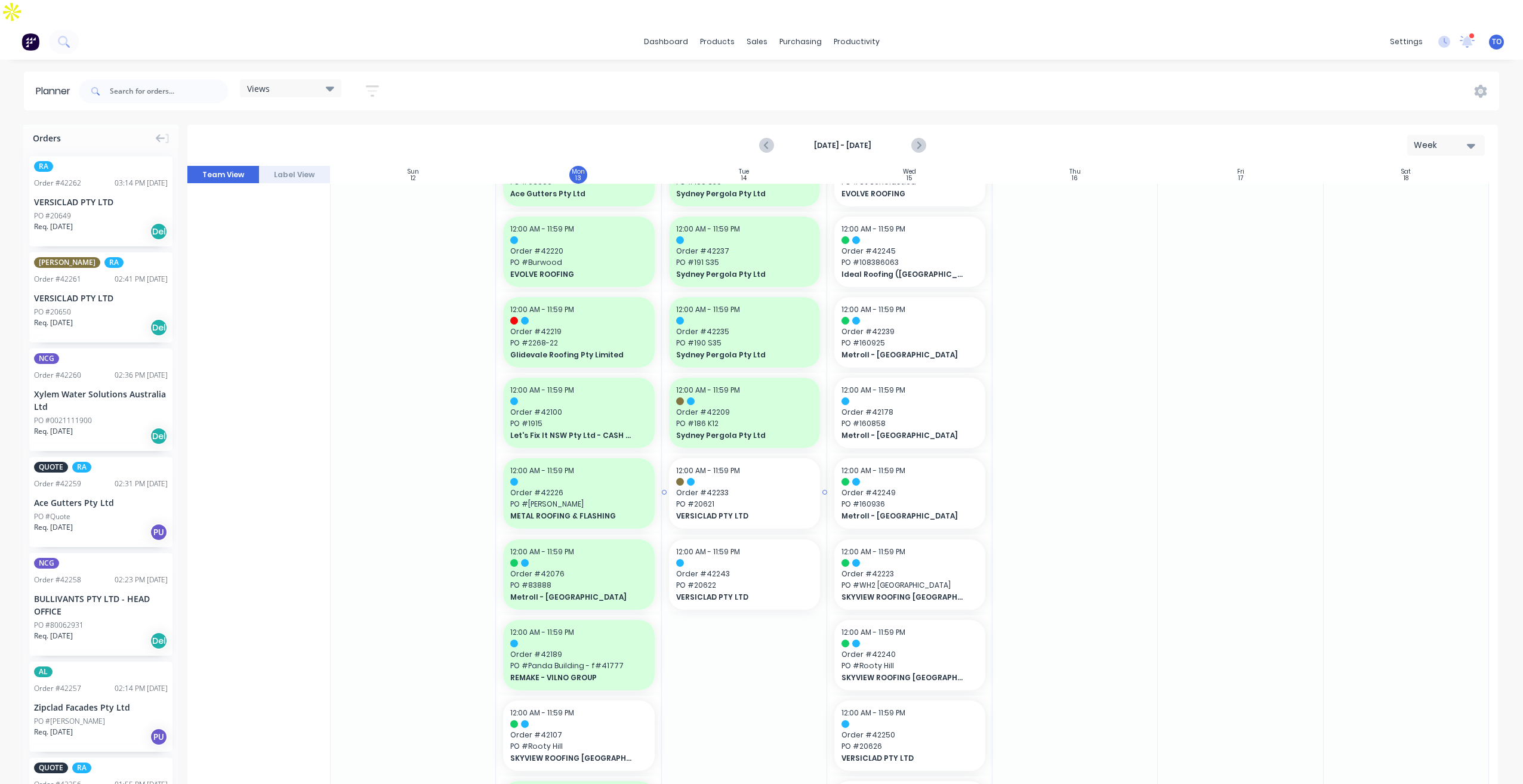
click at [770, 465] on div "12:00 AM - 11:59 PM" at bounding box center [745, 470] width 137 height 10
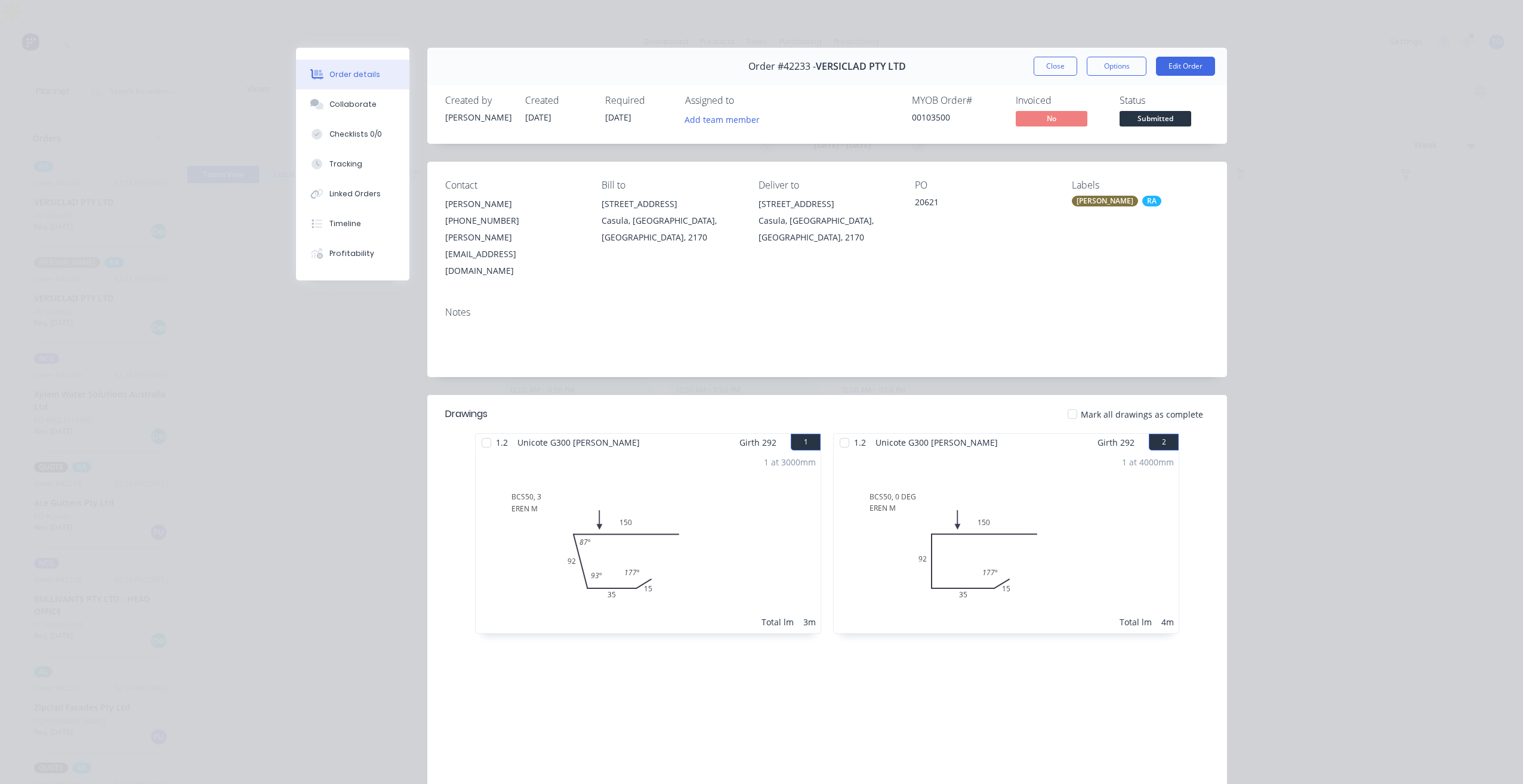
drag, startPoint x: 1031, startPoint y: 67, endPoint x: 1037, endPoint y: 67, distance: 6.0
click at [1033, 67] on button "Close" at bounding box center [1055, 67] width 43 height 19
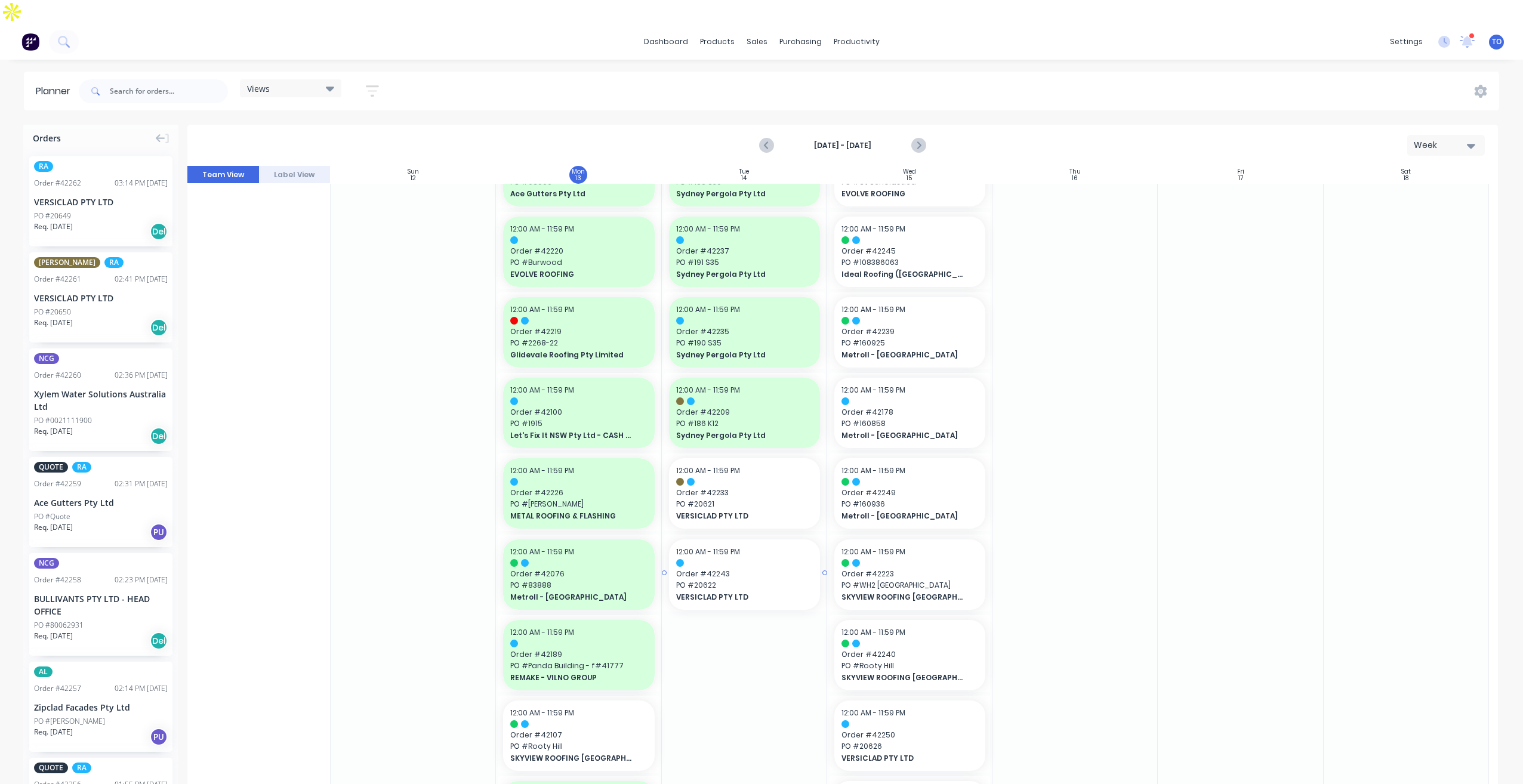
click at [749, 592] on span "VERSICLAD PTY LTD" at bounding box center [737, 597] width 123 height 10
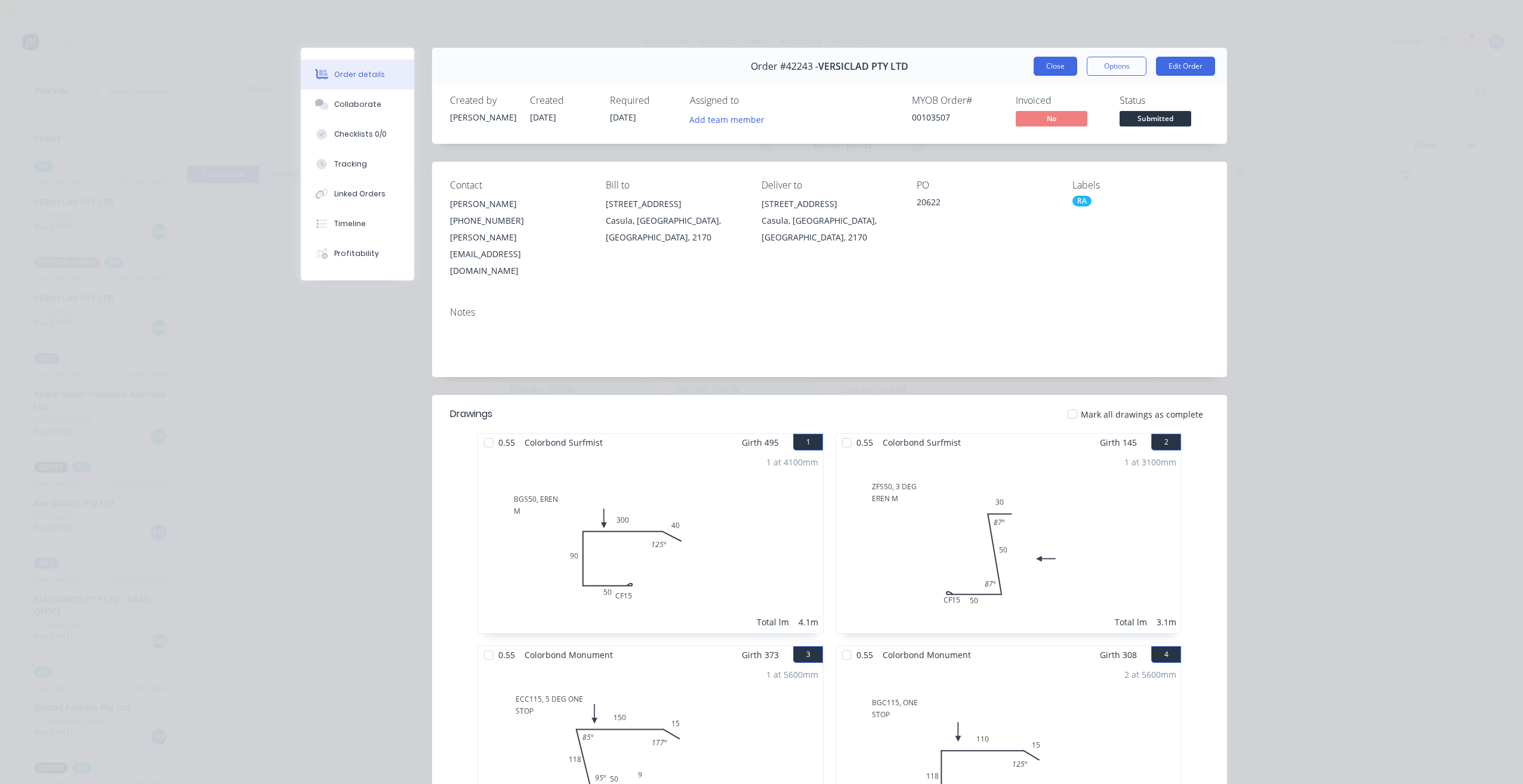
click at [1051, 71] on button "Close" at bounding box center [1055, 67] width 43 height 19
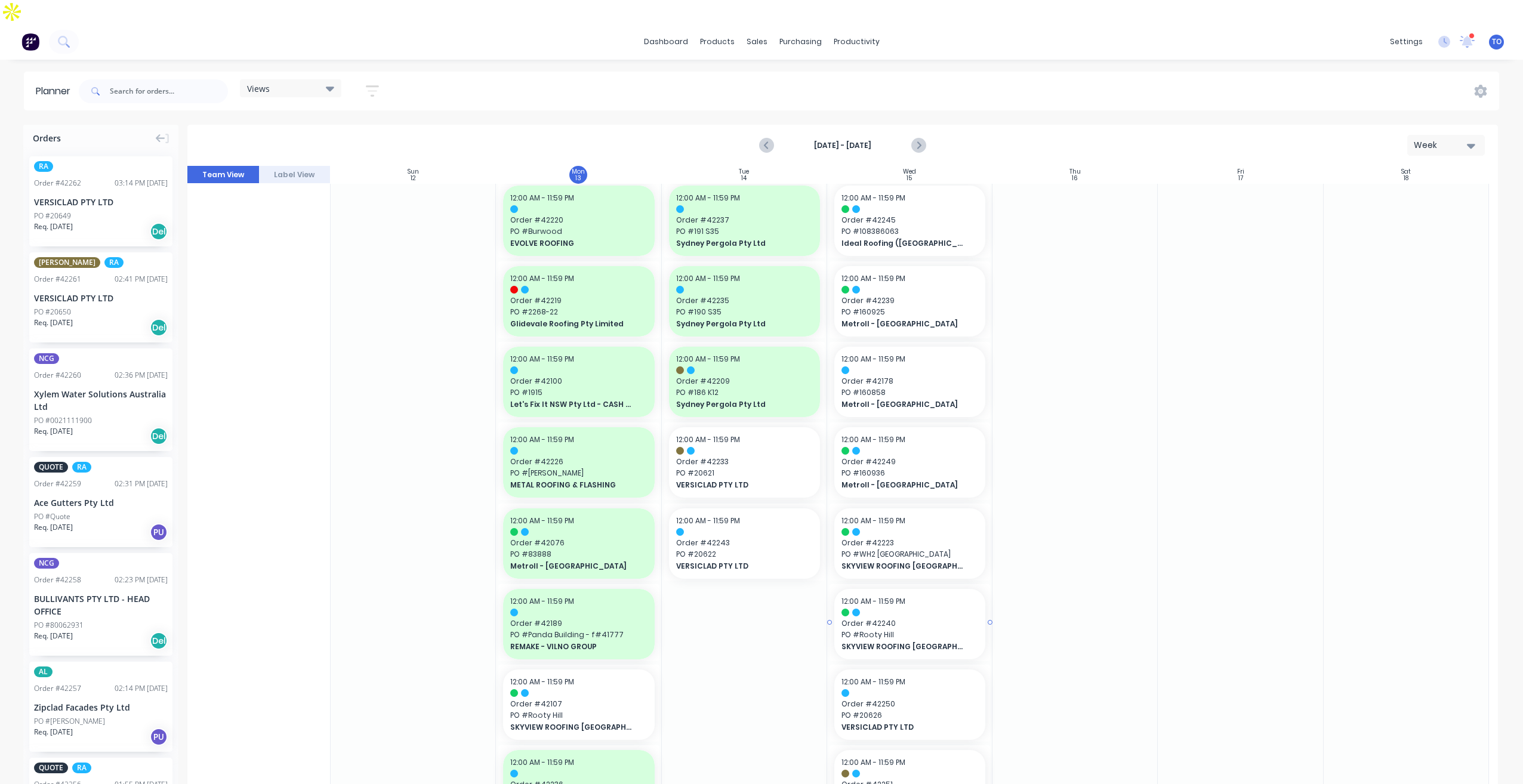
scroll to position [358, 0]
